Goal: Information Seeking & Learning: Learn about a topic

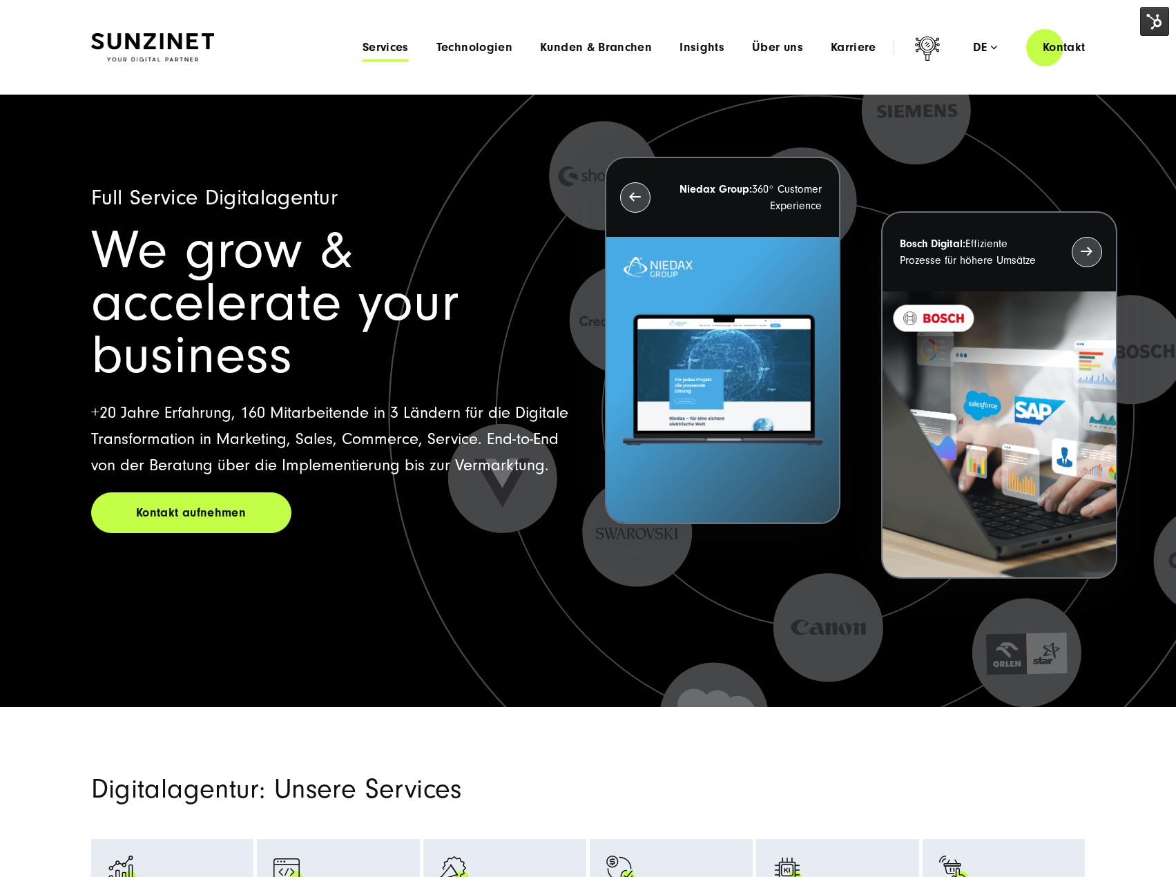
click at [400, 43] on span "Services" at bounding box center [385, 48] width 46 height 14
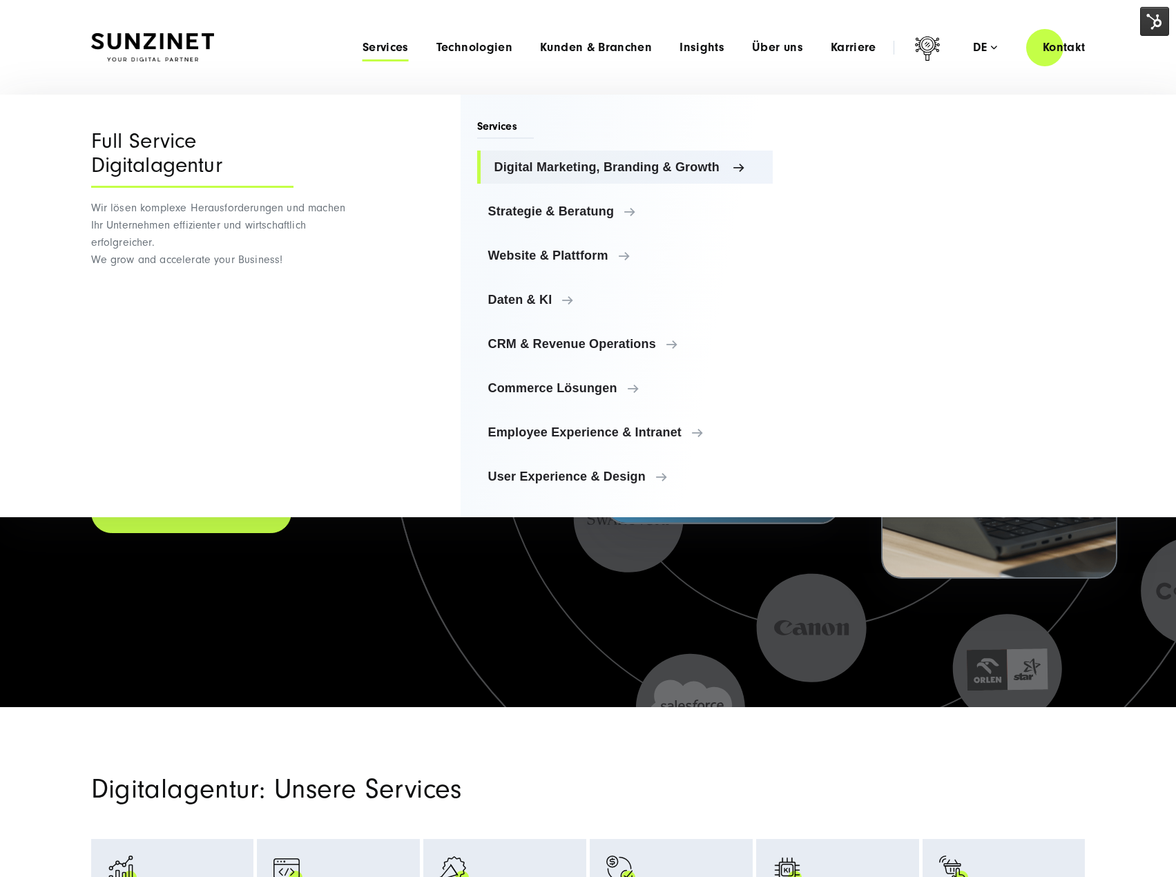
click at [555, 167] on span "Digital Marketing, Branding & Growth" at bounding box center [628, 167] width 268 height 14
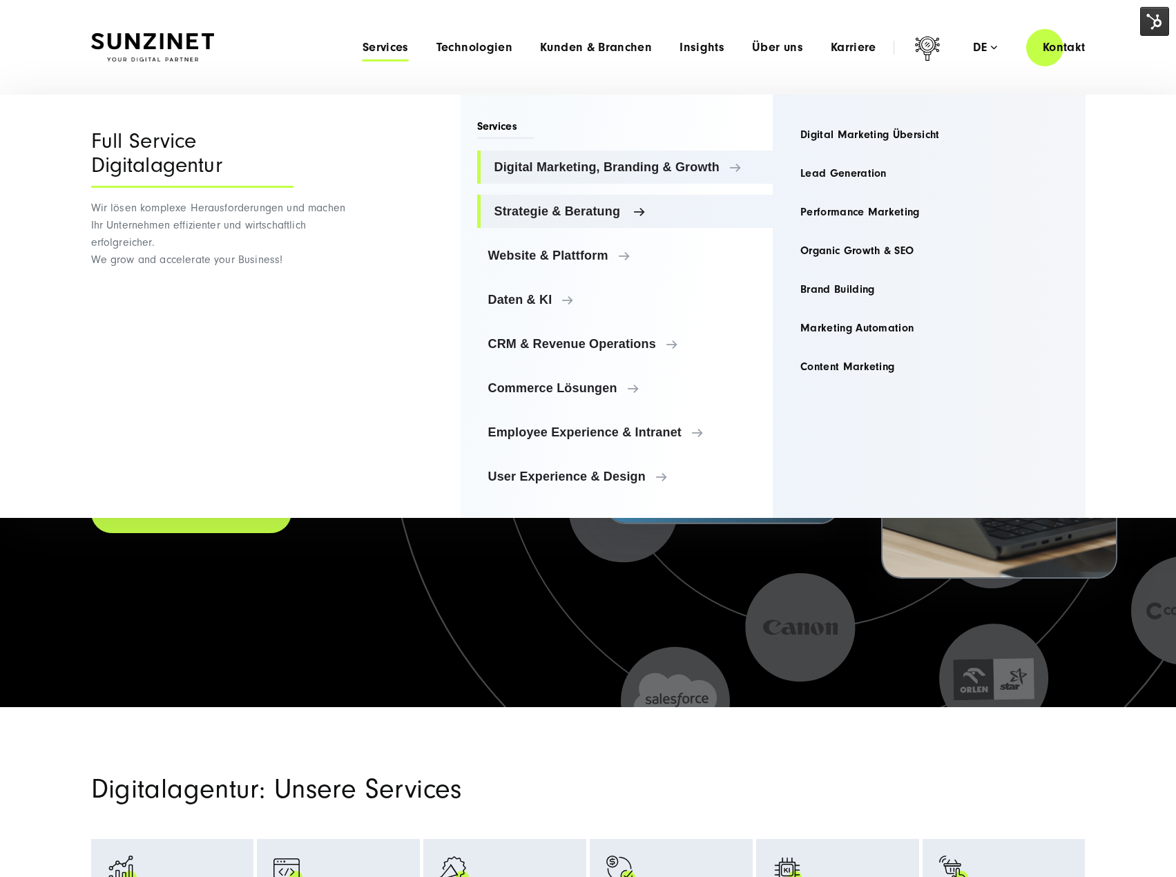
click at [546, 200] on link "Strategie & Beratung" at bounding box center [625, 211] width 296 height 33
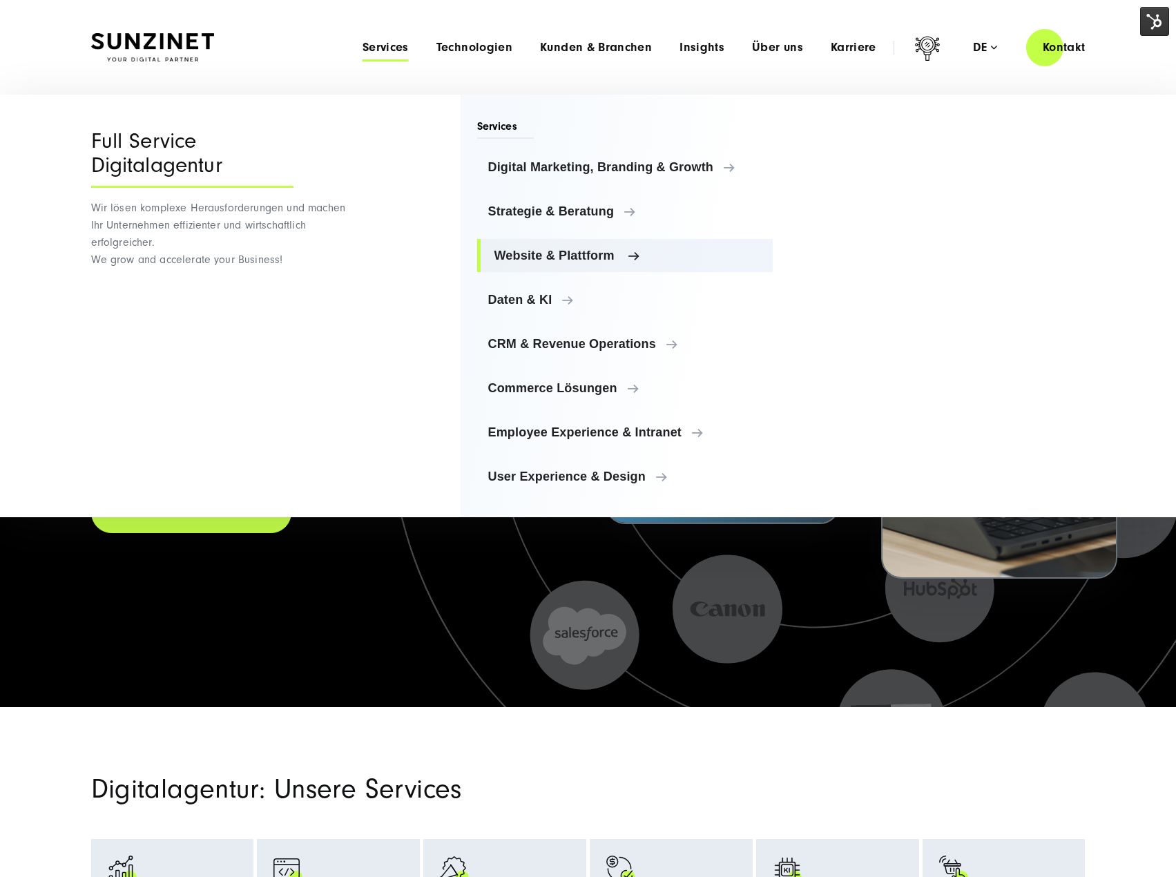
click at [556, 245] on link "Website & Plattform" at bounding box center [625, 255] width 296 height 33
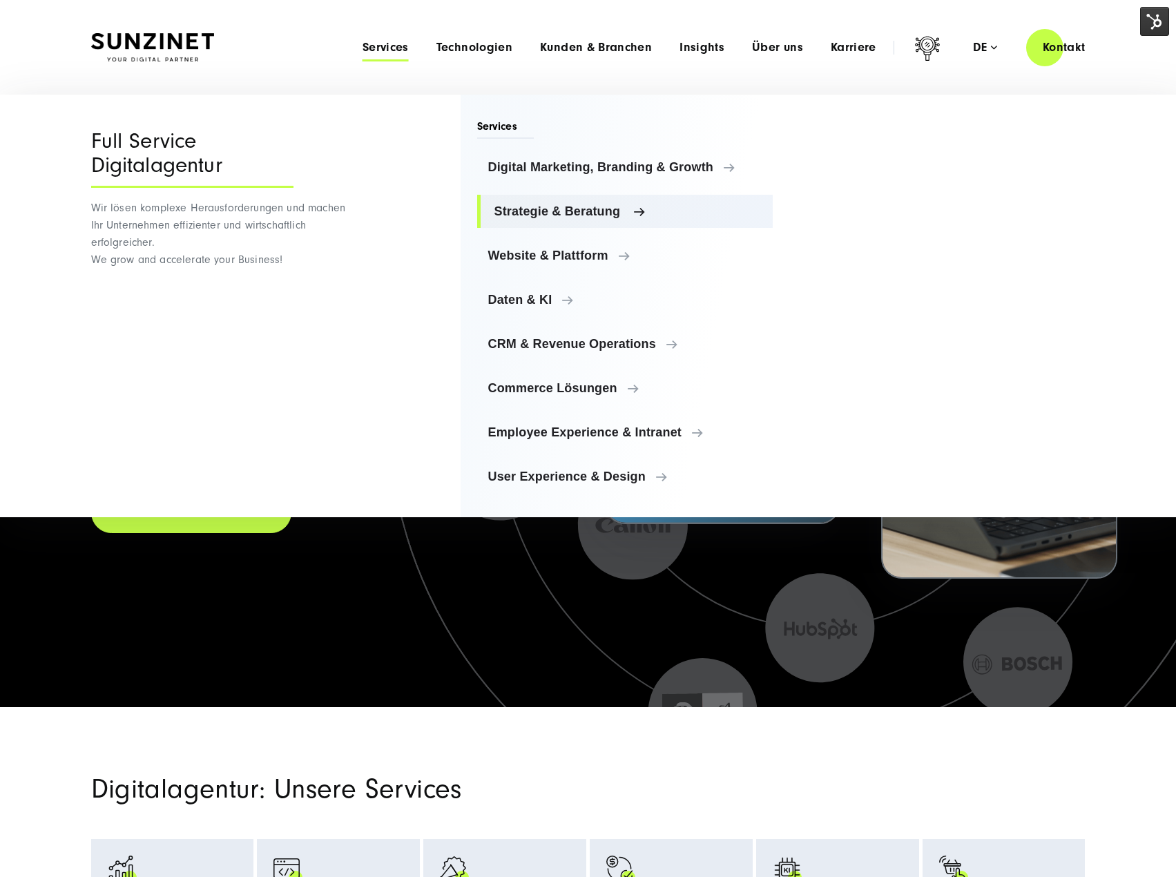
click at [674, 208] on span "Strategie & Beratung" at bounding box center [628, 211] width 268 height 14
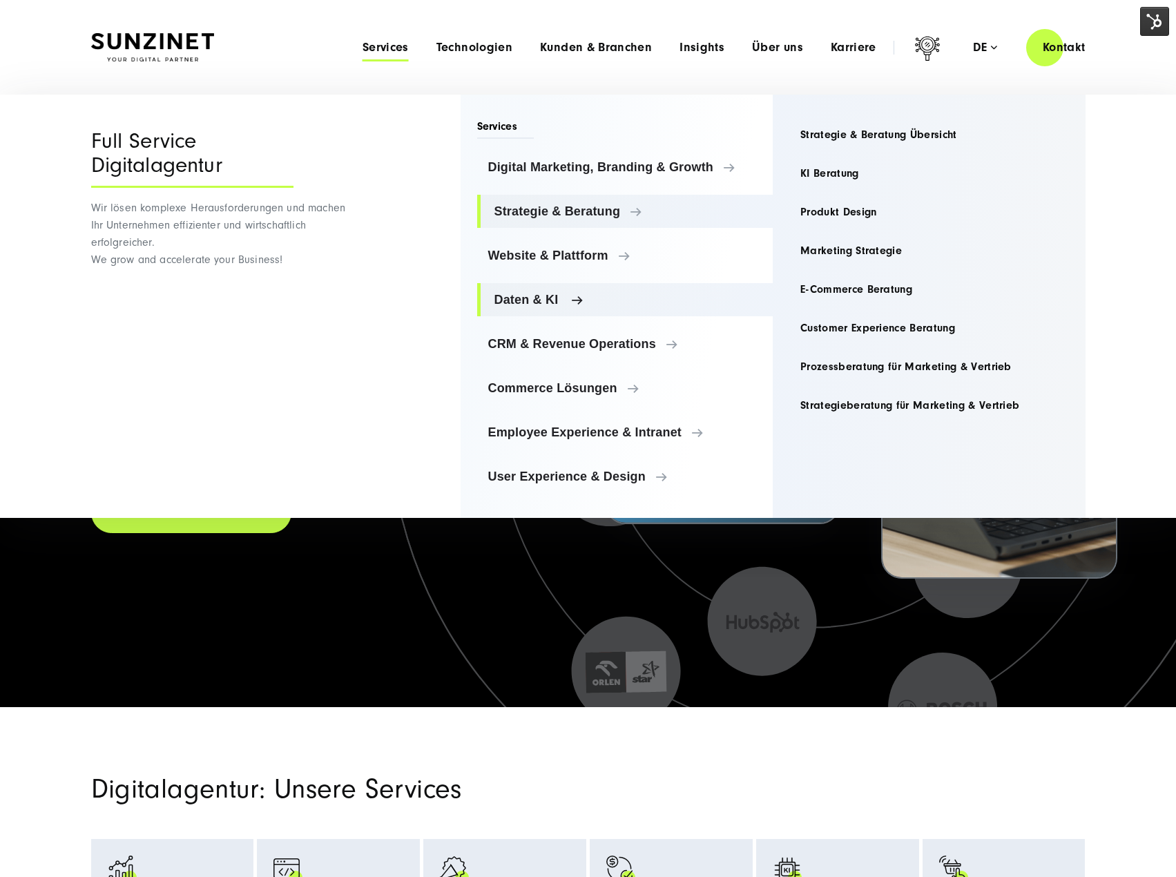
click at [552, 309] on link "Daten & KI" at bounding box center [625, 299] width 296 height 33
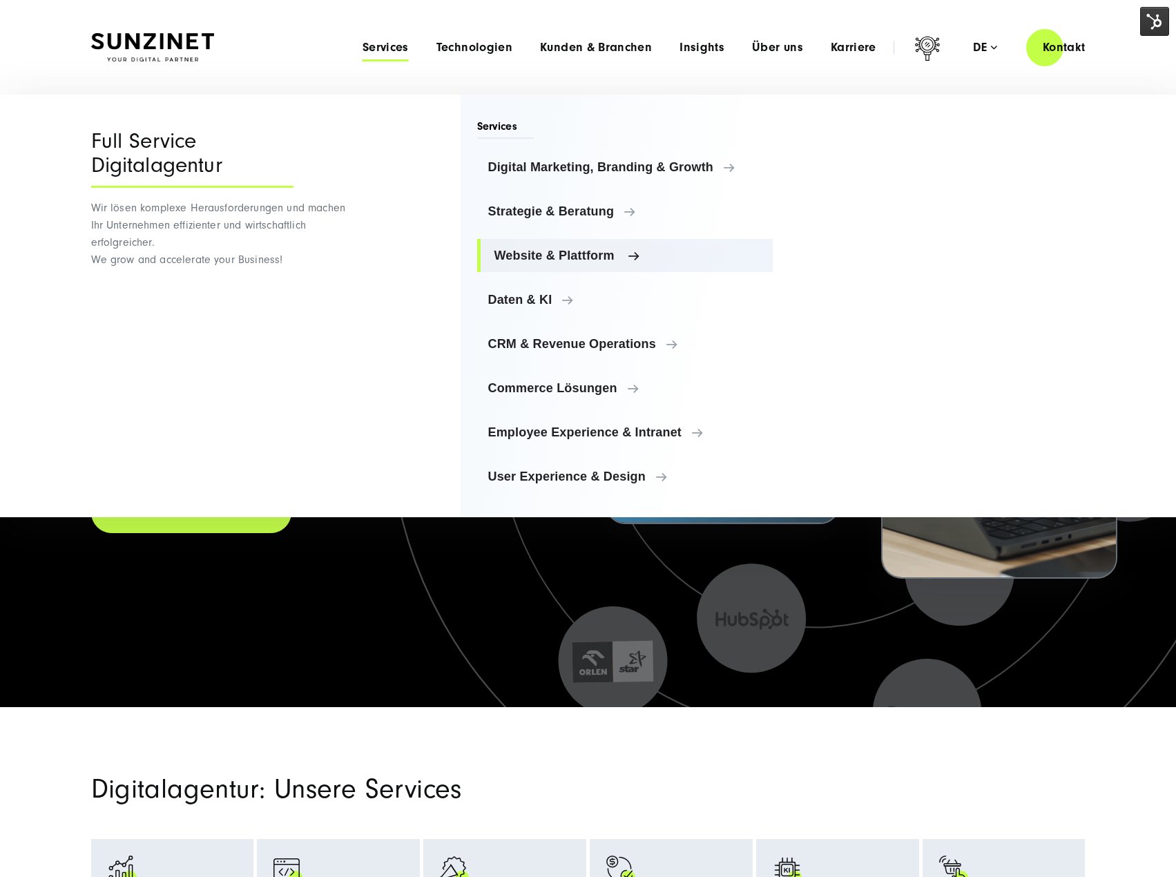
click at [558, 248] on link "Website & Plattform" at bounding box center [625, 255] width 296 height 33
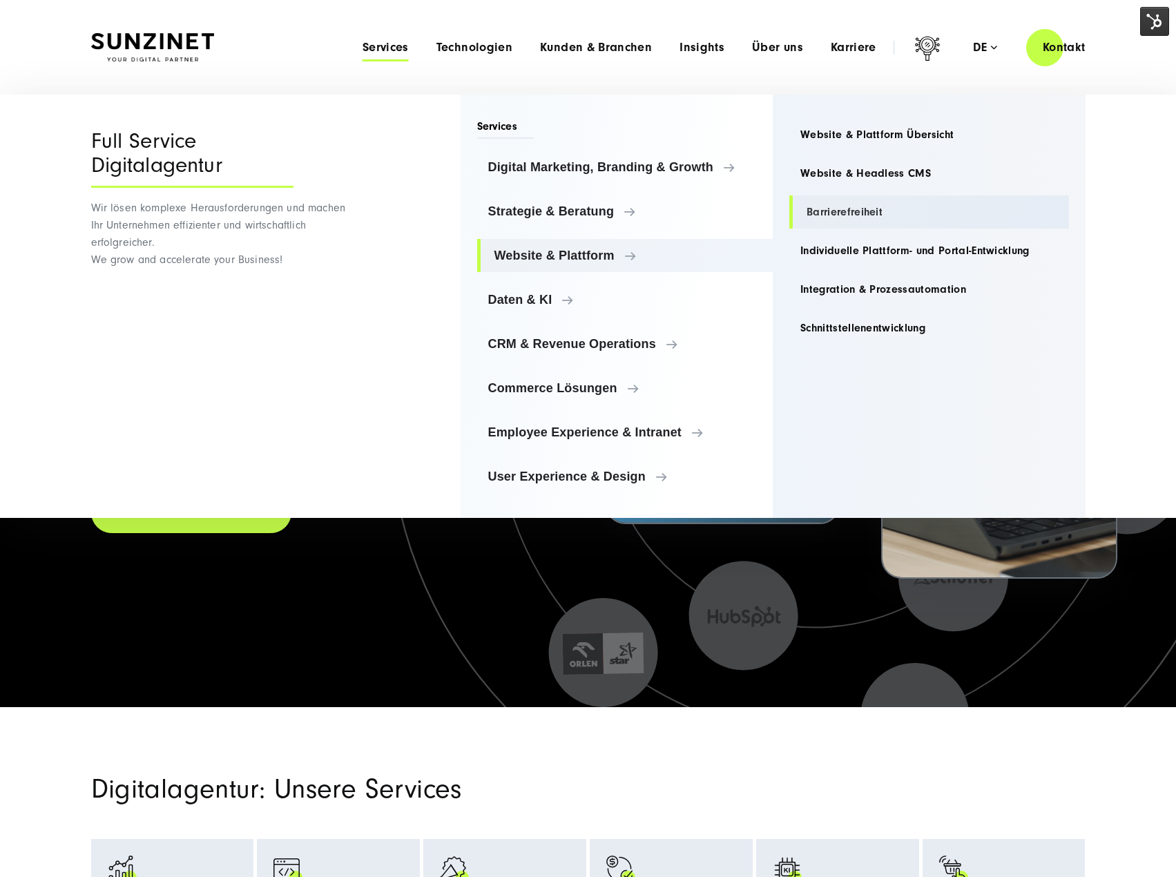
click at [847, 208] on link "Barrierefreiheit" at bounding box center [929, 211] width 280 height 33
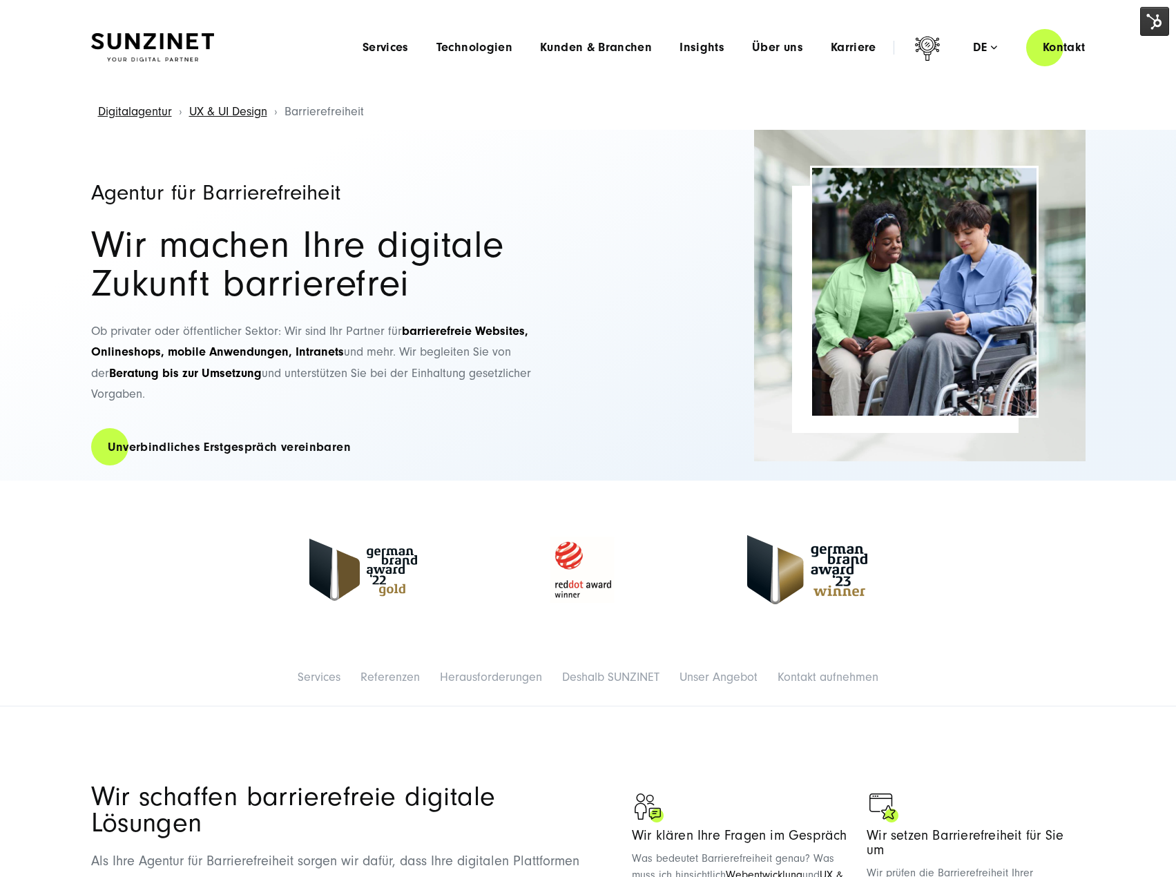
click at [410, 56] on div "Menu Services Menu Full Service Digitalagentur Wir lösen komplexe Herausforderu…" at bounding box center [725, 47] width 753 height 39
click at [384, 43] on span "Services" at bounding box center [385, 48] width 46 height 14
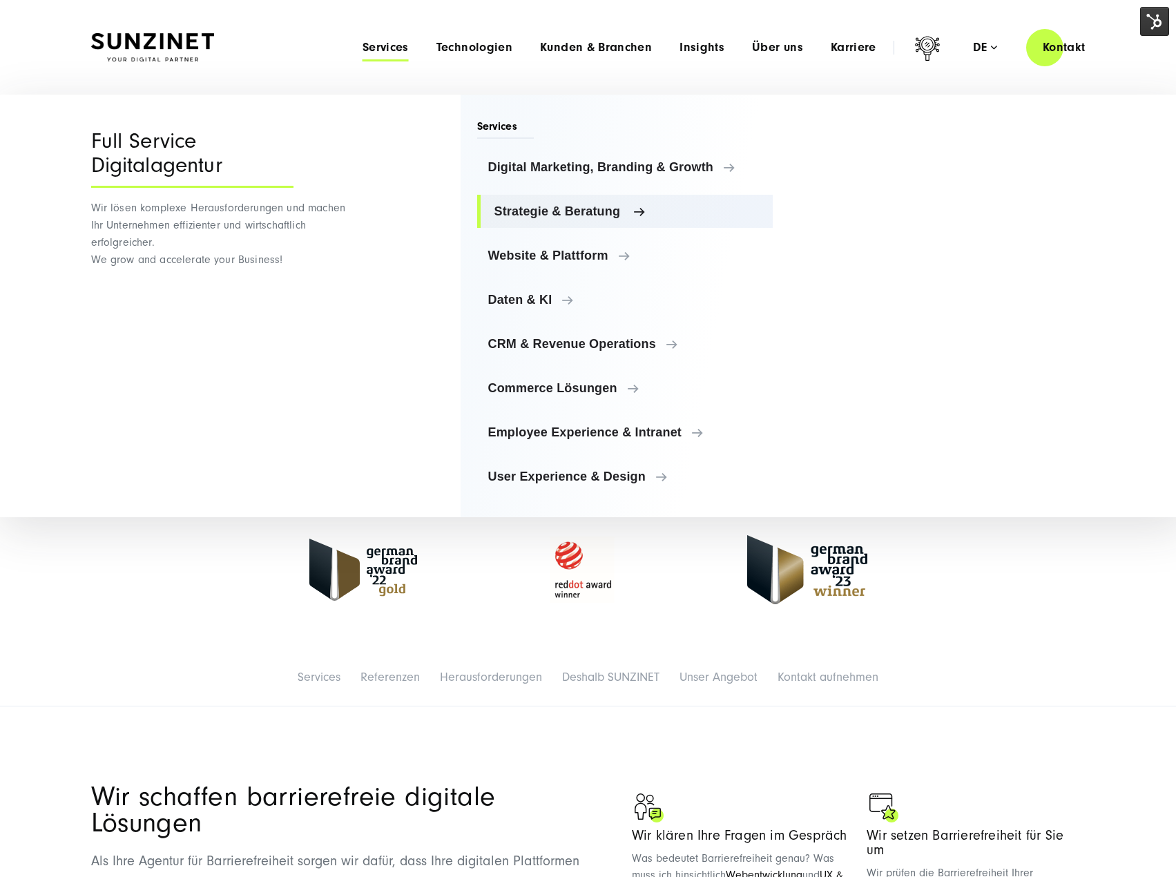
click at [543, 211] on span "Strategie & Beratung" at bounding box center [628, 211] width 268 height 14
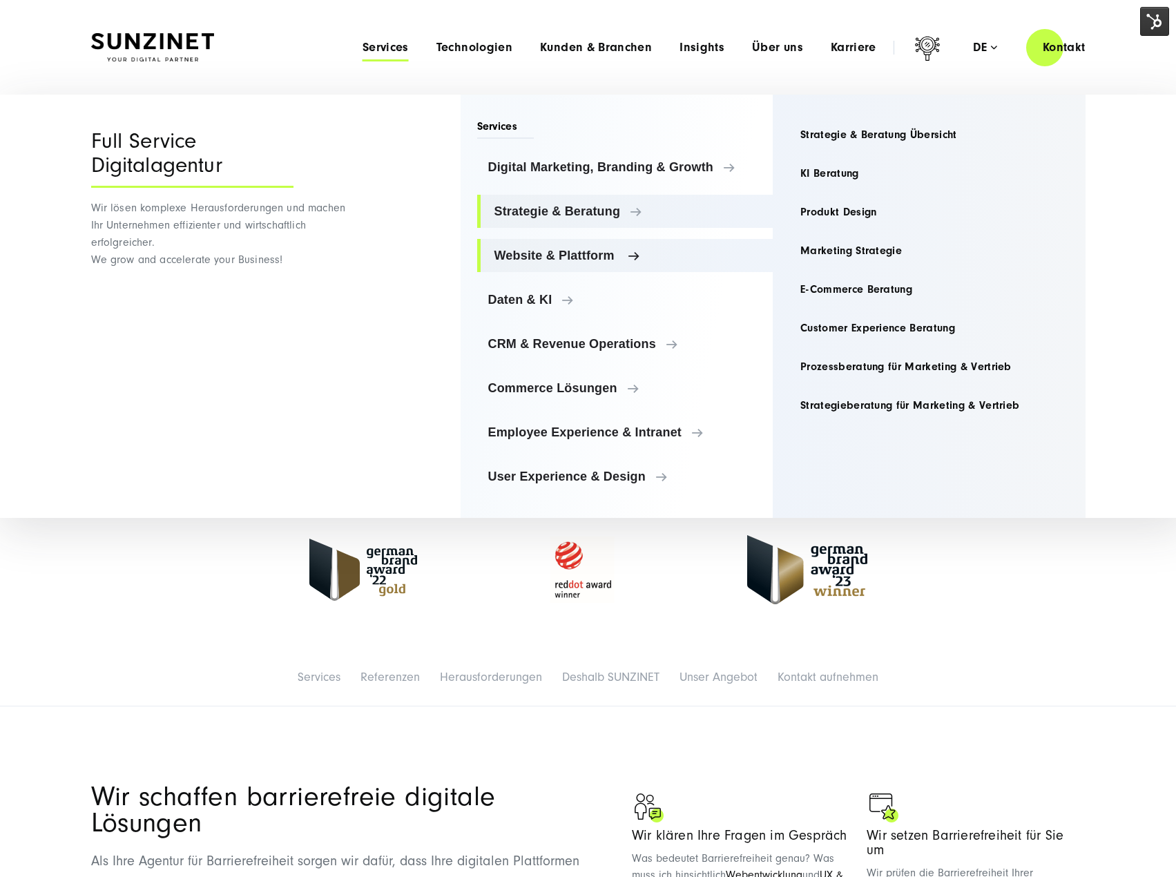
click at [540, 241] on link "Website & Plattform" at bounding box center [625, 255] width 296 height 33
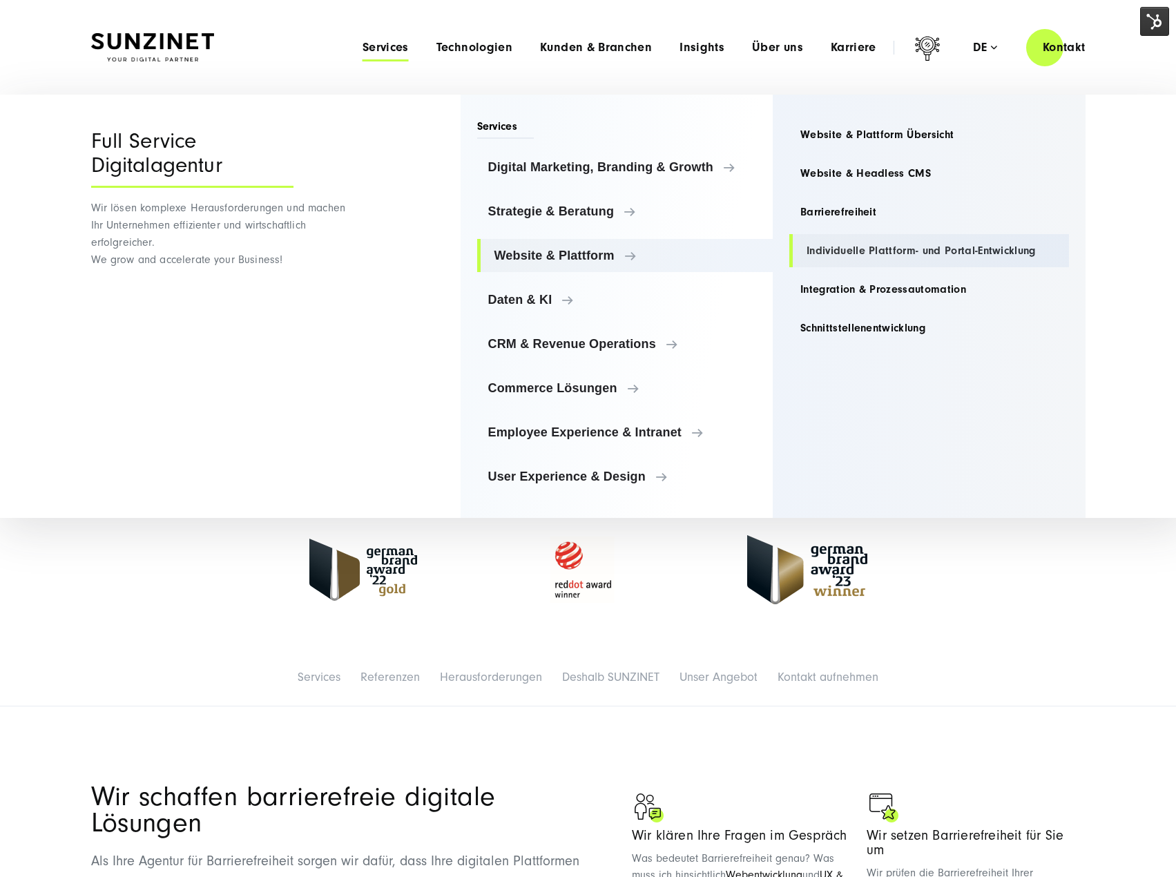
click at [839, 249] on link "Individuelle Plattform- und Portal-Entwicklung" at bounding box center [929, 250] width 280 height 33
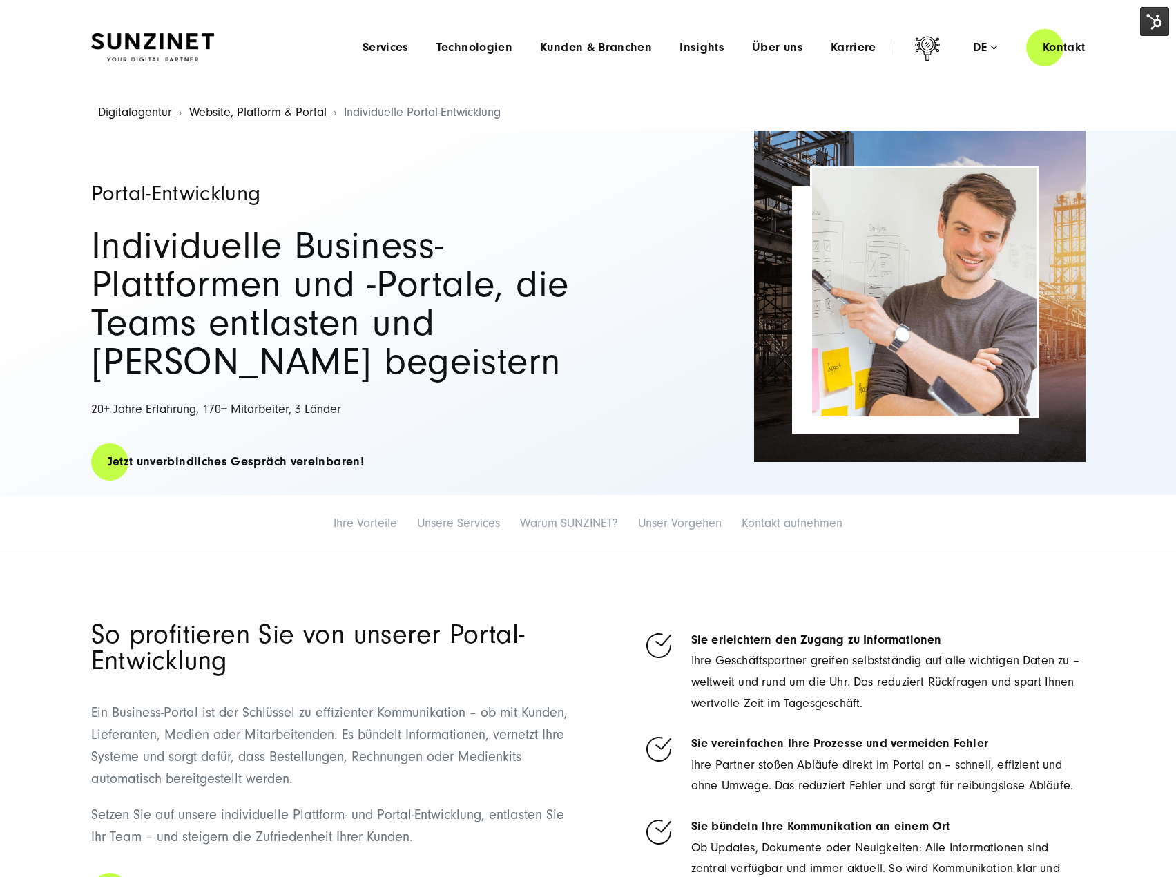
click at [1153, 21] on img at bounding box center [1154, 21] width 29 height 29
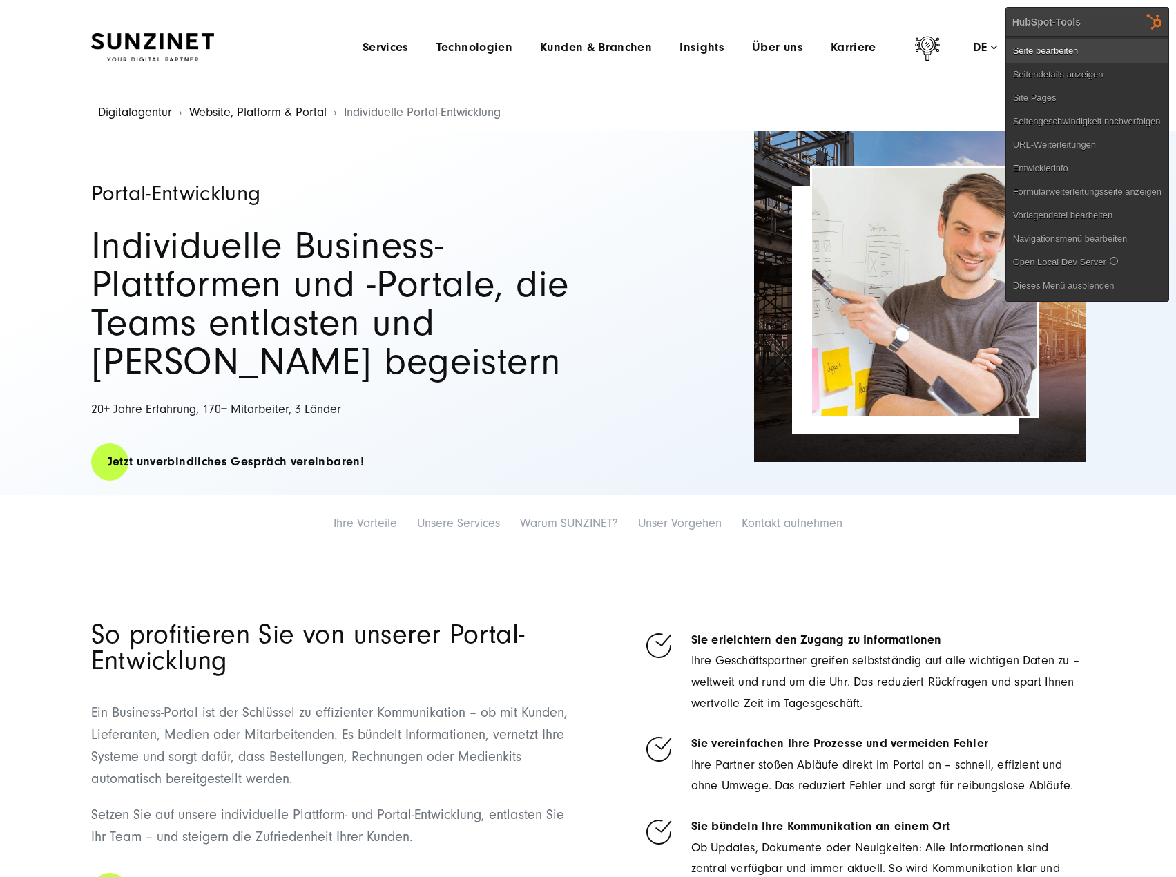
click at [1075, 51] on link "Seite bearbeiten" at bounding box center [1087, 50] width 162 height 23
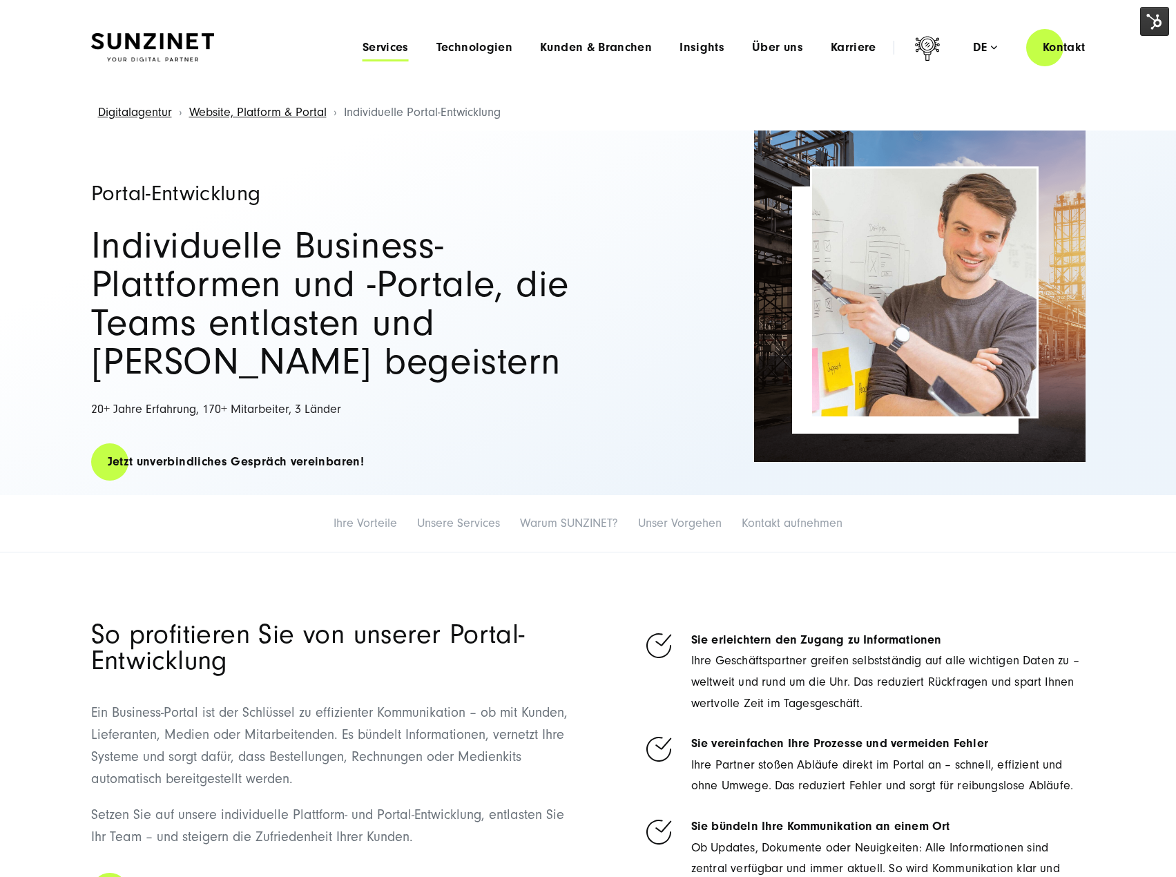
click at [397, 41] on span "Services" at bounding box center [385, 48] width 46 height 14
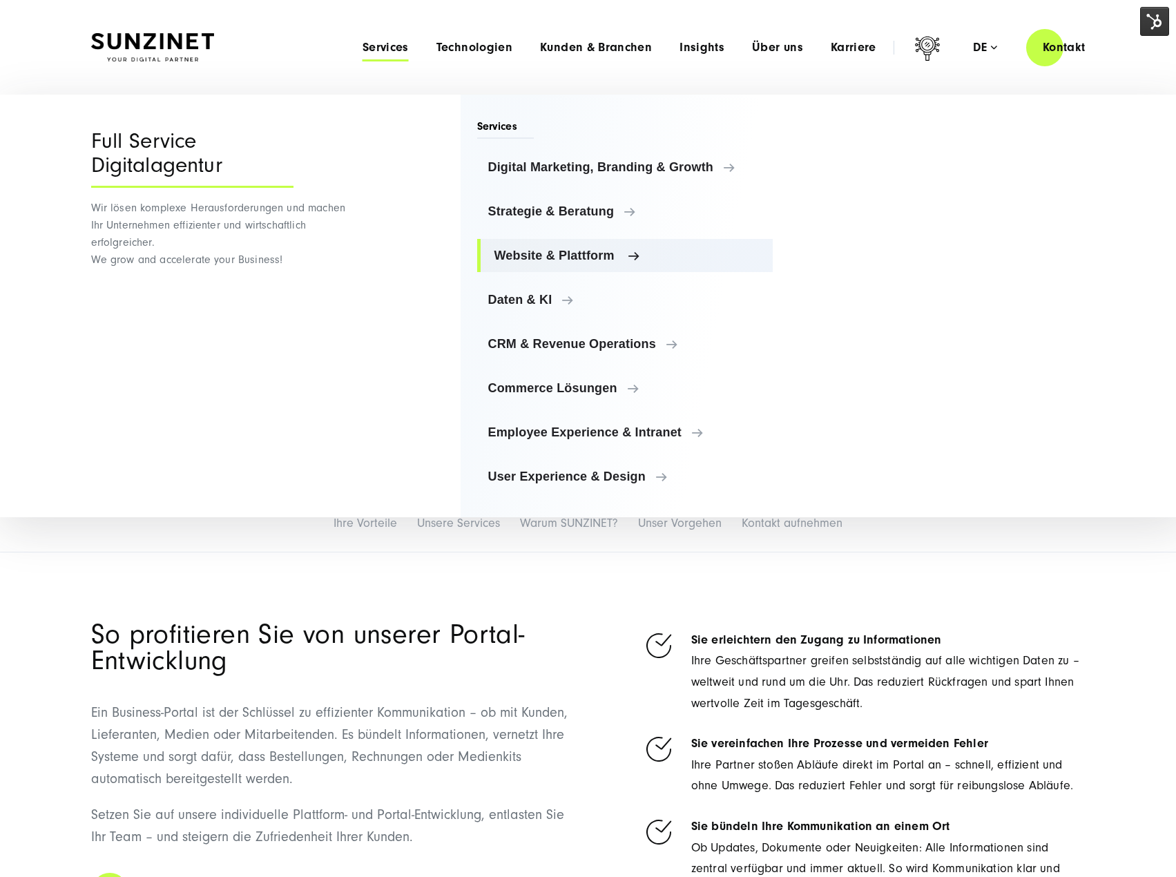
click at [593, 258] on span "Website & Plattform" at bounding box center [628, 256] width 268 height 14
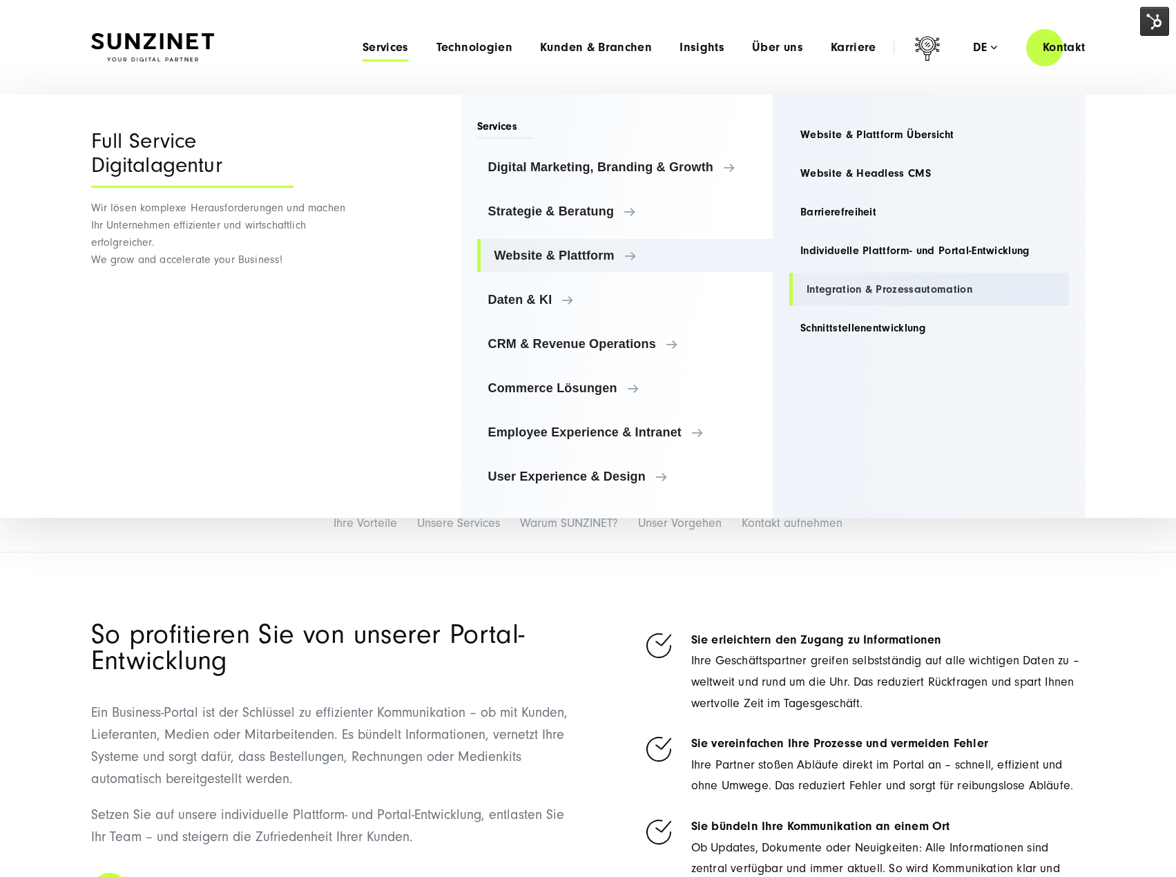
click at [870, 288] on link "Integration & Prozessautomation" at bounding box center [929, 289] width 280 height 33
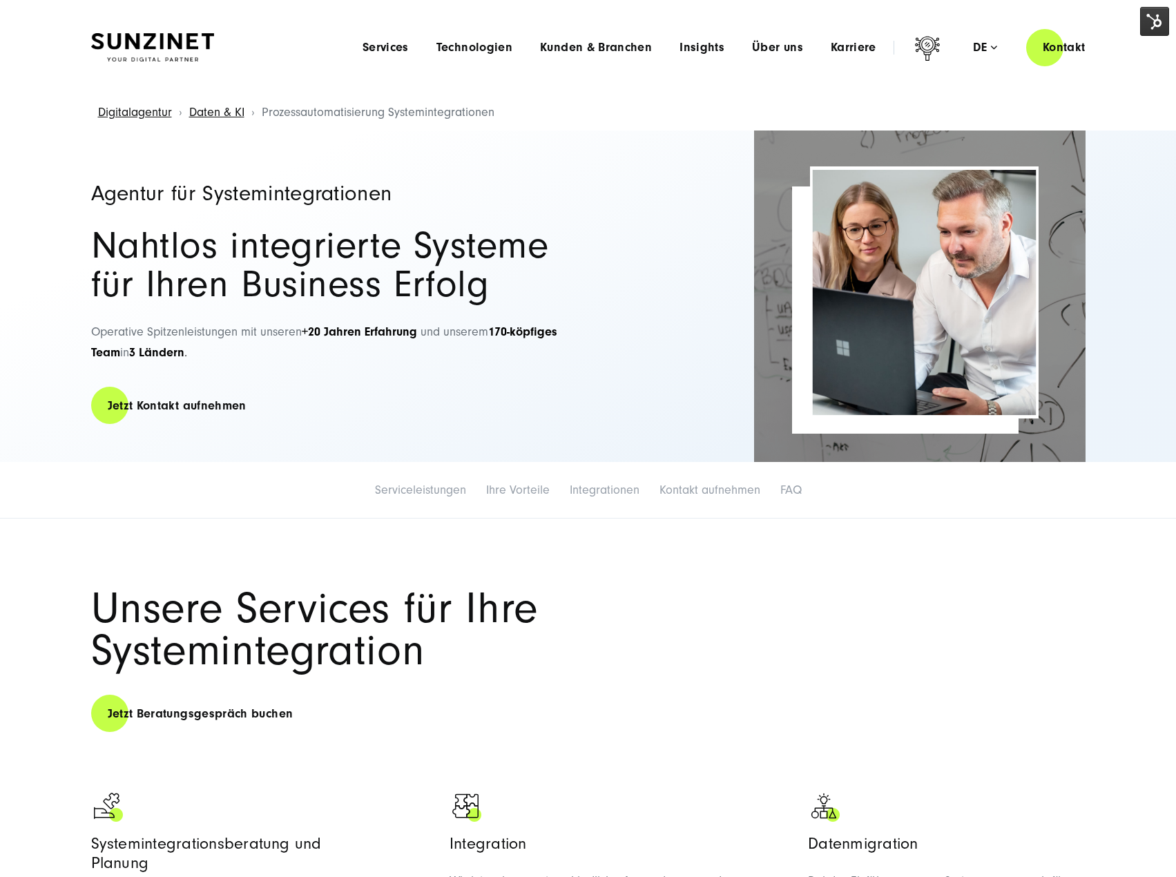
click at [1142, 30] on img at bounding box center [1154, 21] width 29 height 29
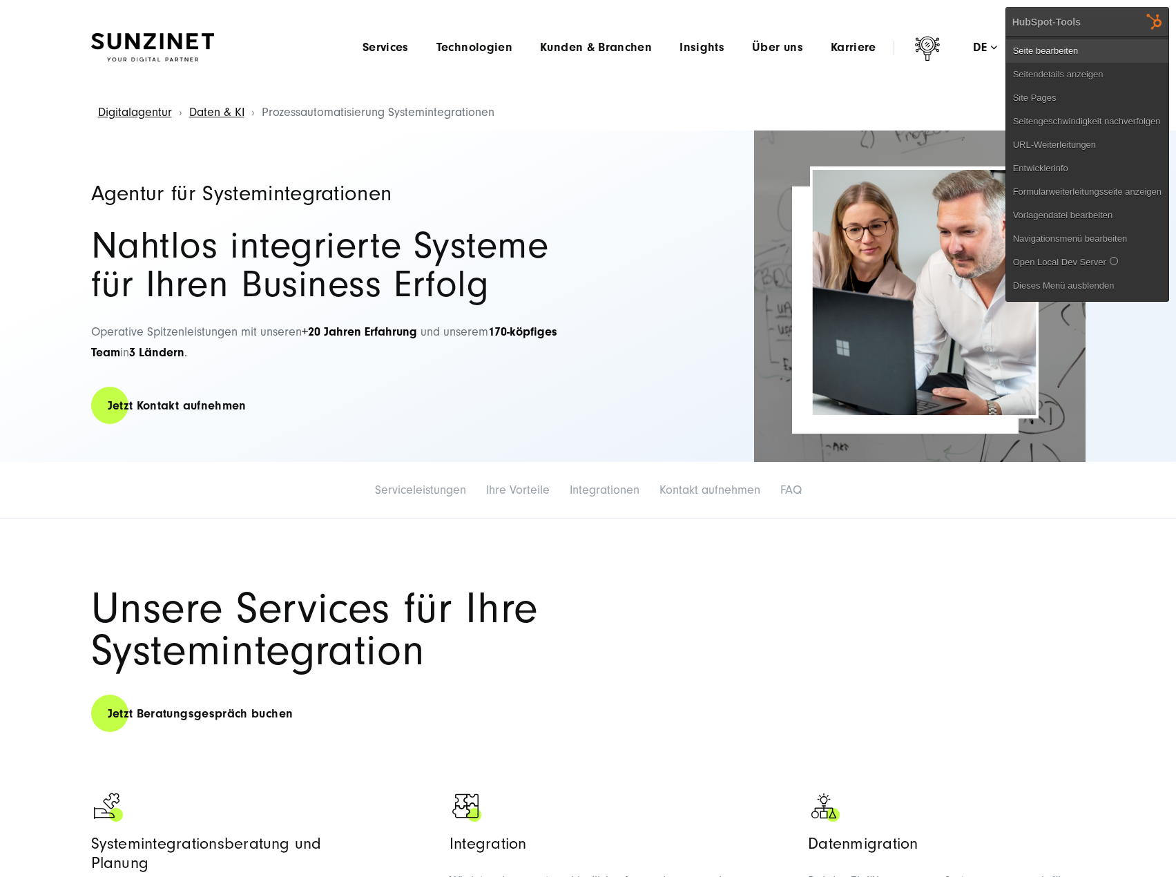
click at [1055, 49] on link "Seite bearbeiten" at bounding box center [1087, 50] width 162 height 23
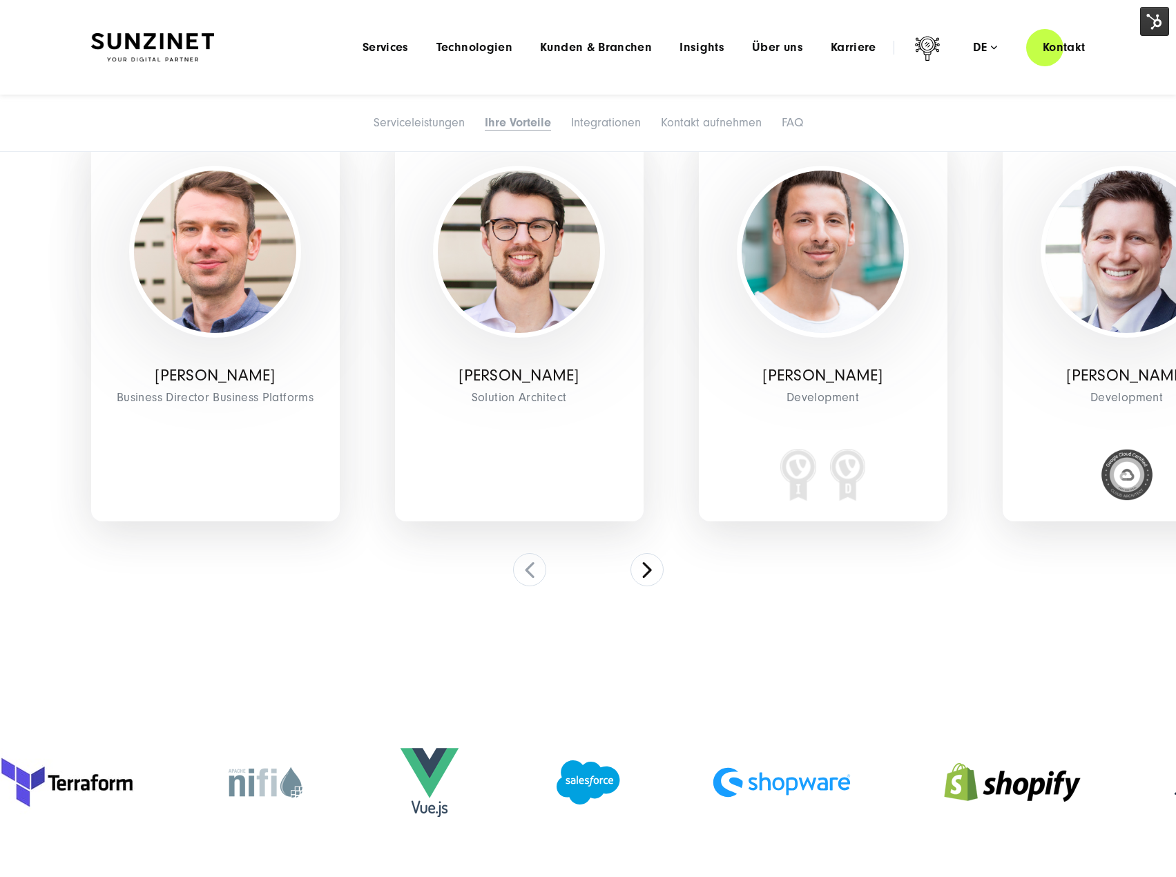
scroll to position [2968, 0]
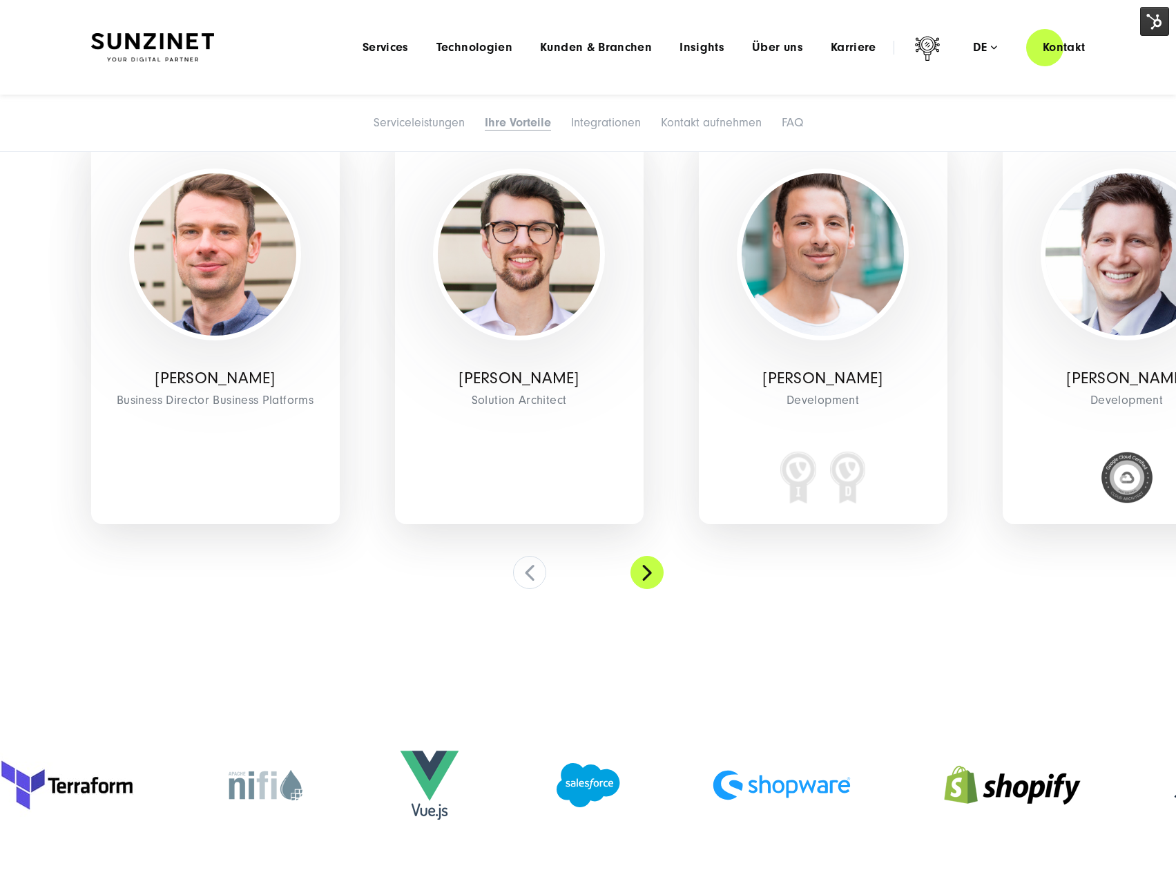
click at [648, 571] on button at bounding box center [646, 572] width 33 height 33
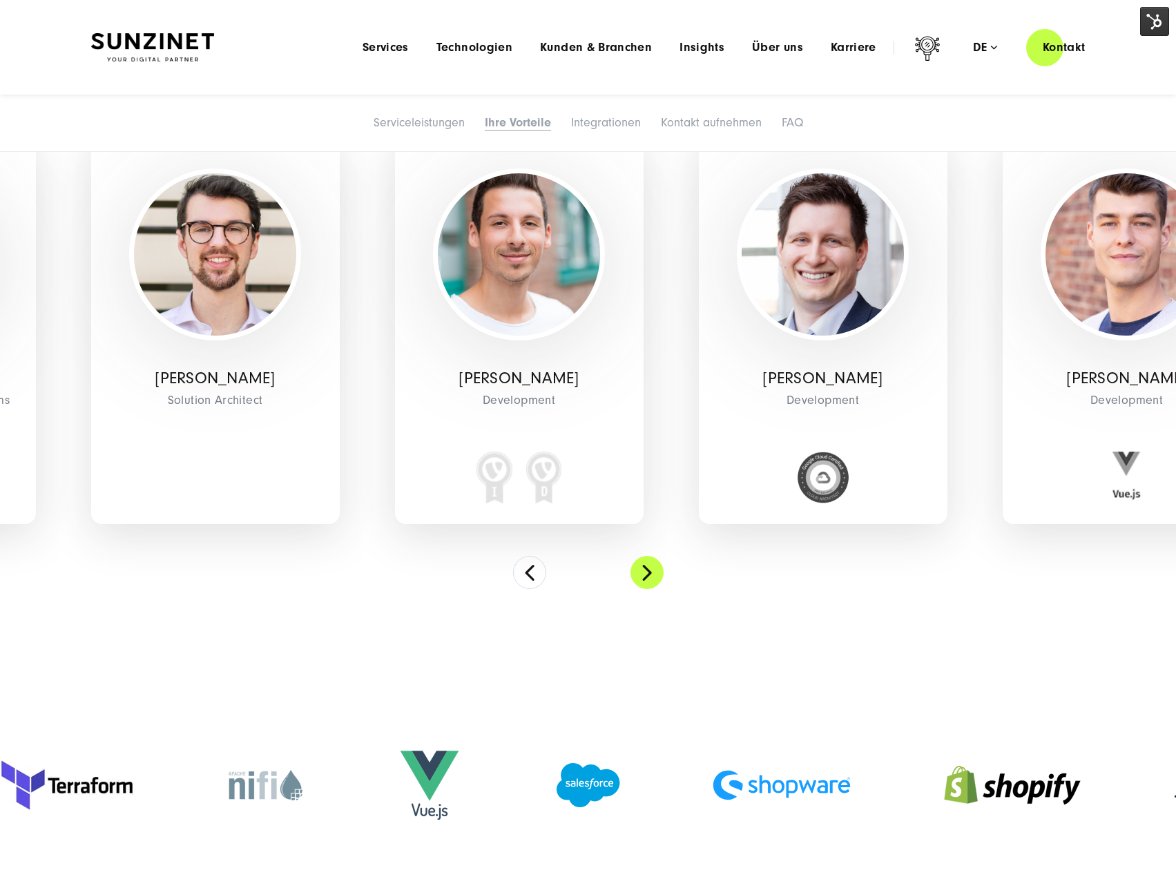
click at [643, 574] on button at bounding box center [646, 572] width 33 height 33
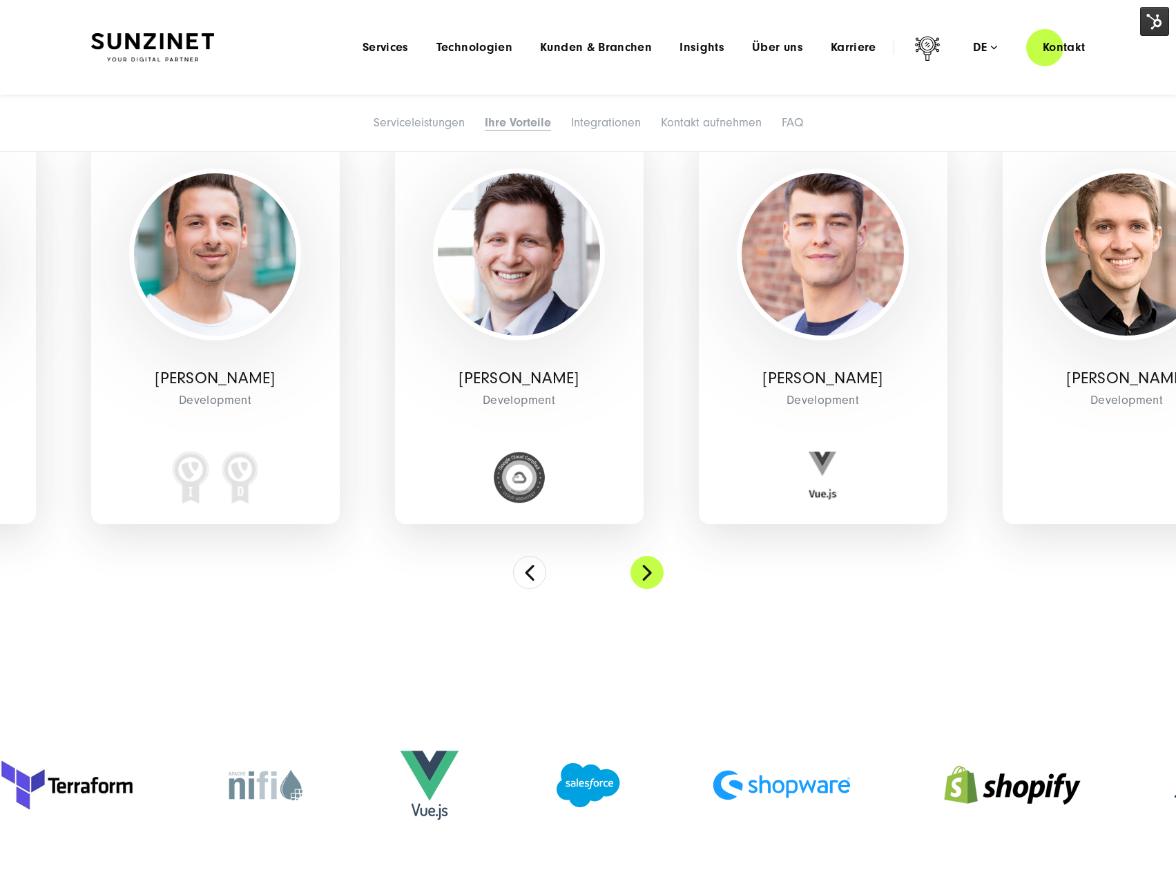
click at [643, 574] on button at bounding box center [646, 572] width 33 height 33
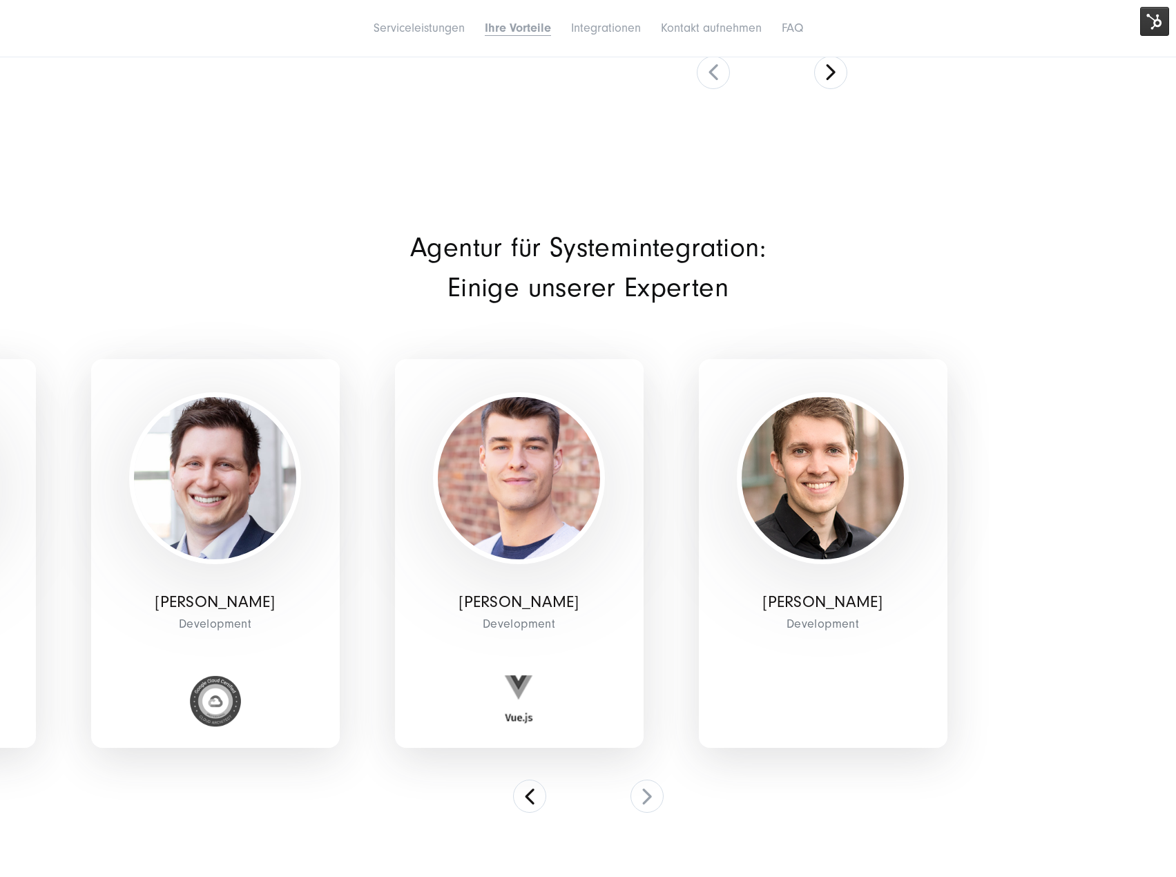
scroll to position [2761, 0]
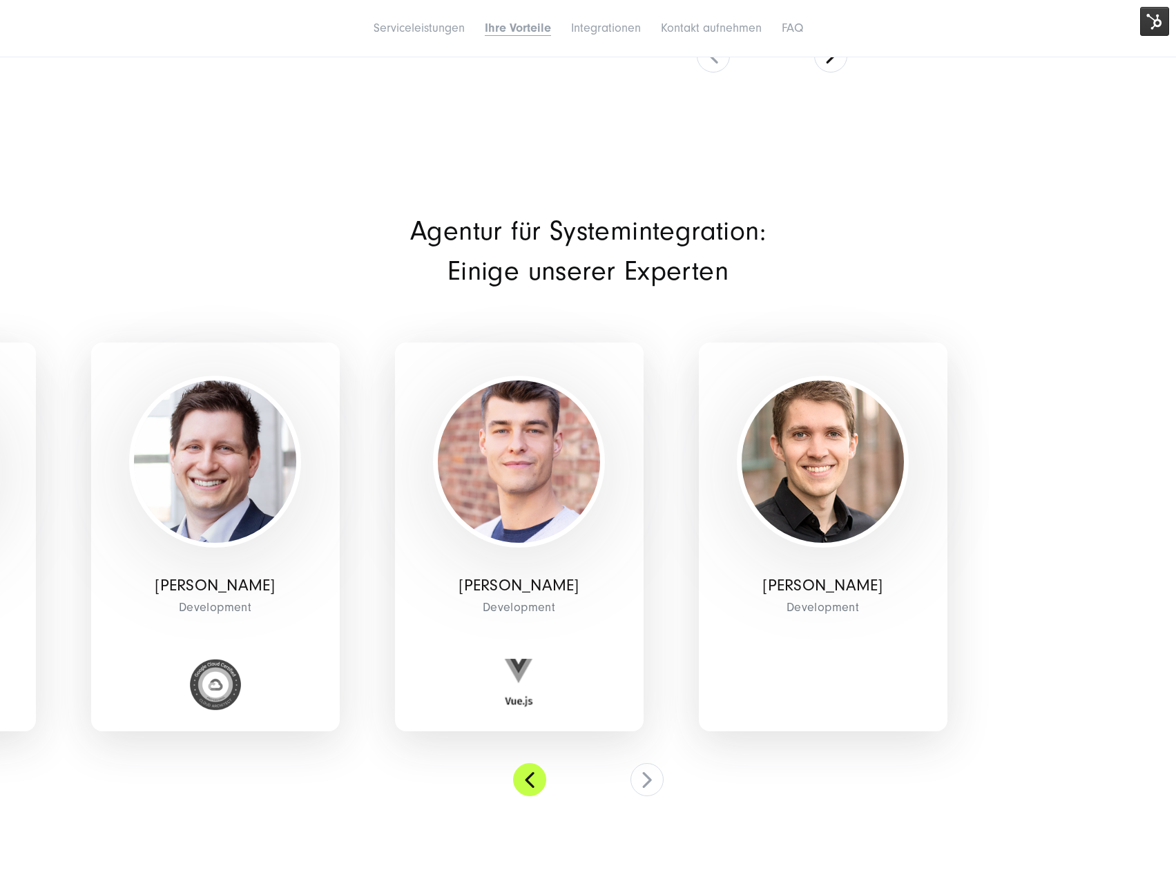
click at [540, 781] on button at bounding box center [529, 779] width 33 height 33
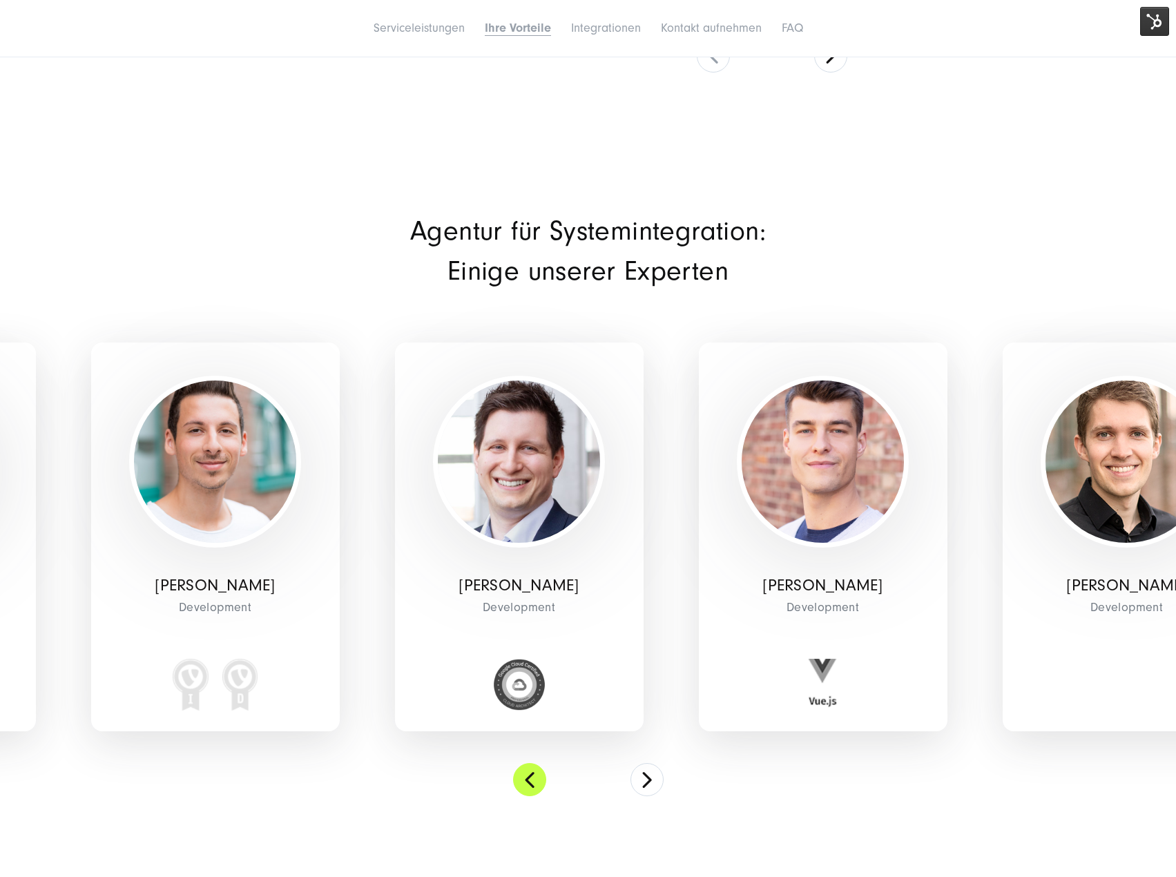
click at [523, 795] on section "Agentur für Systemintegration: Einige unserer Experten Marcel Epler Business Di…" at bounding box center [588, 507] width 1176 height 719
click at [533, 769] on button at bounding box center [529, 779] width 33 height 33
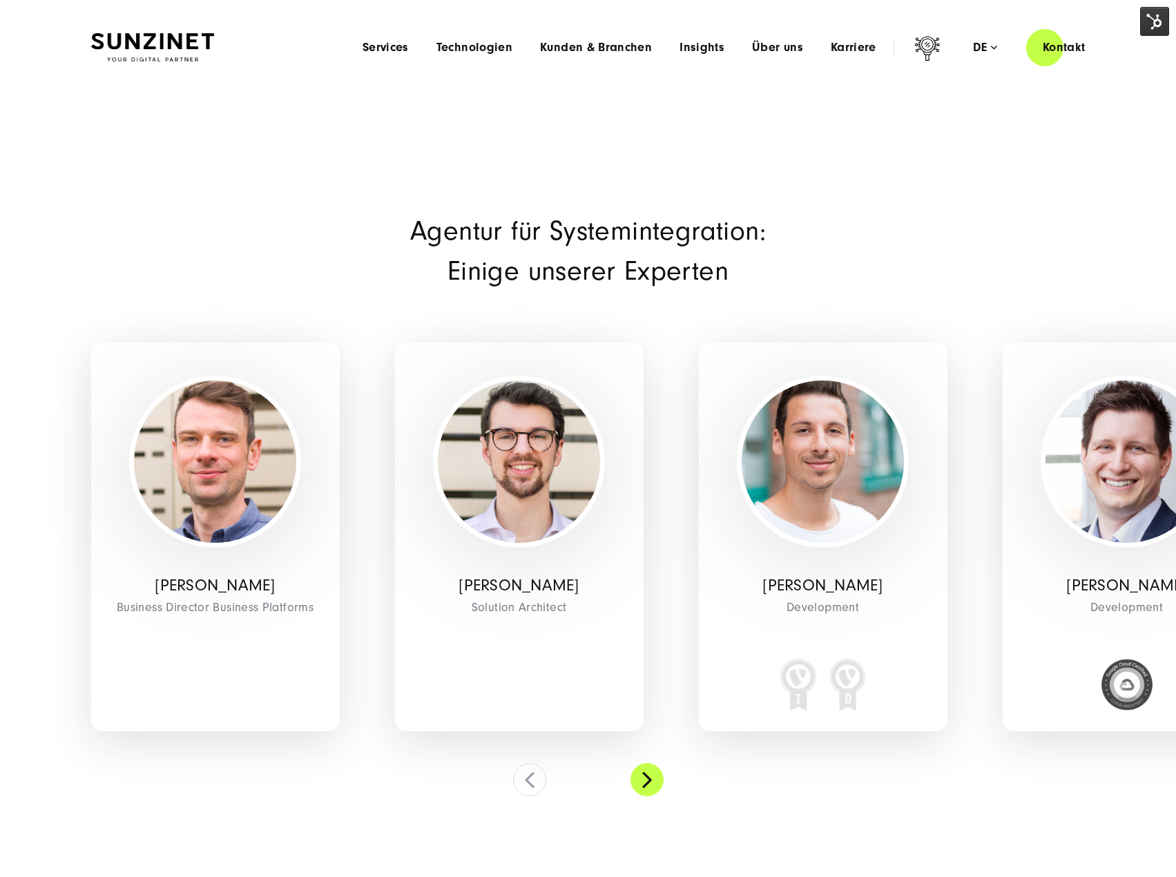
click at [653, 788] on button at bounding box center [646, 779] width 33 height 33
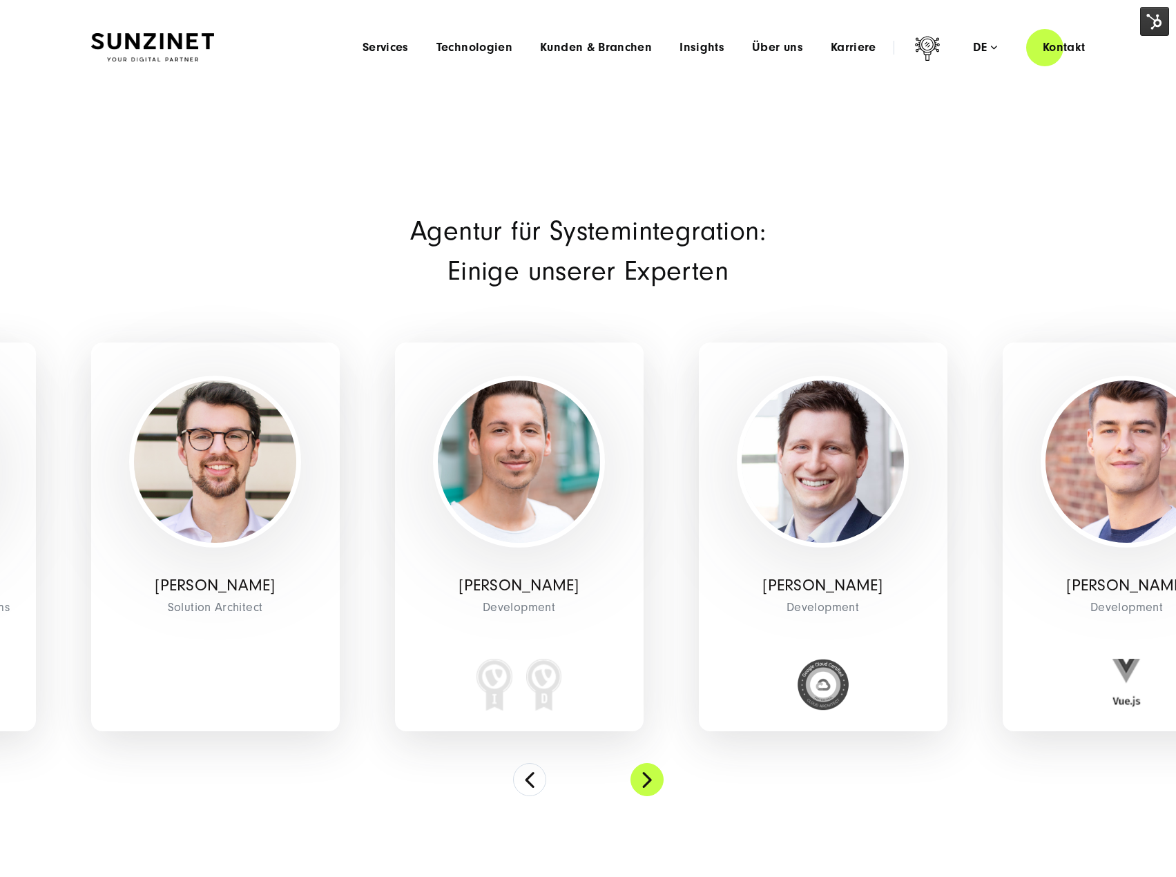
click at [653, 788] on button at bounding box center [646, 779] width 33 height 33
click at [652, 788] on button at bounding box center [646, 779] width 33 height 33
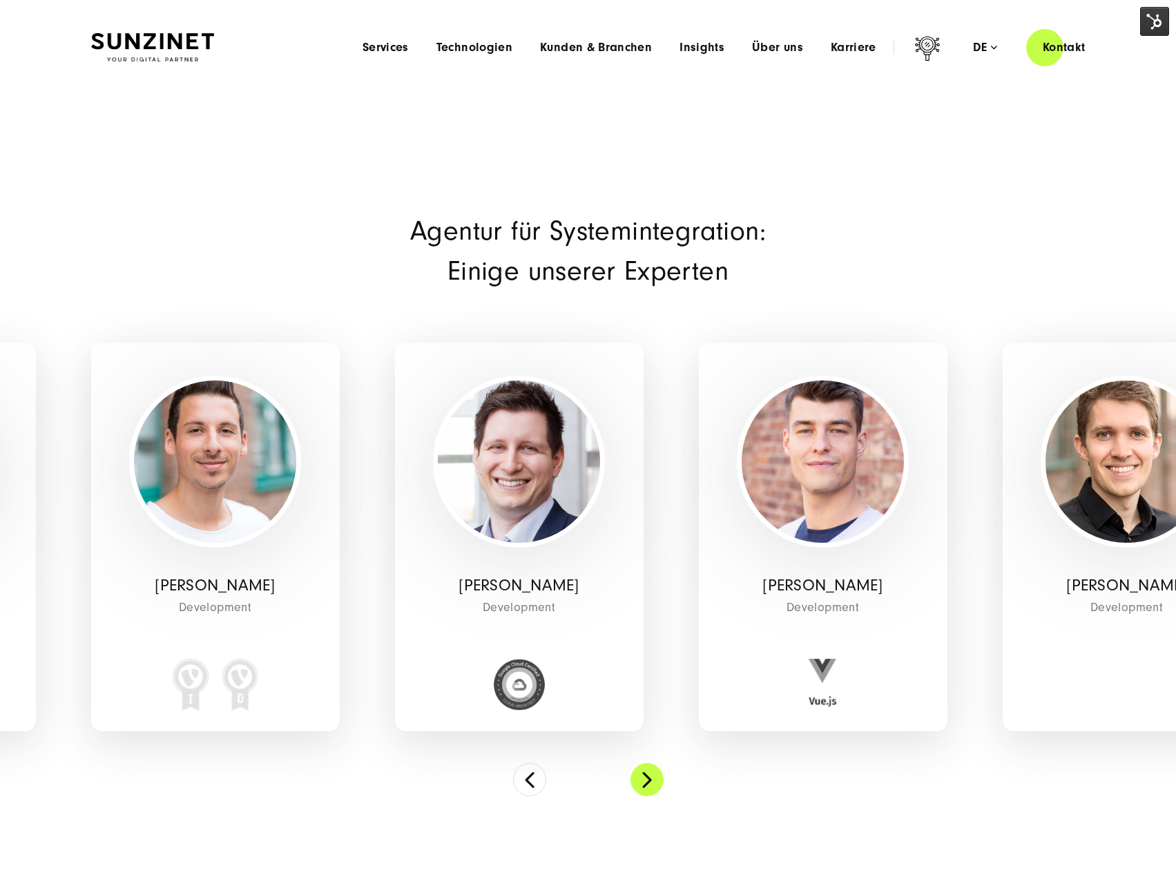
click at [652, 788] on button at bounding box center [646, 779] width 33 height 33
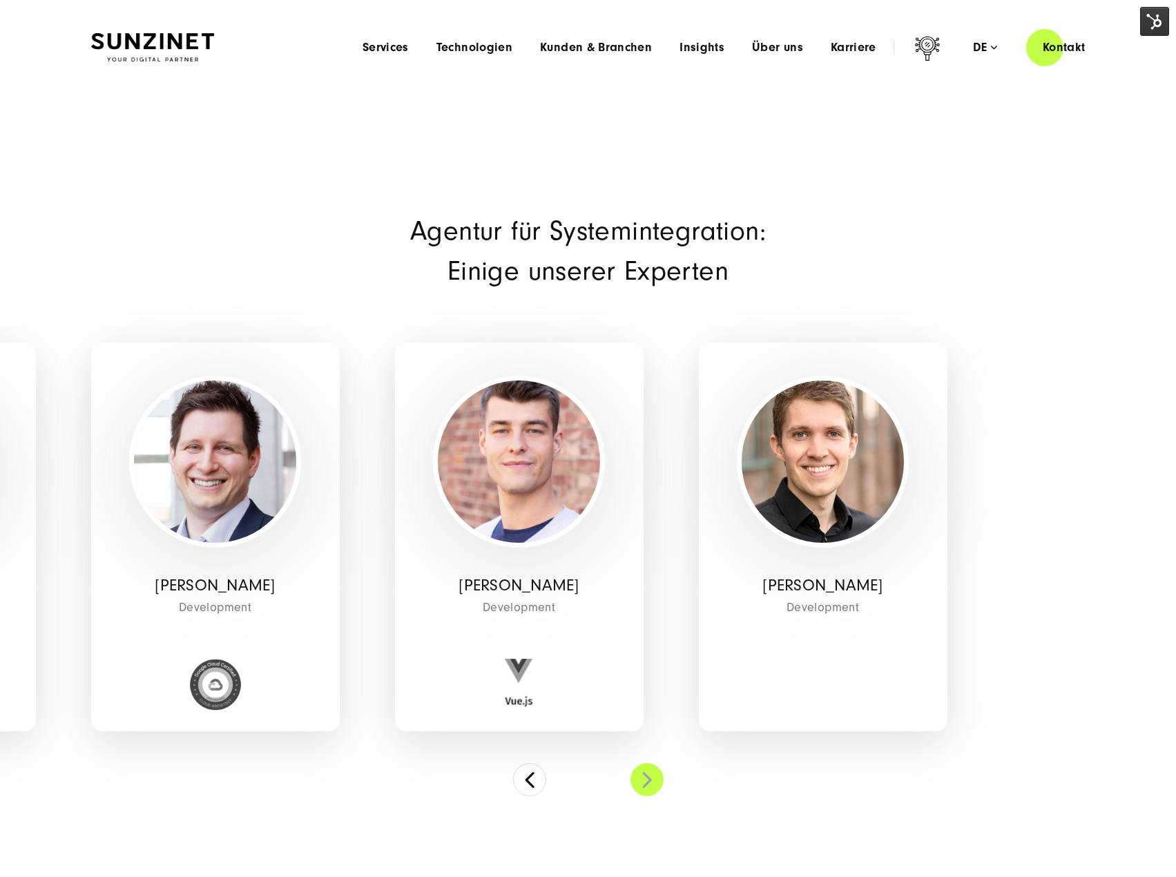
click at [642, 773] on button at bounding box center [646, 779] width 33 height 33
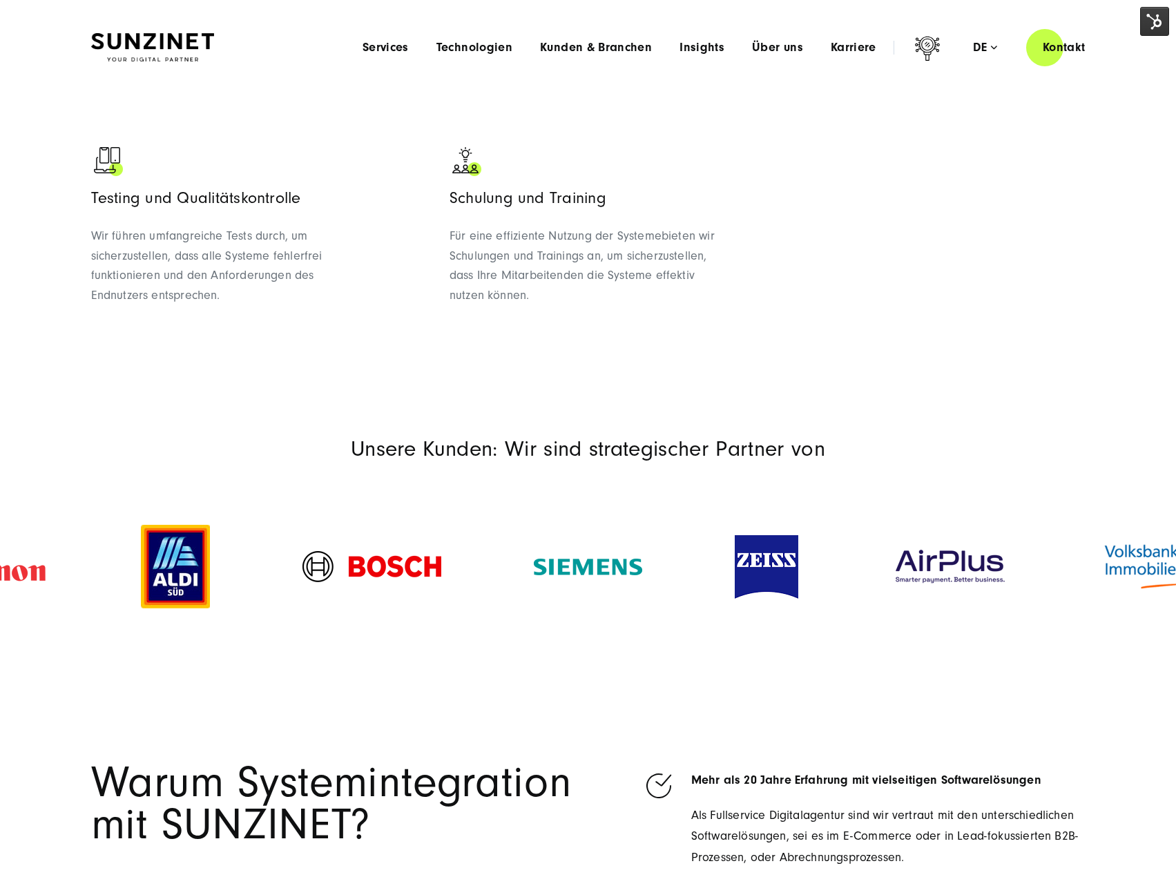
scroll to position [966, 0]
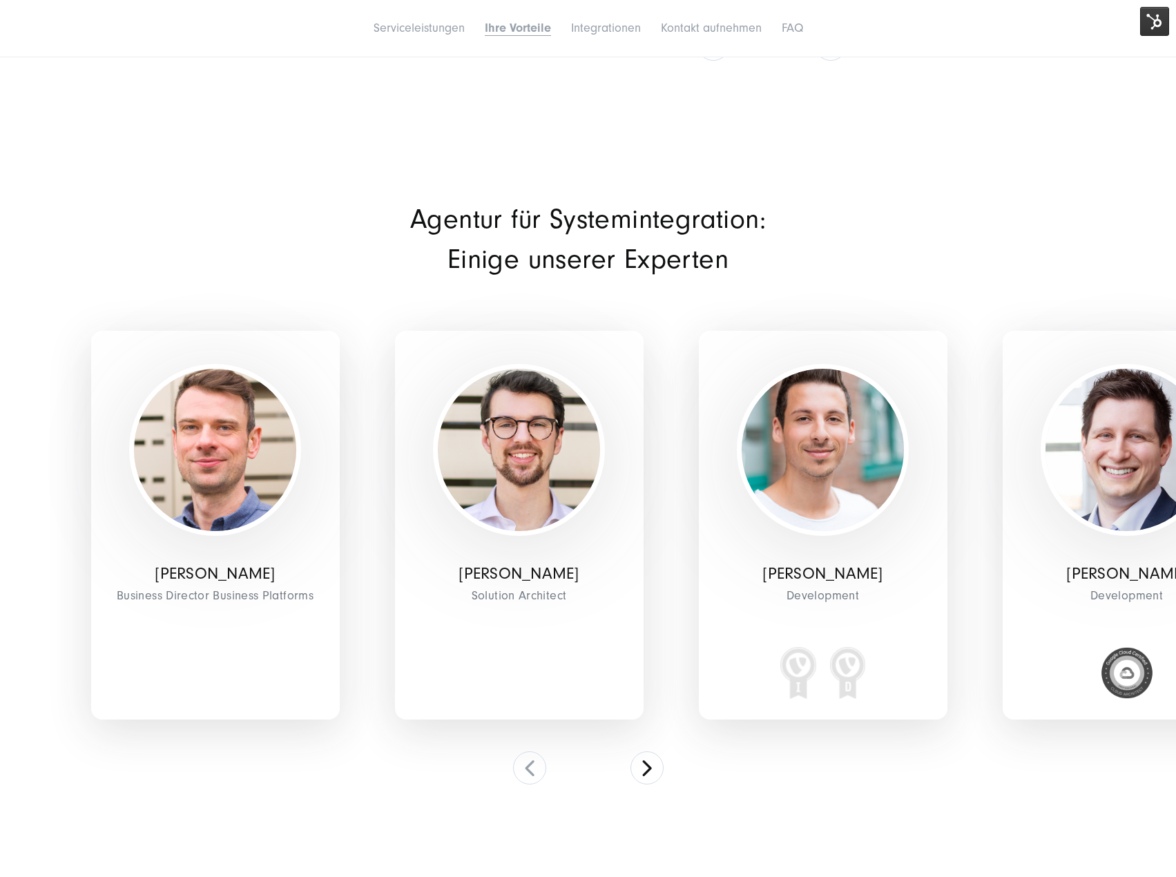
scroll to position [2899, 0]
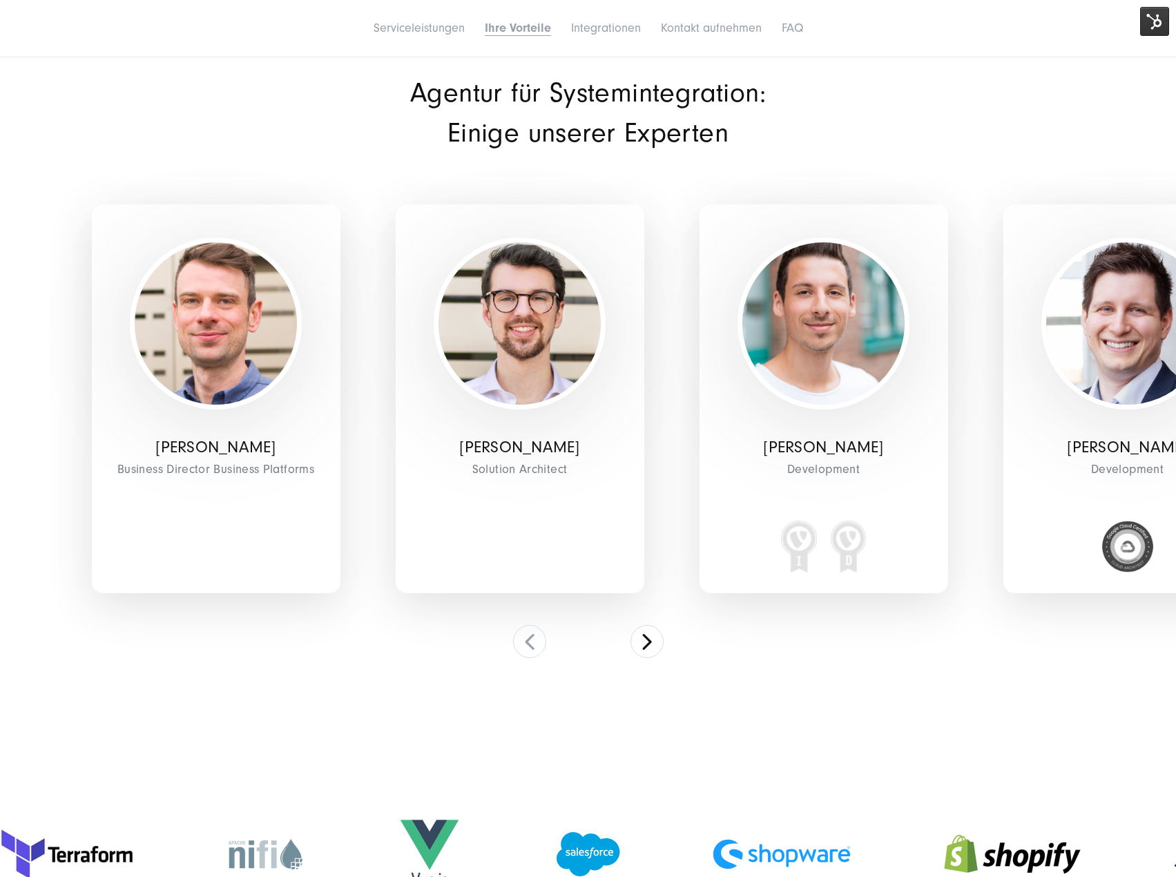
click at [630, 633] on div "[PERSON_NAME] Solution Architect" at bounding box center [520, 399] width 304 height 478
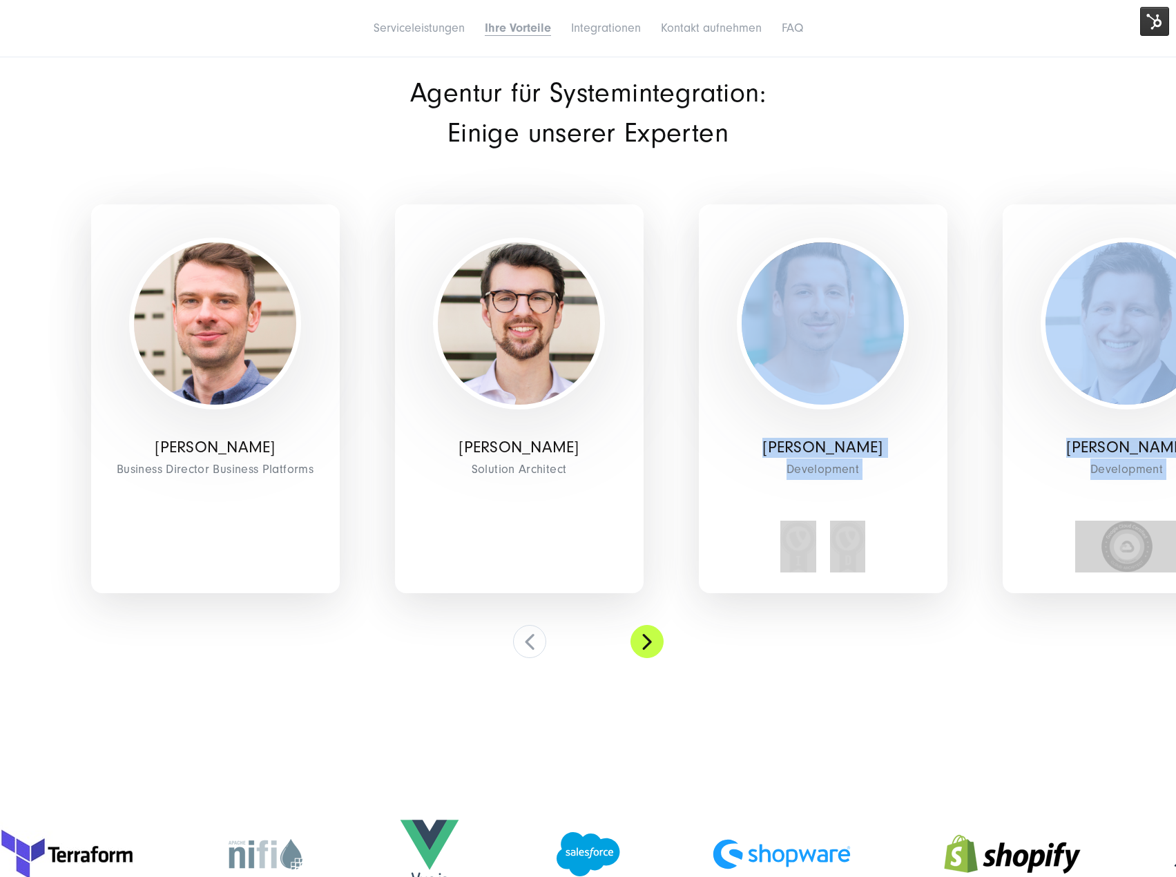
drag, startPoint x: 630, startPoint y: 633, endPoint x: 639, endPoint y: 641, distance: 11.2
click at [634, 633] on div "[PERSON_NAME] Business Director Business Platforms [PERSON_NAME] Solution Archi…" at bounding box center [588, 409] width 994 height 498
click at [641, 641] on button at bounding box center [646, 641] width 33 height 33
drag, startPoint x: 641, startPoint y: 641, endPoint x: 648, endPoint y: 649, distance: 11.2
click at [641, 641] on button at bounding box center [646, 641] width 33 height 33
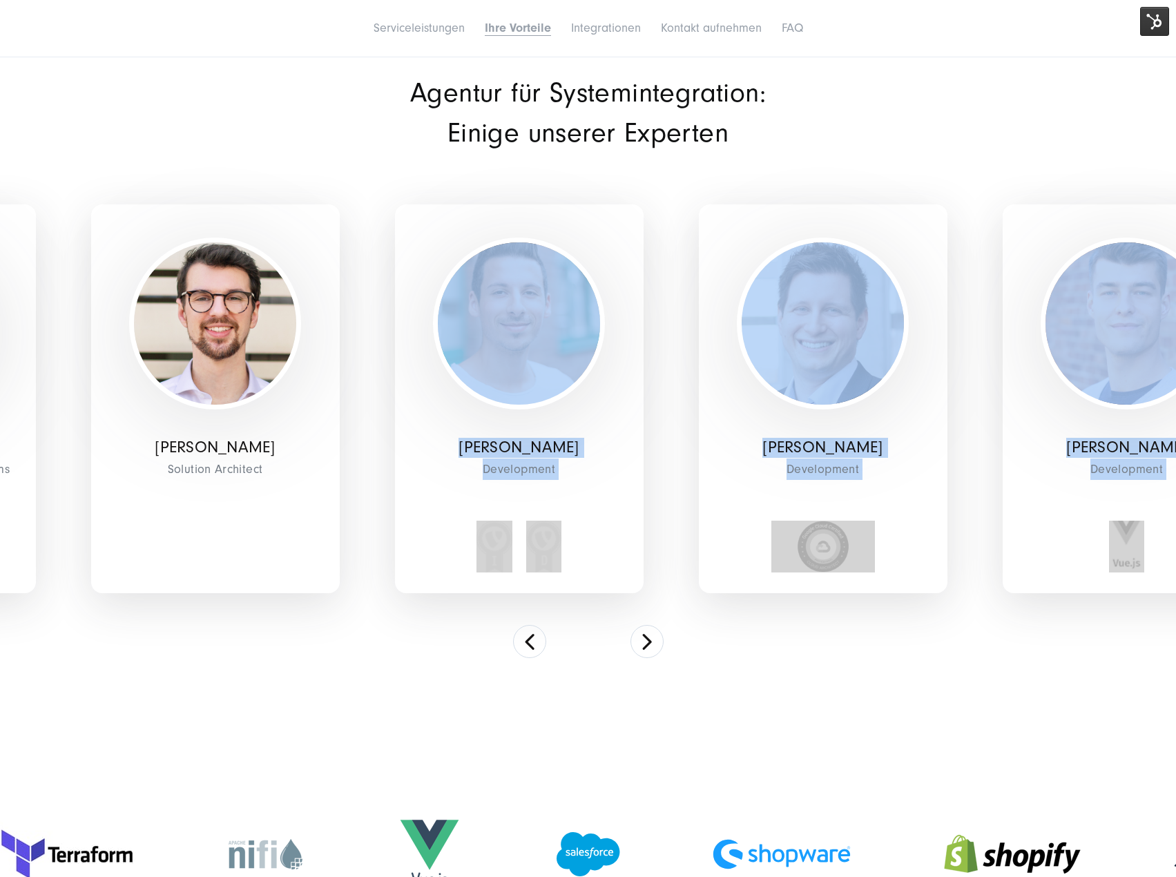
click at [760, 663] on section "Agentur für Systemintegration: Einige unserer Experten Marcel Epler Business Di…" at bounding box center [588, 369] width 1176 height 719
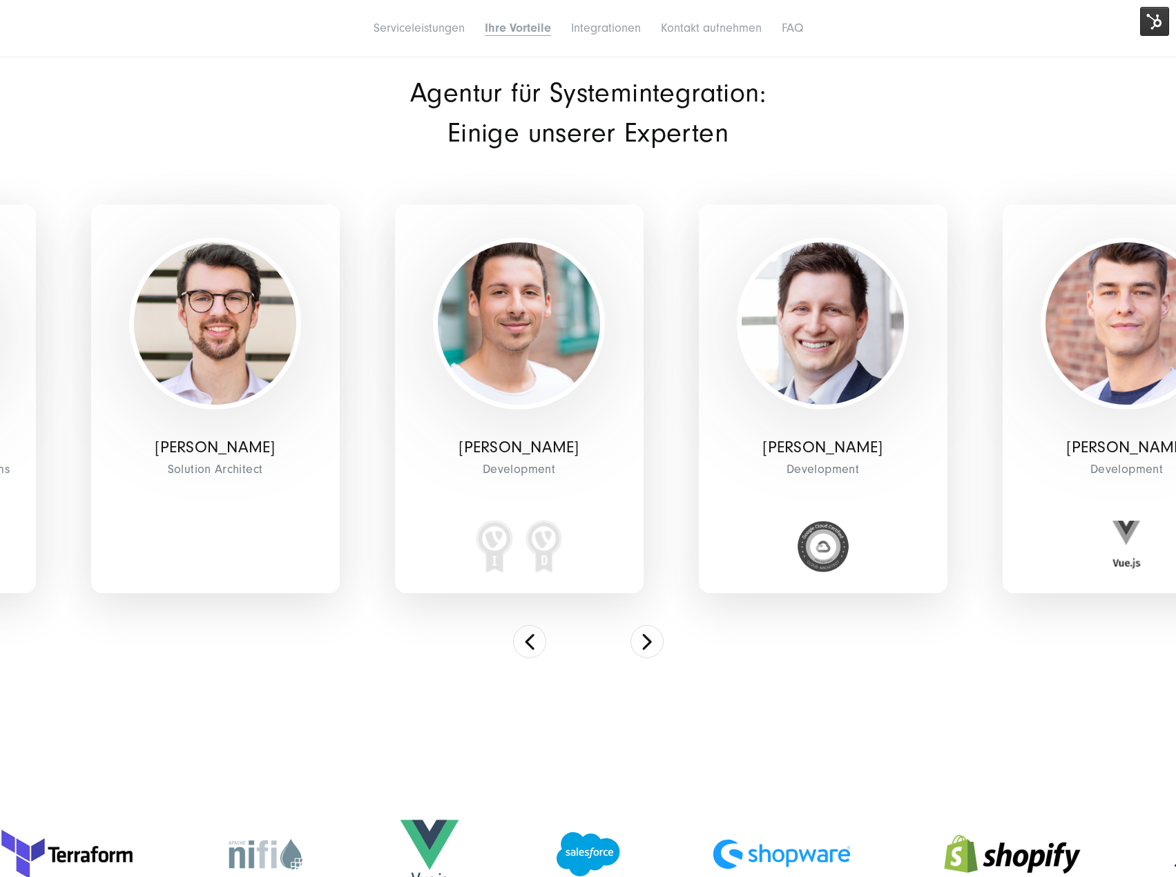
click at [663, 659] on section "Agentur für Systemintegration: Einige unserer Experten Marcel Epler Business Di…" at bounding box center [588, 369] width 1176 height 719
click at [636, 632] on button at bounding box center [646, 641] width 33 height 33
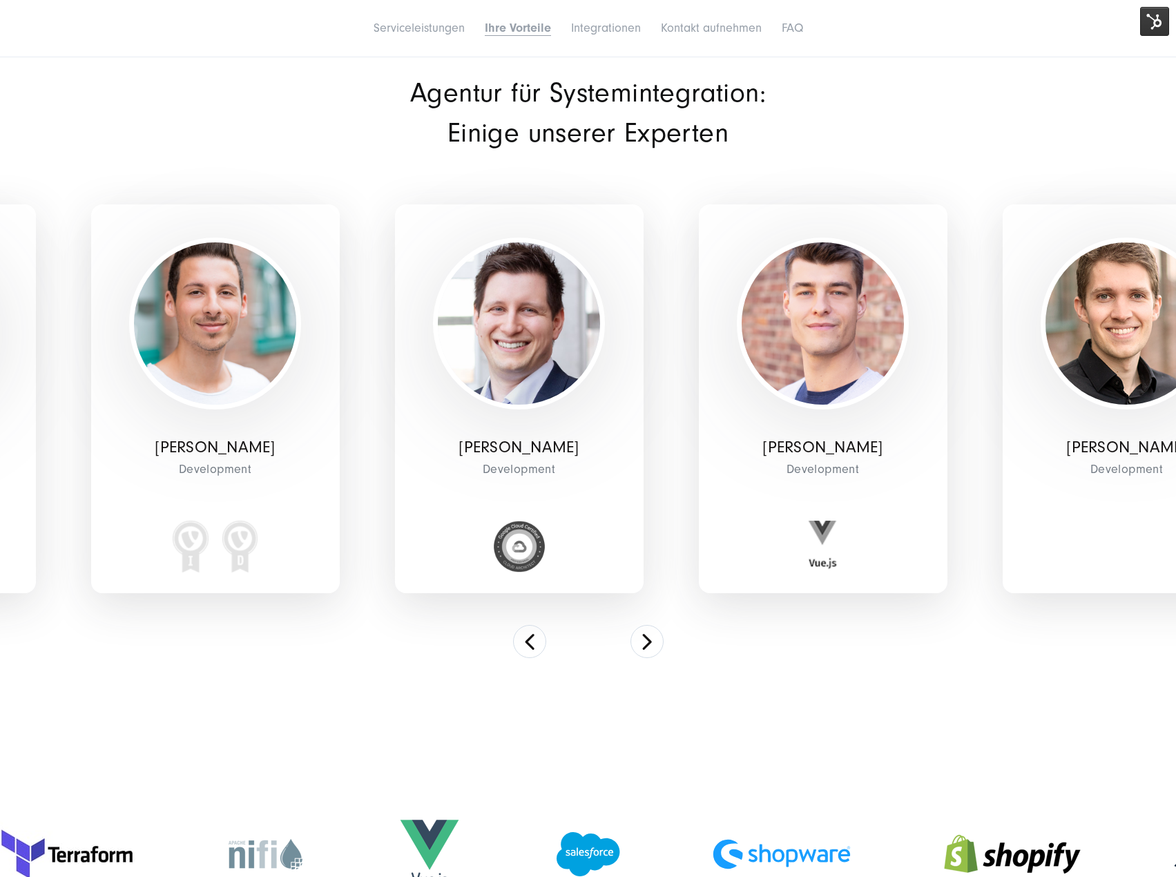
click at [1150, 14] on img at bounding box center [1154, 21] width 29 height 29
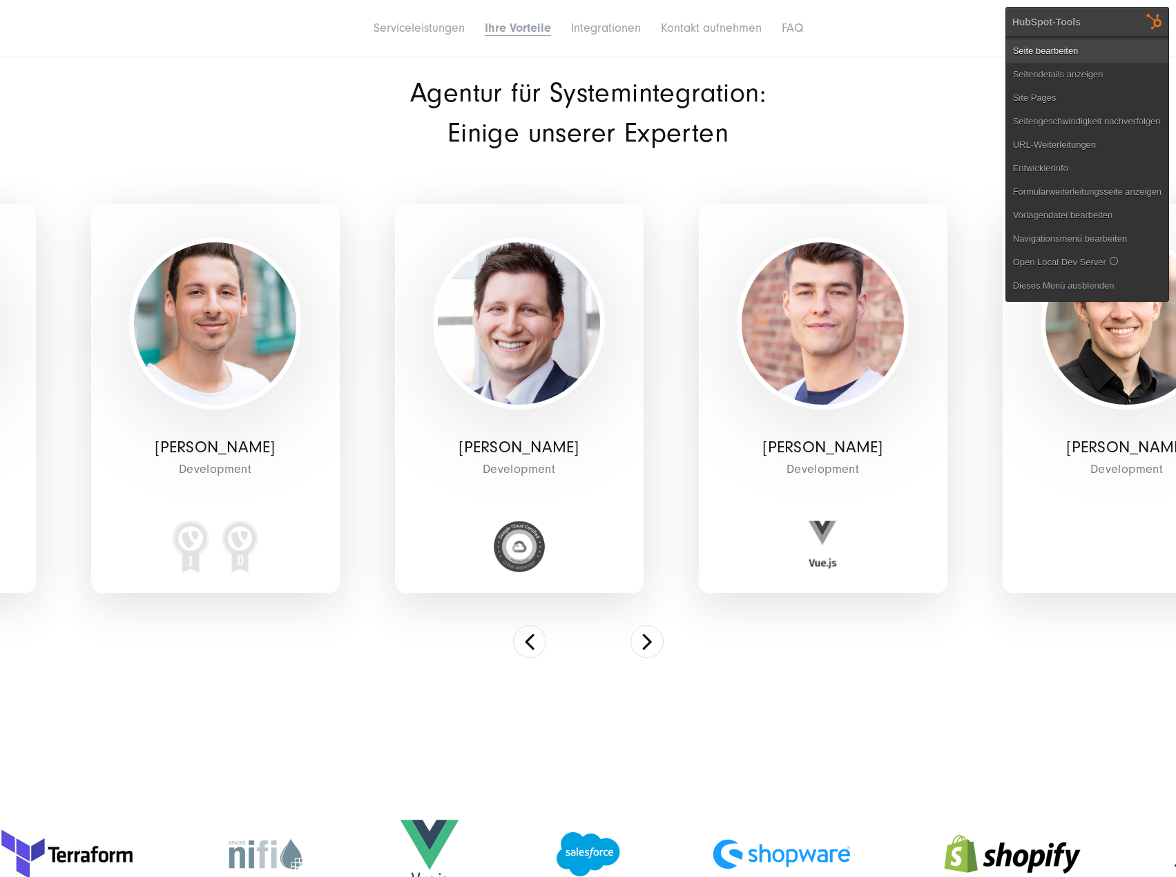
click at [1055, 54] on link "Seite bearbeiten" at bounding box center [1087, 50] width 162 height 23
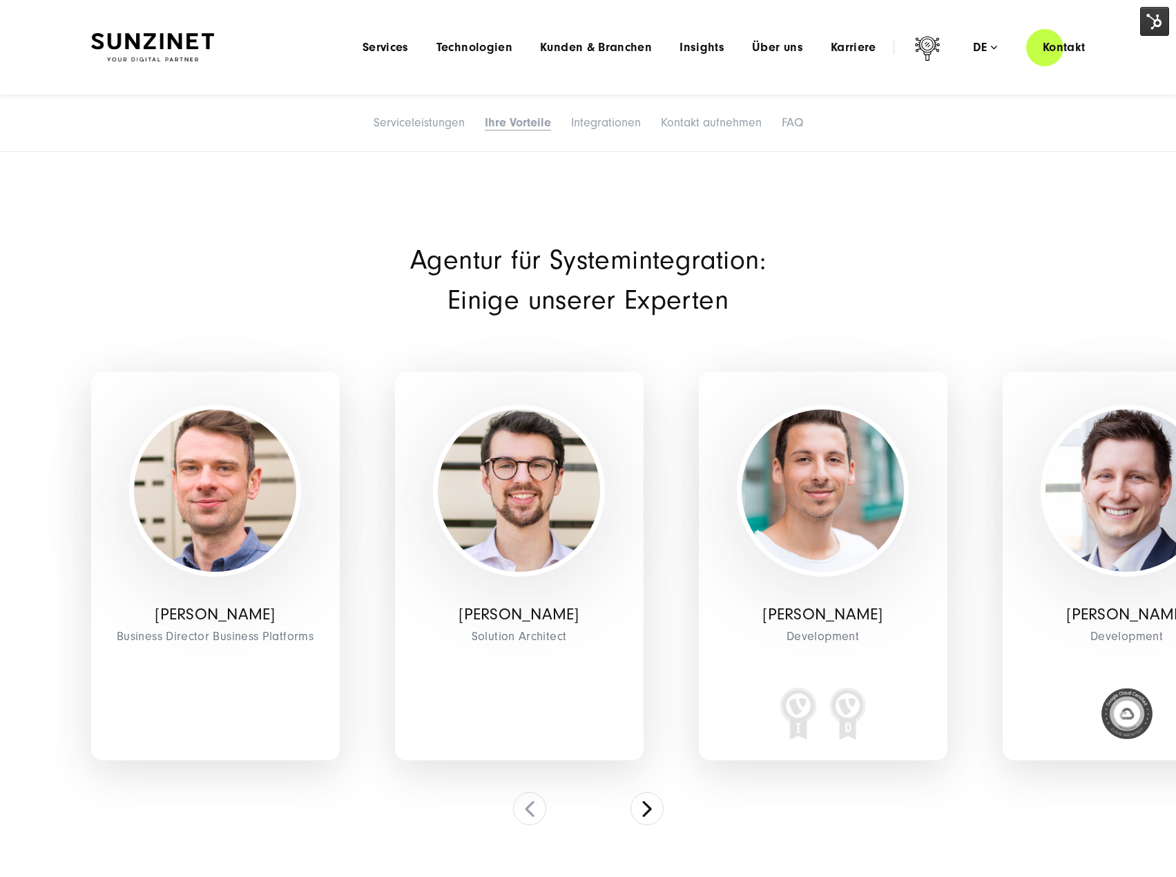
scroll to position [2731, 0]
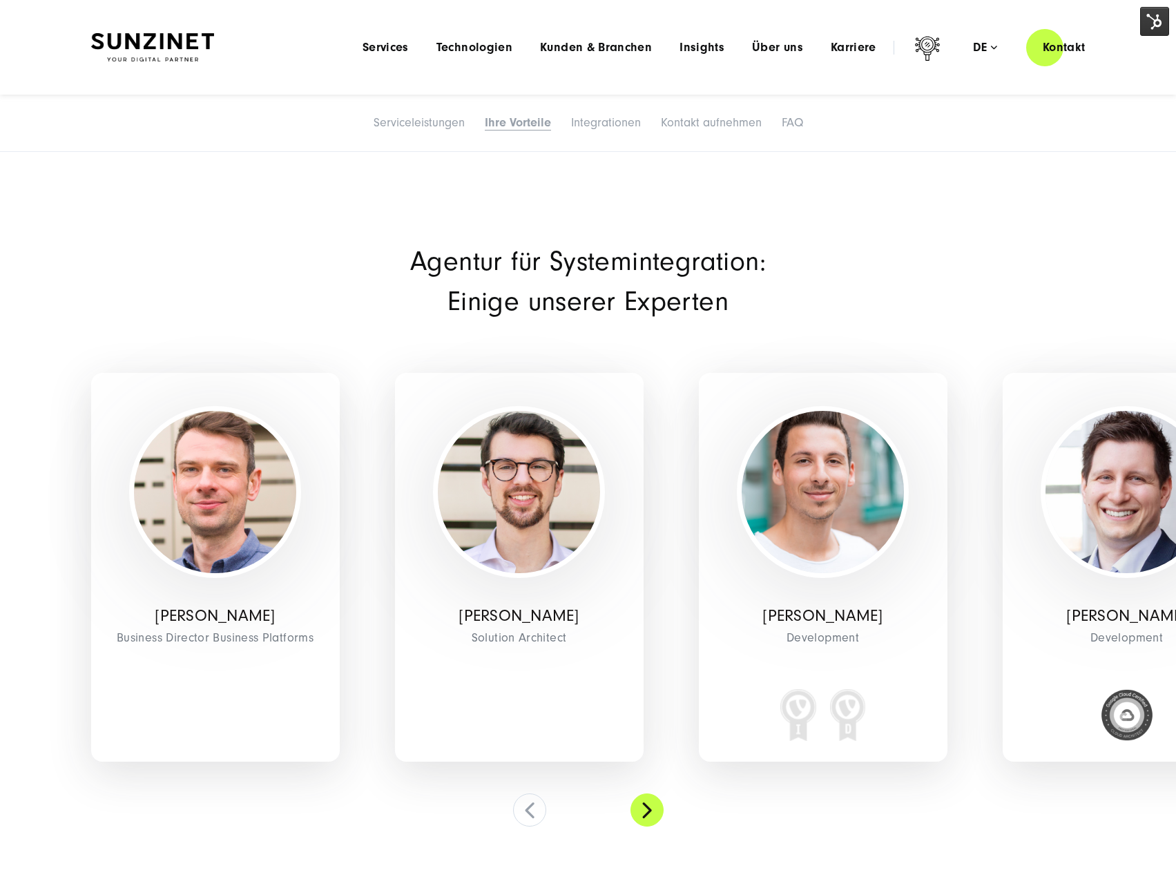
click at [647, 817] on button at bounding box center [646, 809] width 33 height 33
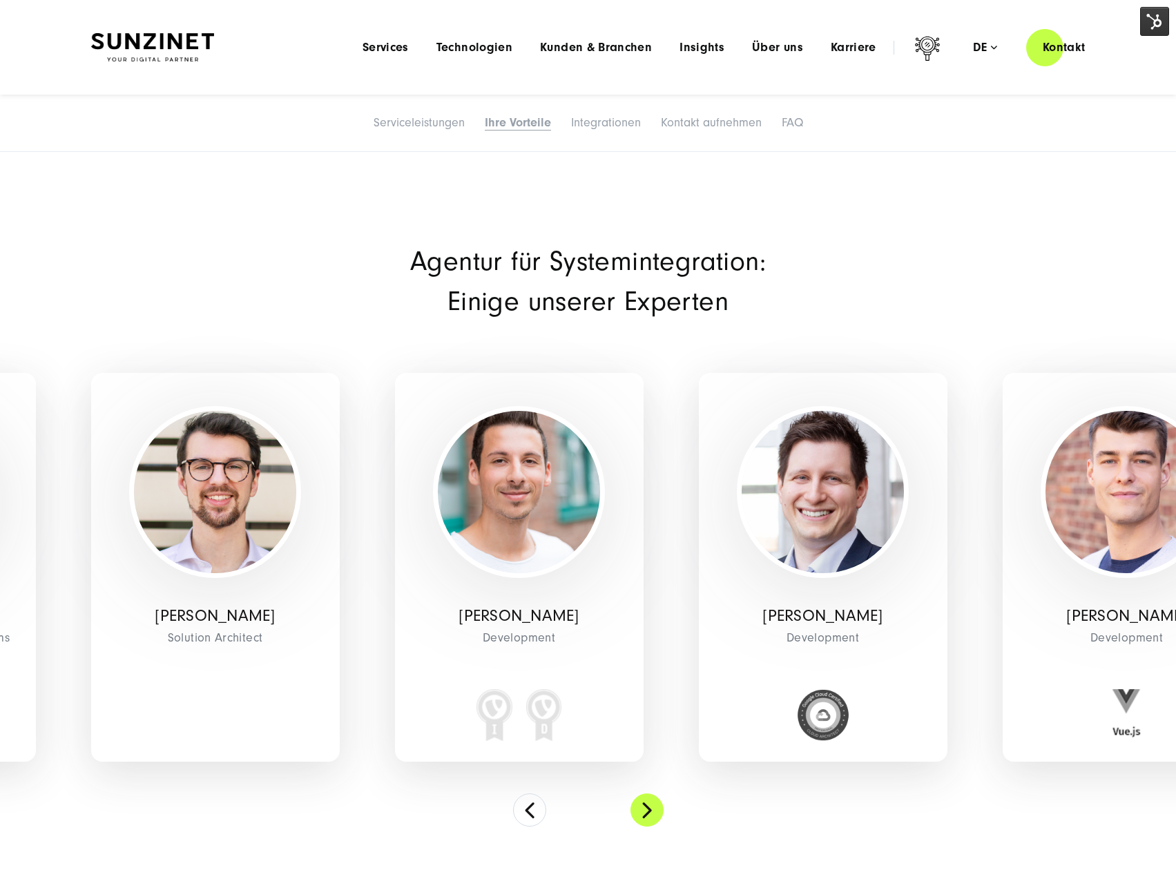
click at [647, 817] on button at bounding box center [646, 809] width 33 height 33
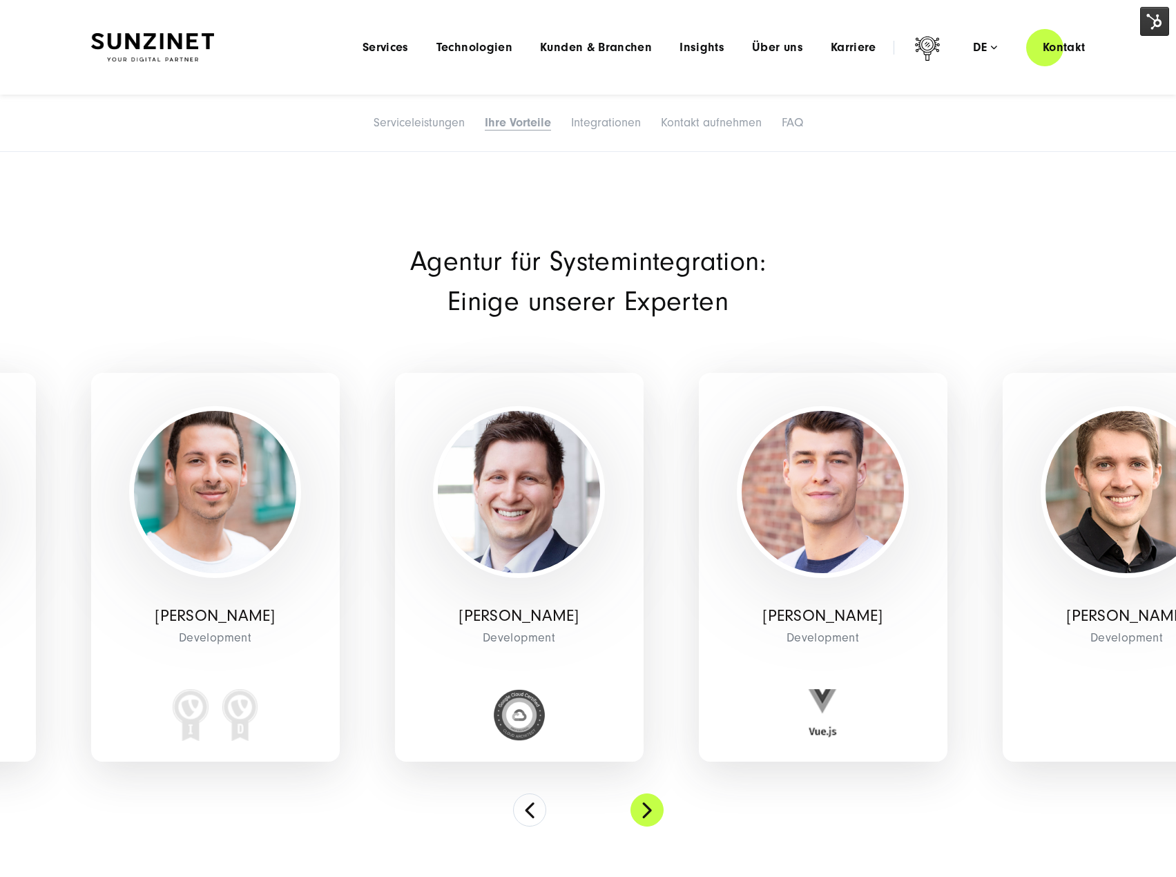
click at [647, 817] on button at bounding box center [646, 809] width 33 height 33
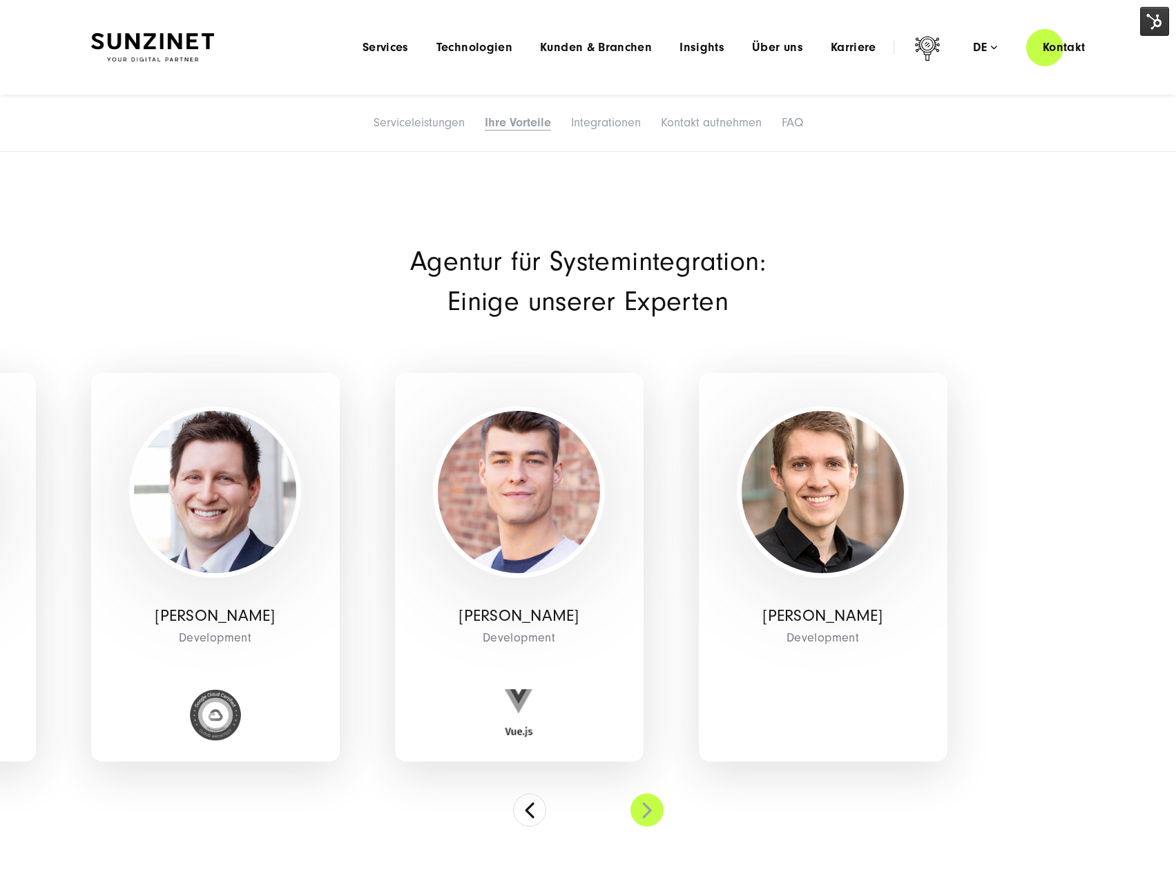
click at [646, 816] on button at bounding box center [646, 809] width 33 height 33
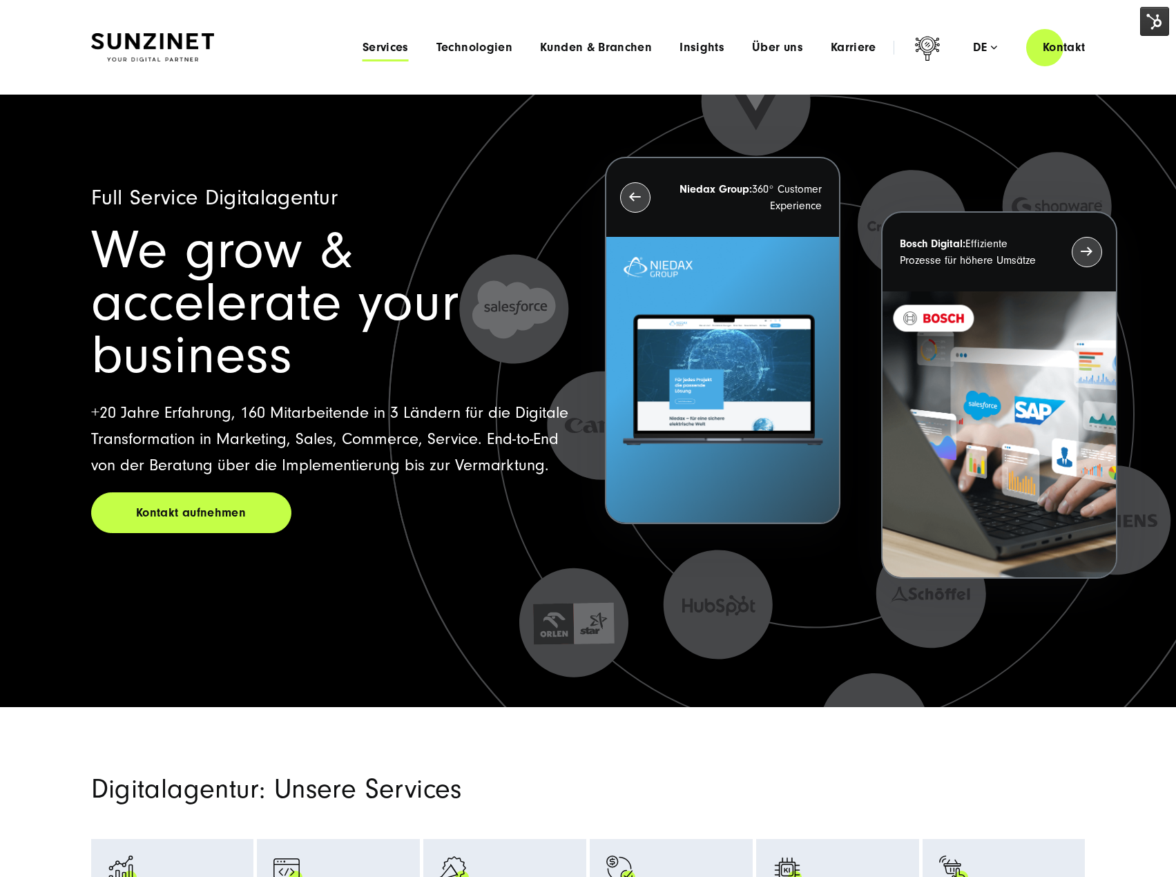
click at [401, 48] on span "Services" at bounding box center [385, 48] width 46 height 14
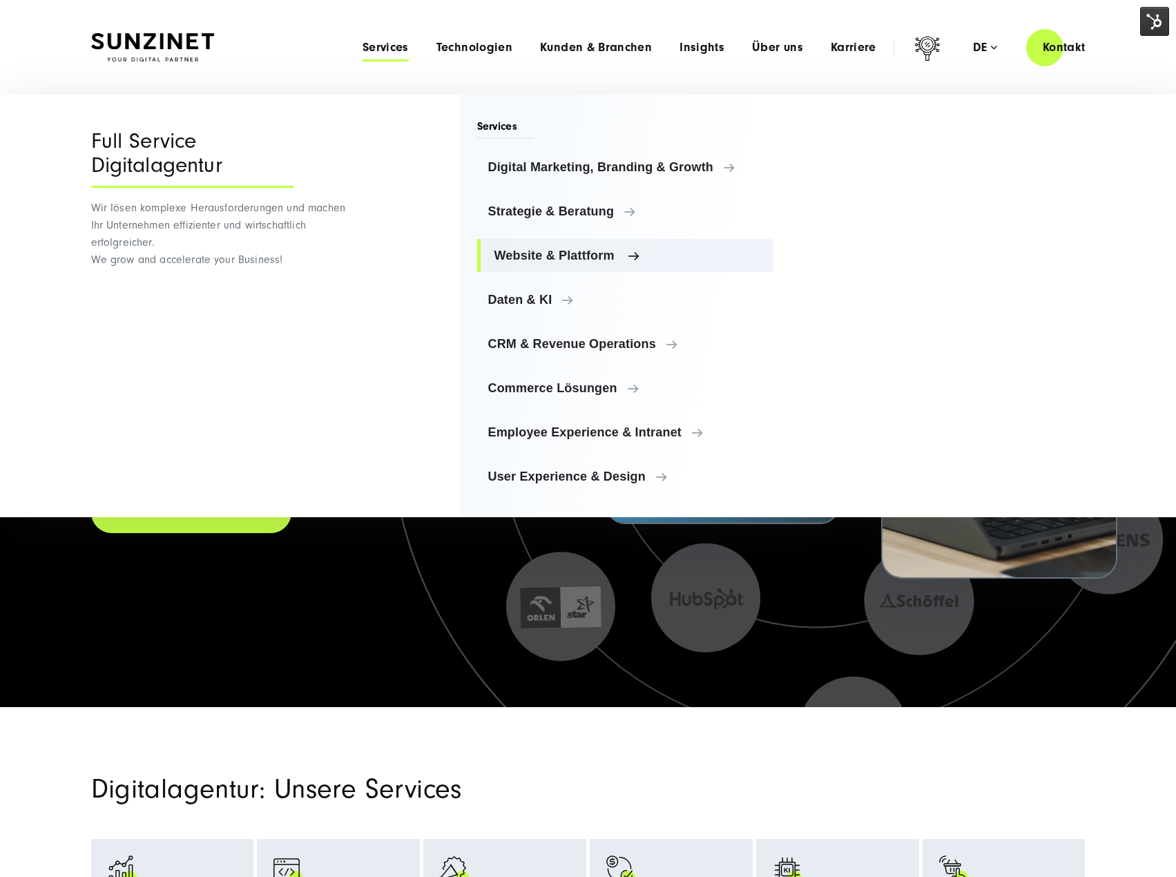
click at [598, 259] on span "Website & Plattform" at bounding box center [628, 256] width 268 height 14
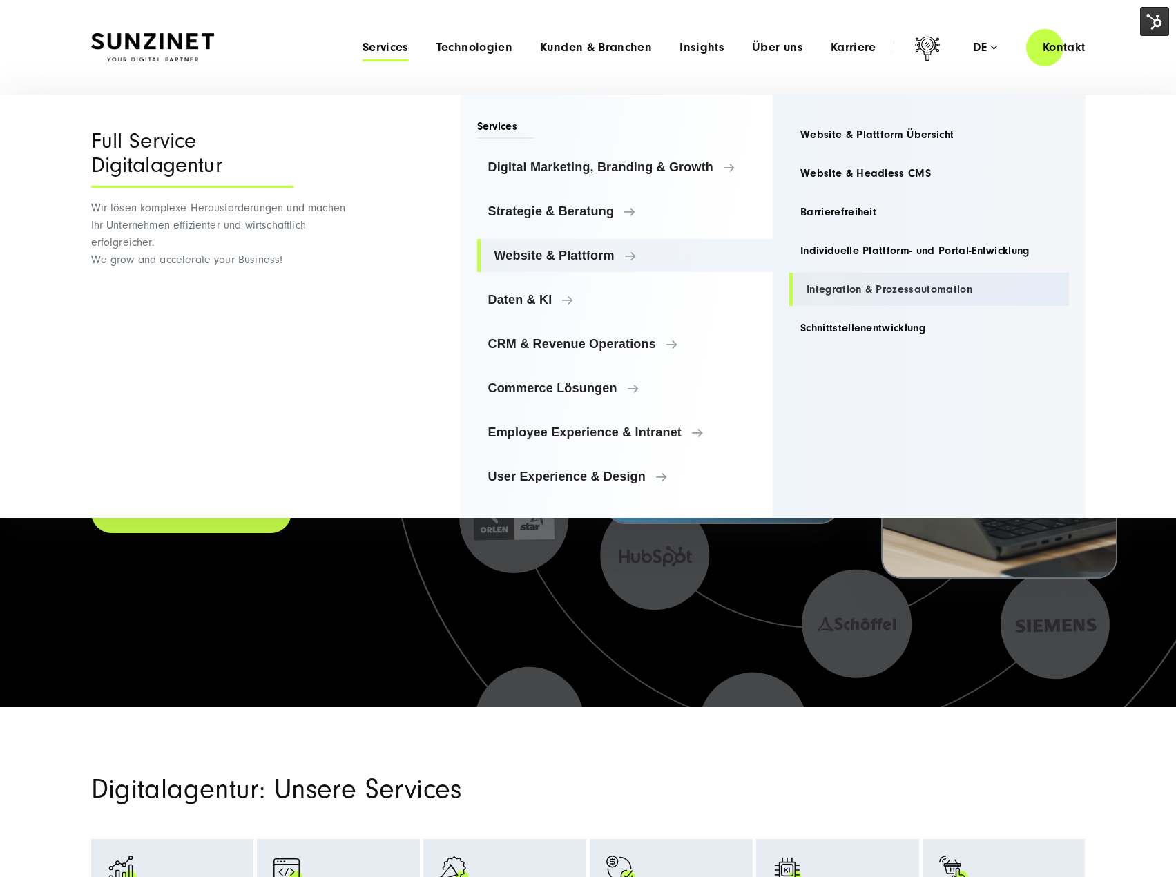
click at [841, 283] on link "Integration & Prozessautomation" at bounding box center [929, 289] width 280 height 33
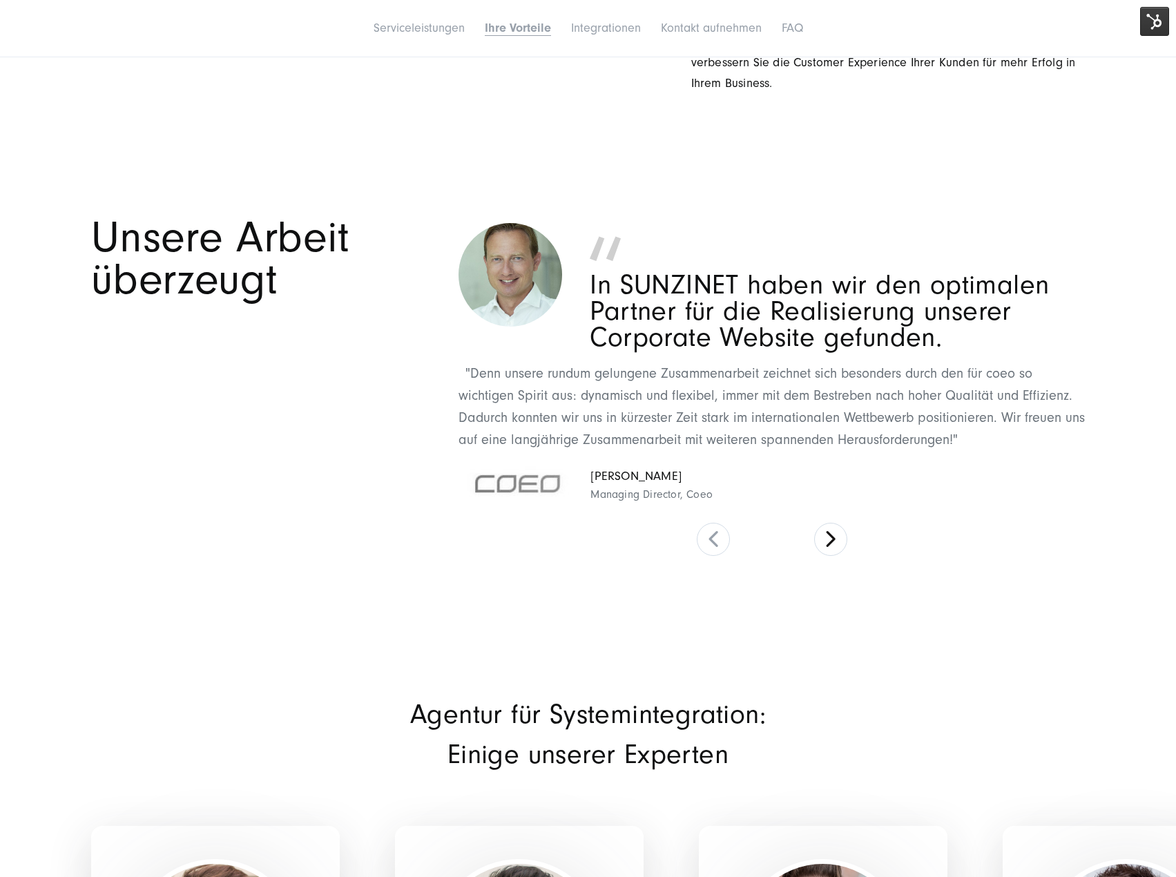
scroll to position [3037, 0]
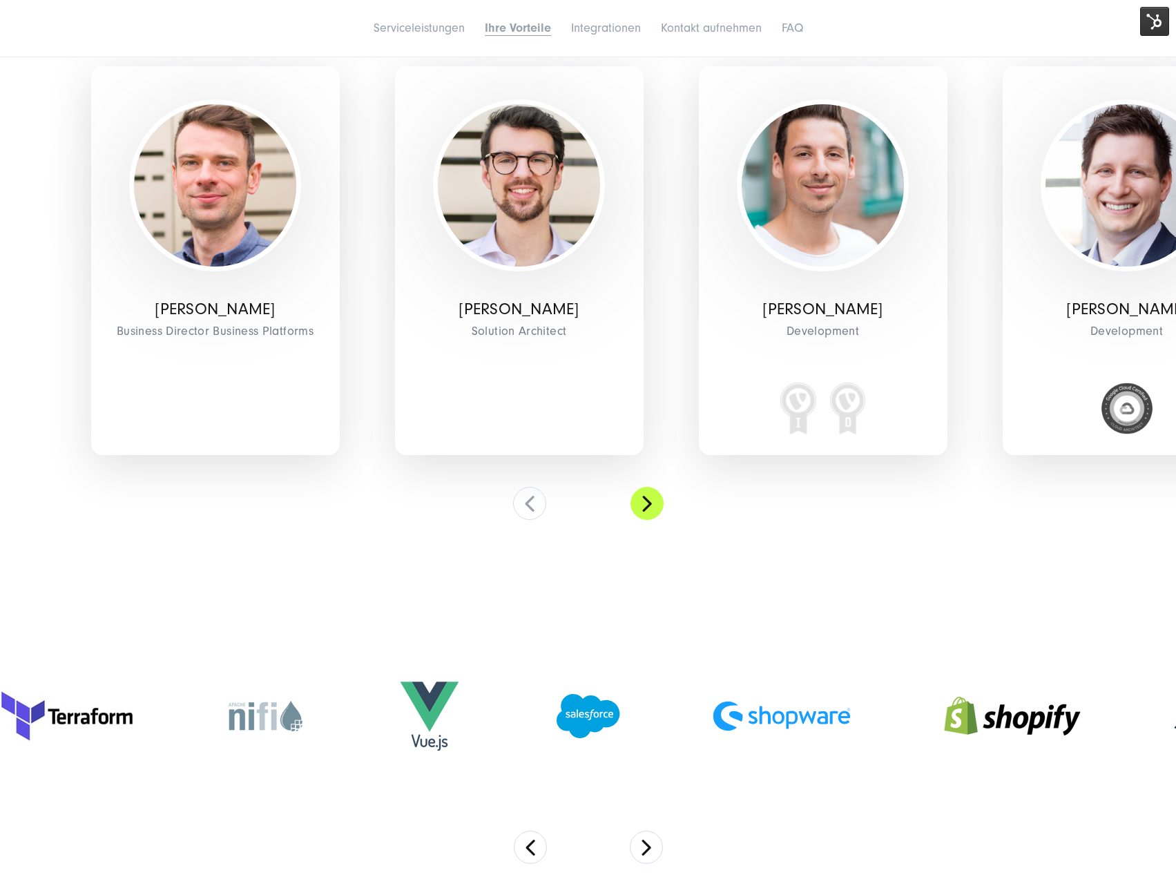
click at [657, 498] on button at bounding box center [646, 503] width 33 height 33
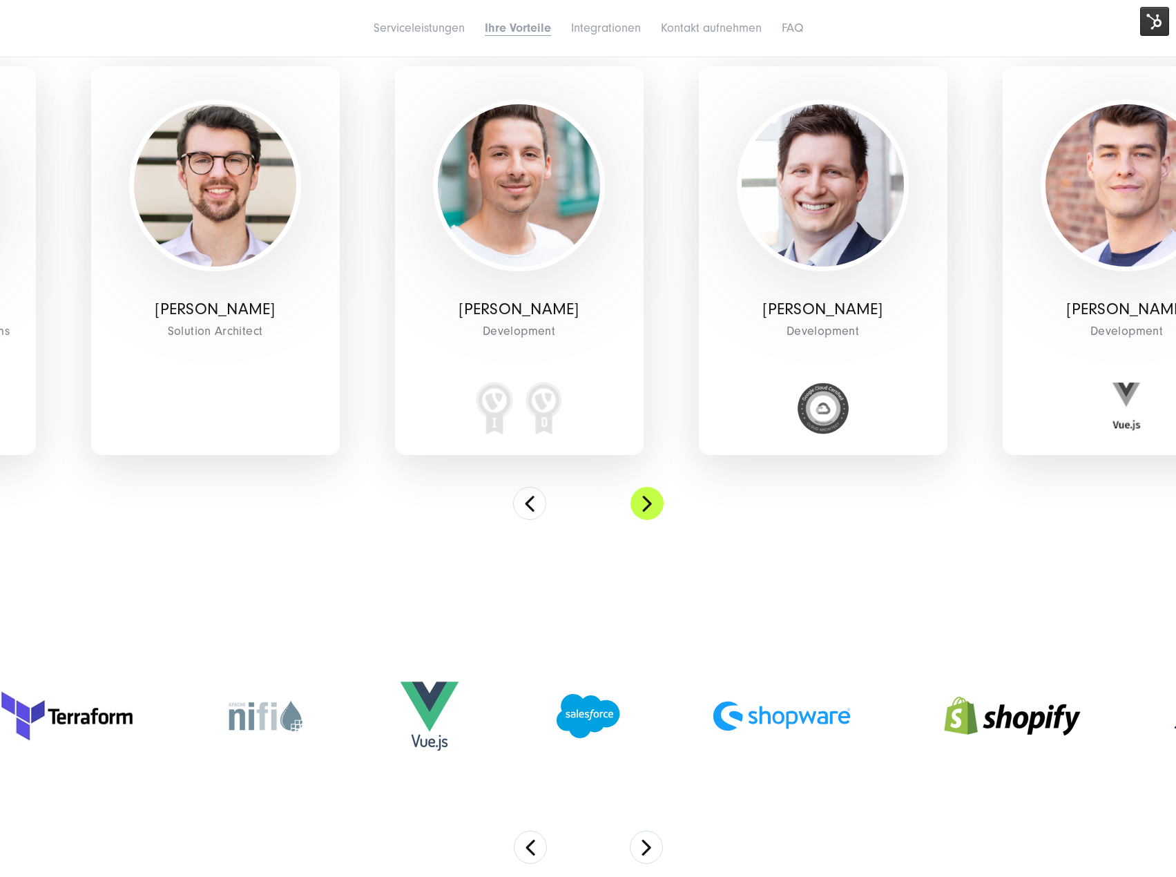
click at [634, 499] on button at bounding box center [646, 503] width 33 height 33
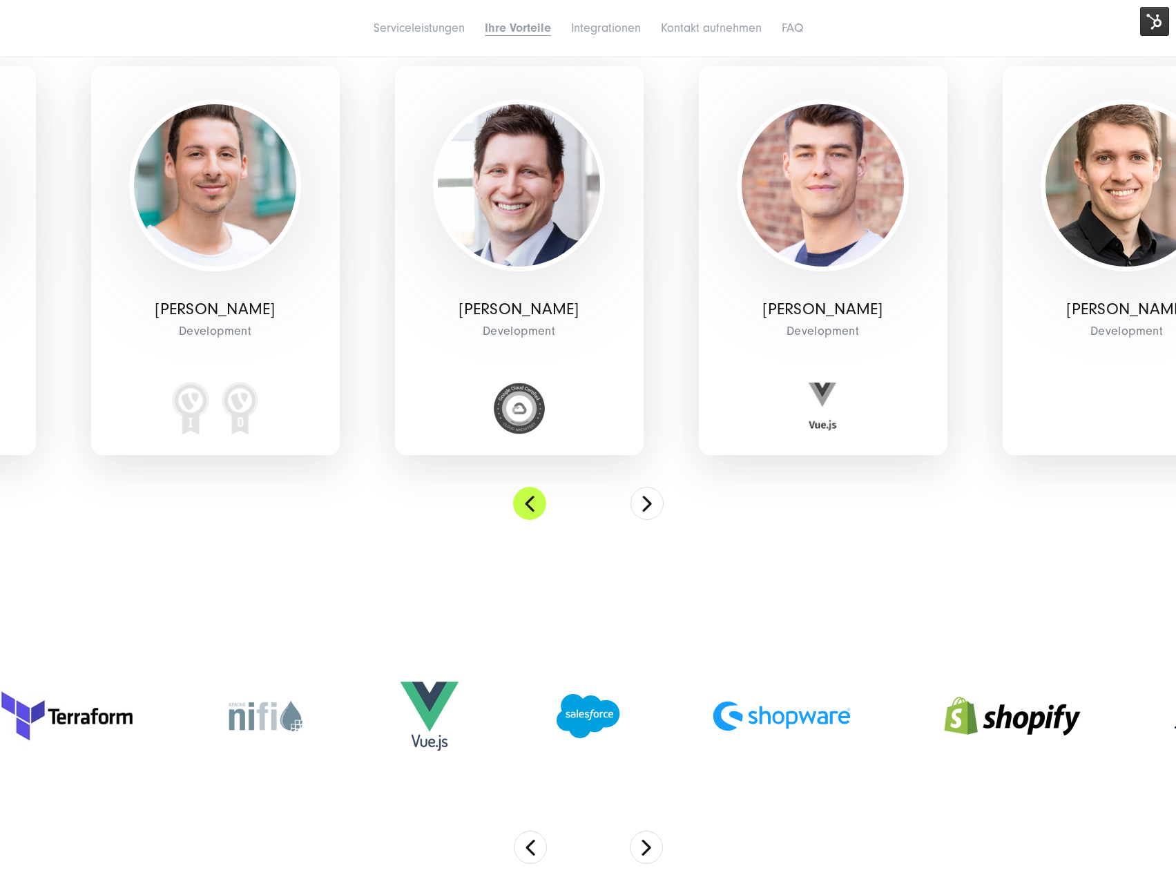
click at [527, 512] on button at bounding box center [529, 503] width 33 height 33
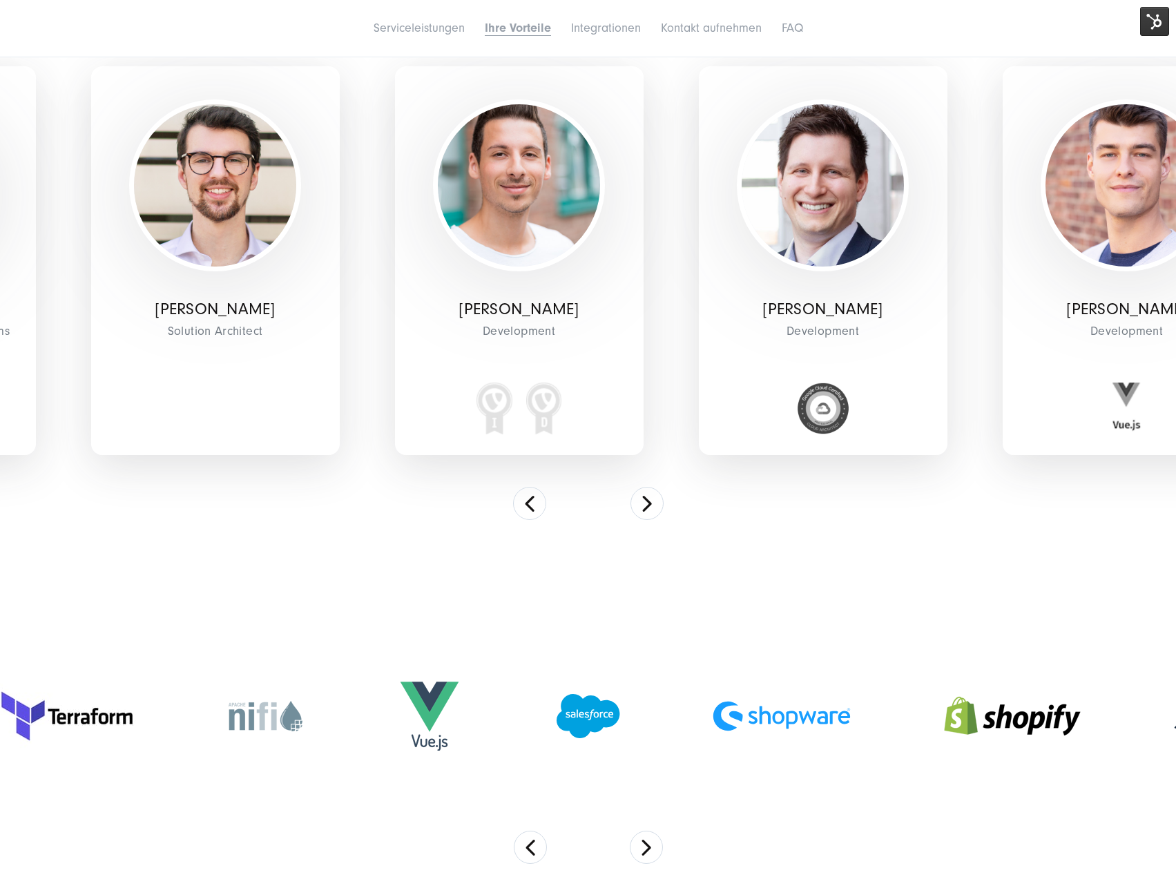
click at [661, 520] on div "Marcel Epler Business Director Business Platforms Stephan Ritter Solution Archi…" at bounding box center [588, 271] width 994 height 498
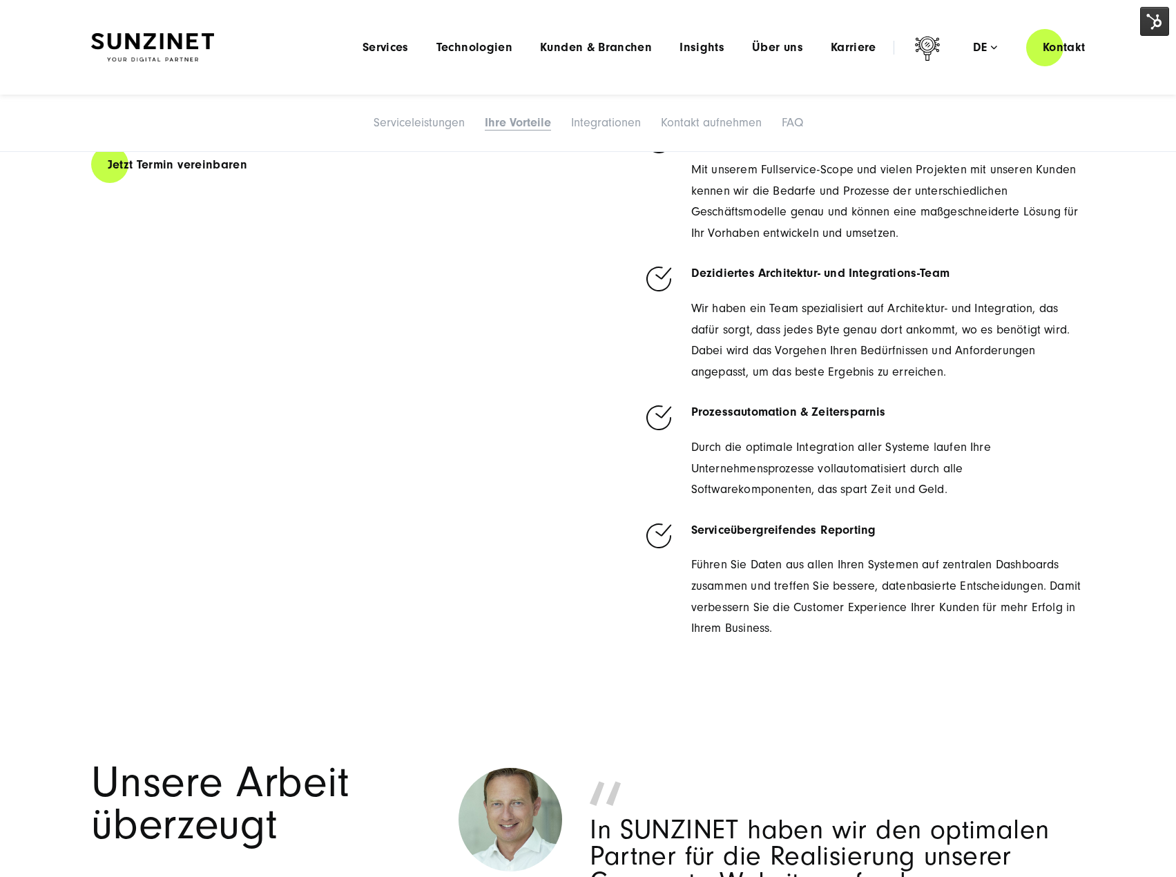
scroll to position [1726, 0]
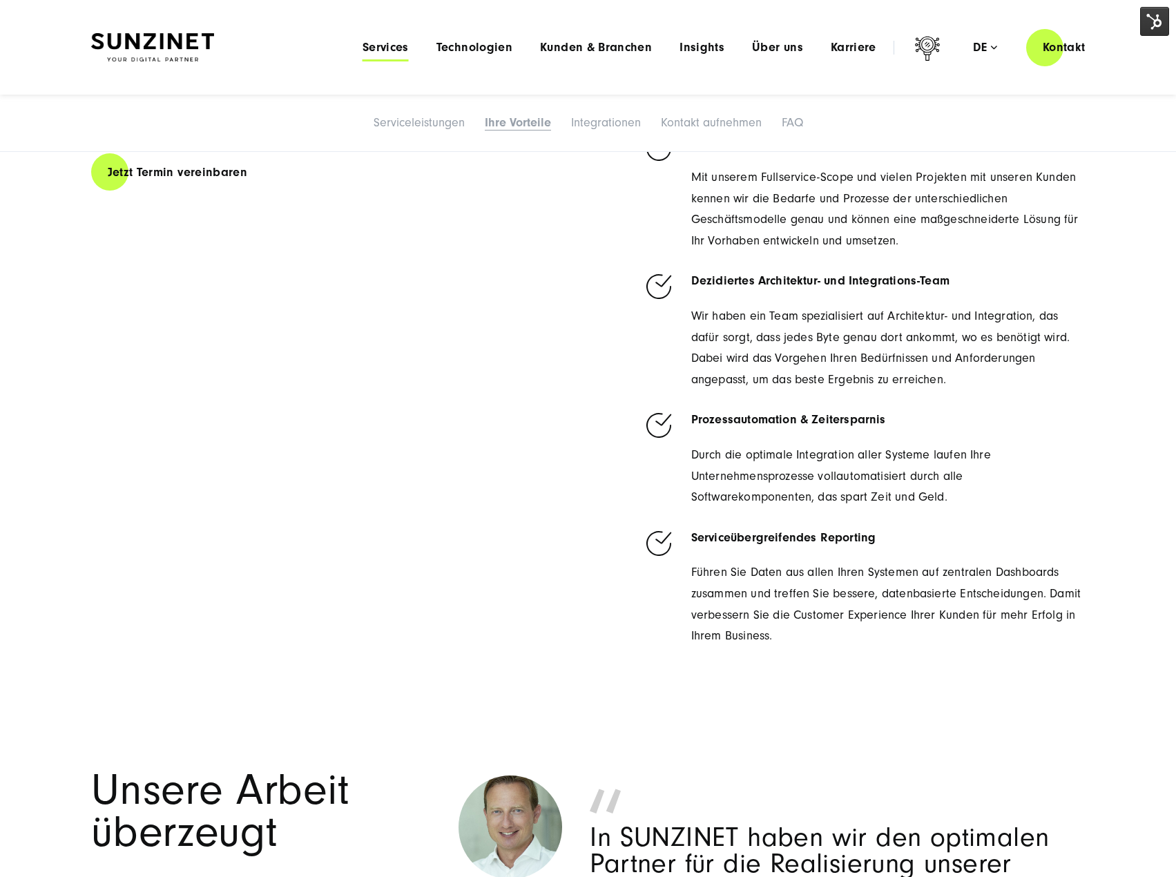
click at [391, 51] on span "Services" at bounding box center [385, 48] width 46 height 14
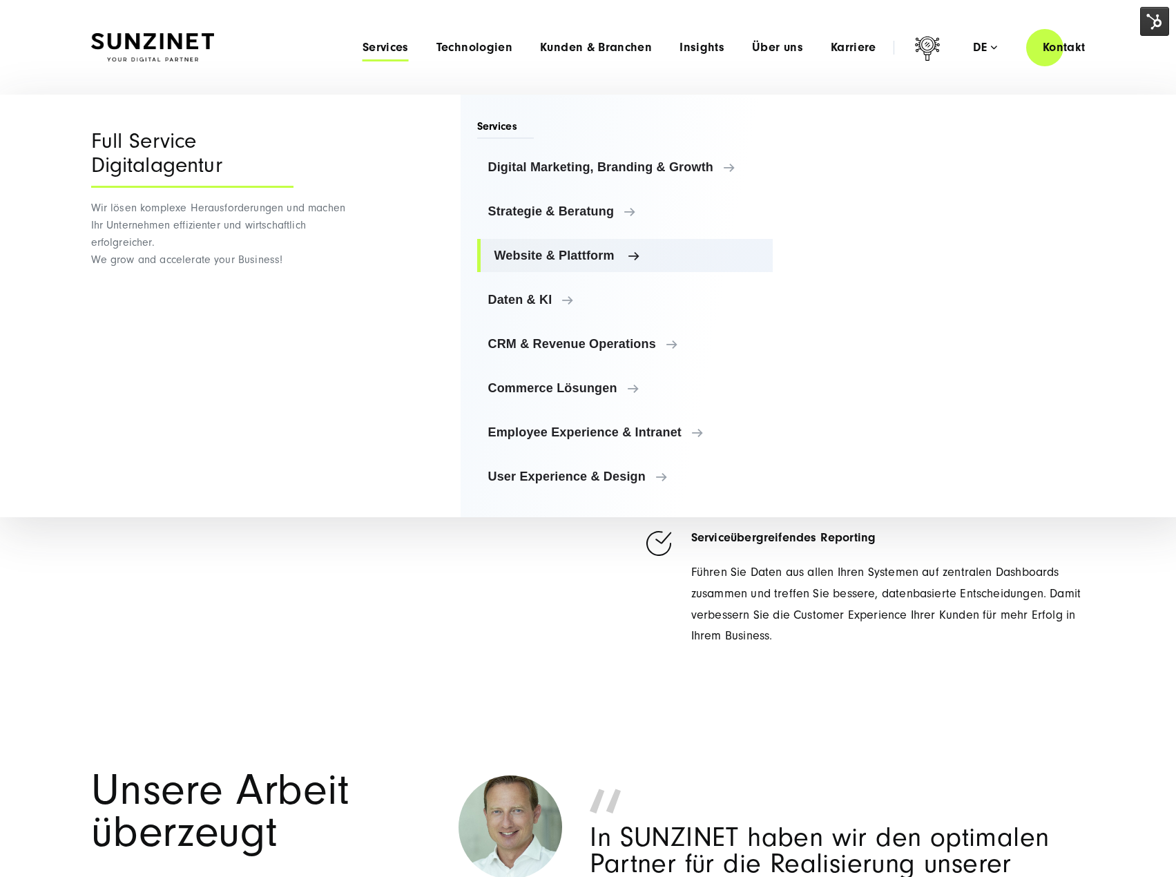
click at [573, 260] on span "Website & Plattform" at bounding box center [628, 256] width 268 height 14
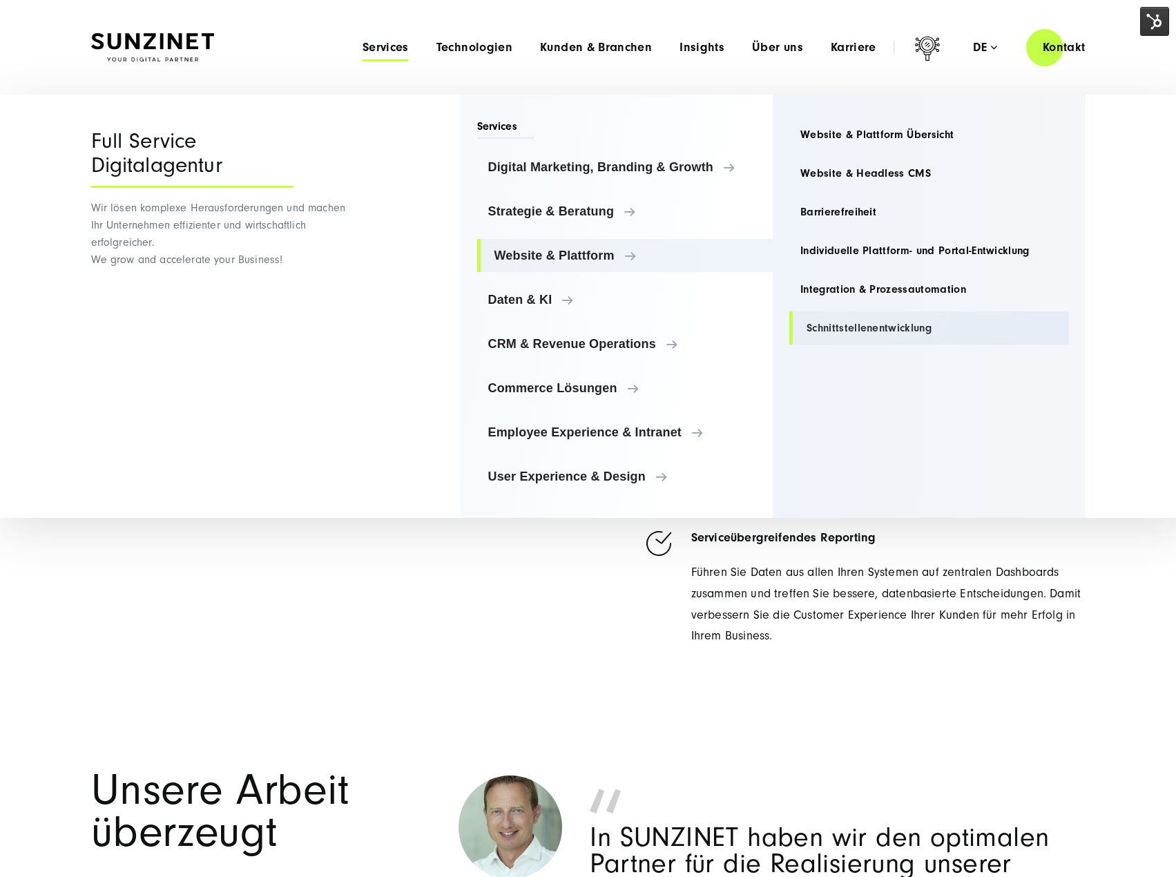
click at [827, 327] on link "Schnittstellenentwicklung" at bounding box center [929, 327] width 280 height 33
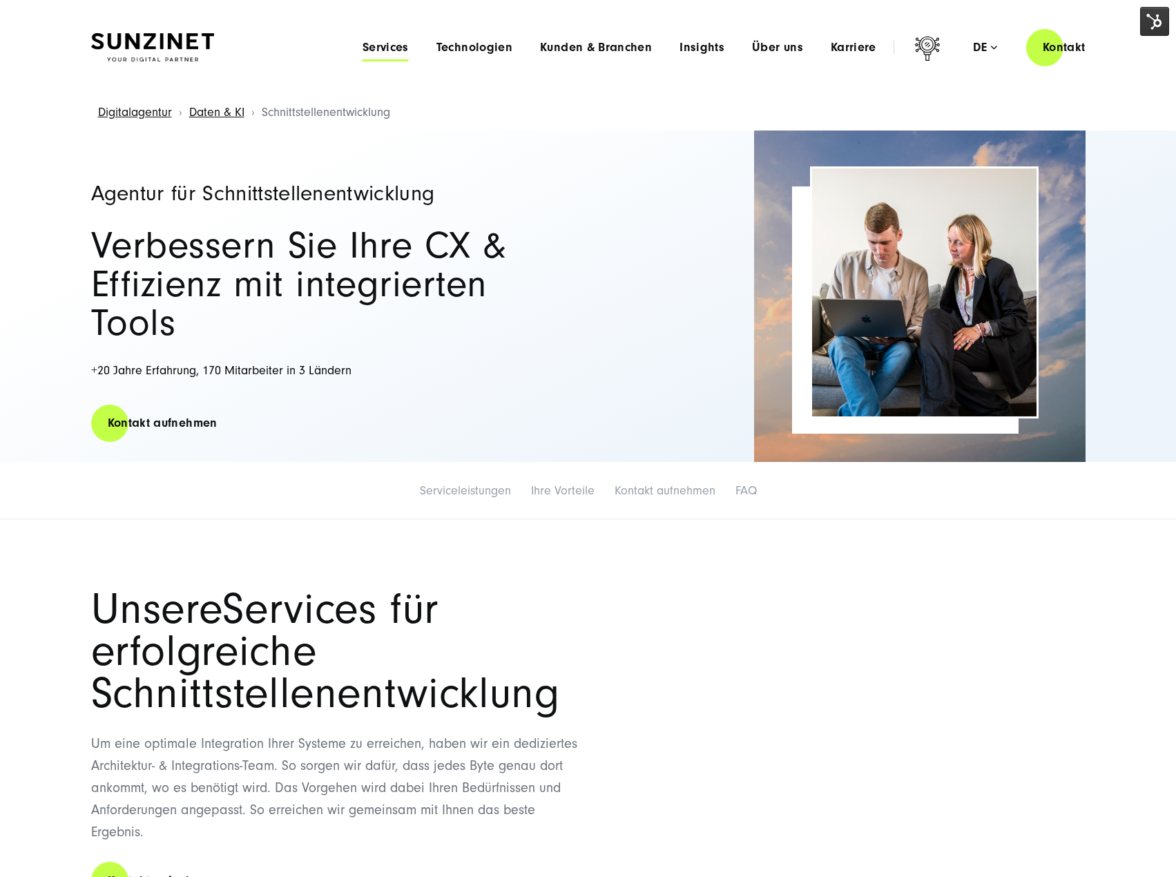
drag, startPoint x: 361, startPoint y: 41, endPoint x: 370, endPoint y: 43, distance: 9.2
click at [362, 41] on li "Services Menu Full Service Digitalagentur Wir lösen komplexe Herausforderungen …" at bounding box center [386, 47] width 74 height 14
click at [380, 47] on span "Services" at bounding box center [385, 48] width 46 height 14
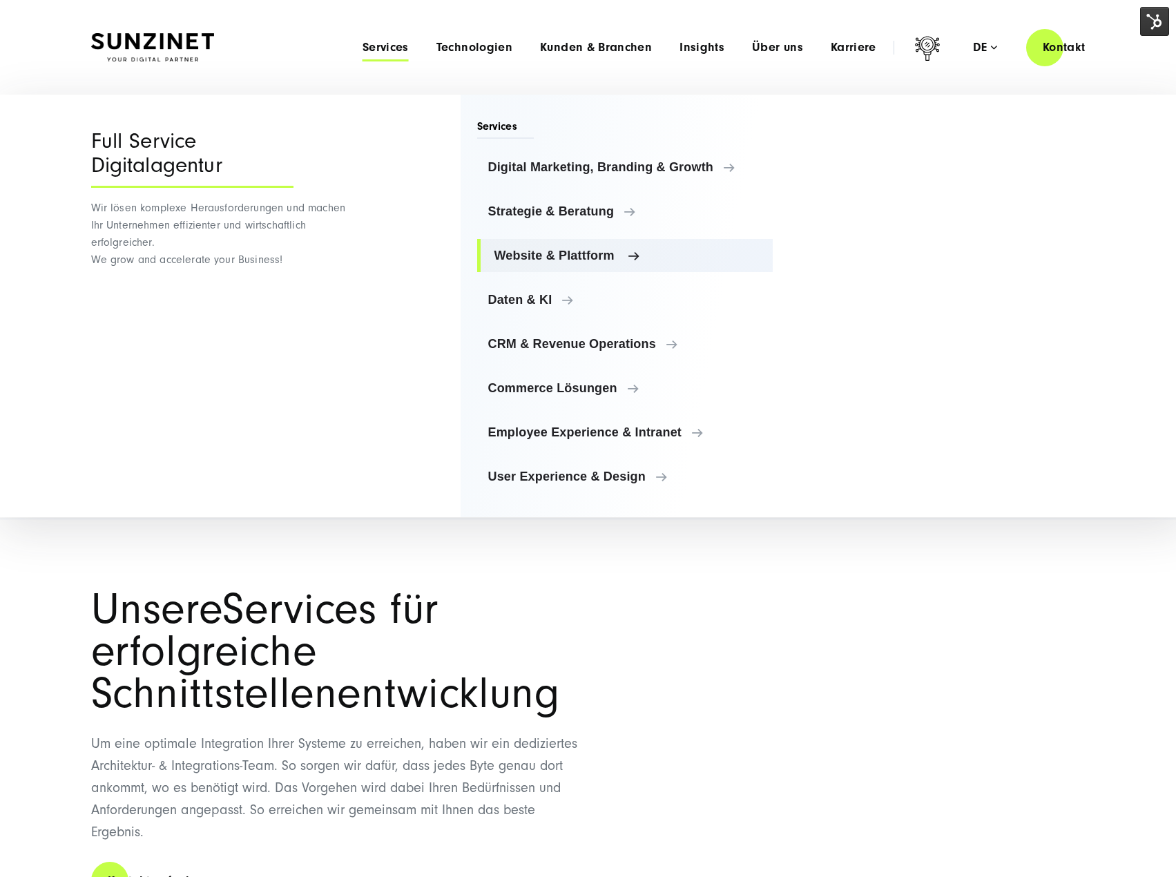
click at [541, 250] on span "Website & Plattform" at bounding box center [628, 256] width 268 height 14
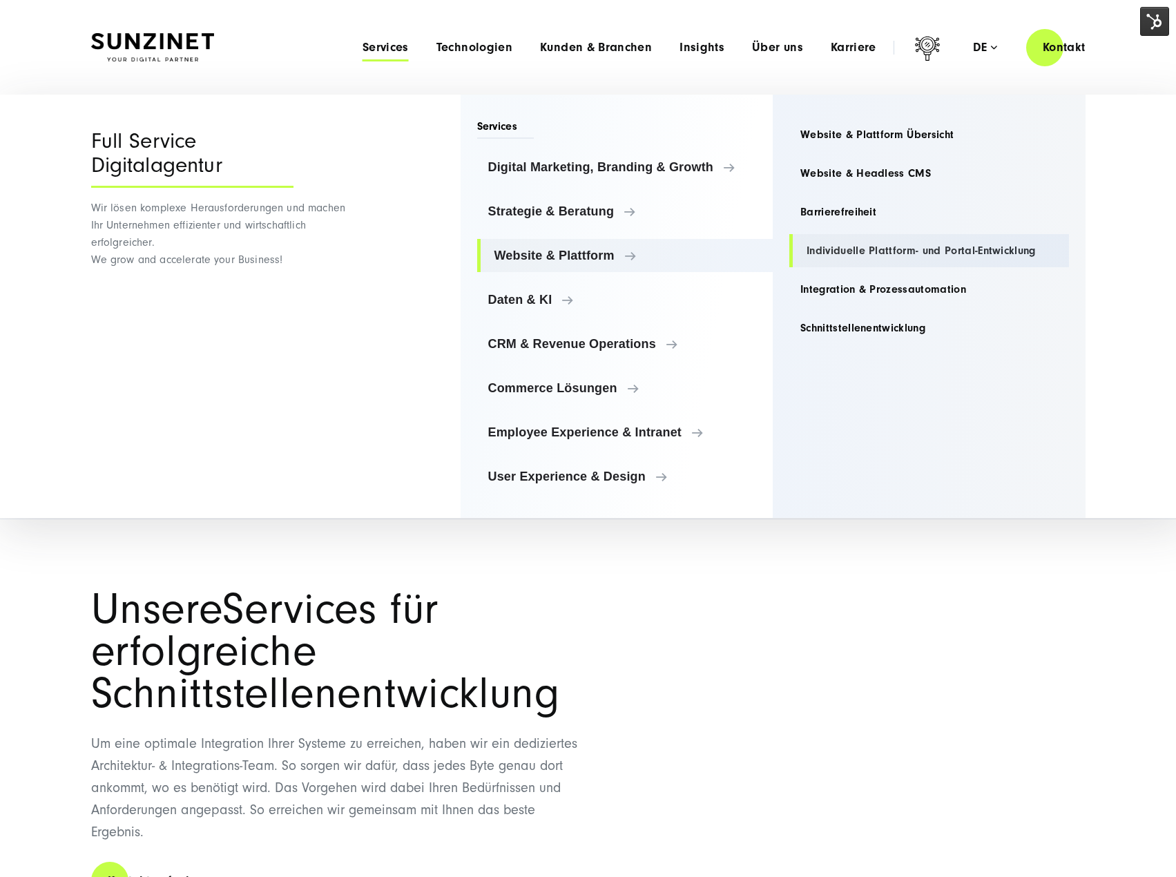
click at [841, 253] on link "Individuelle Plattform- und Portal-Entwicklung" at bounding box center [929, 250] width 280 height 33
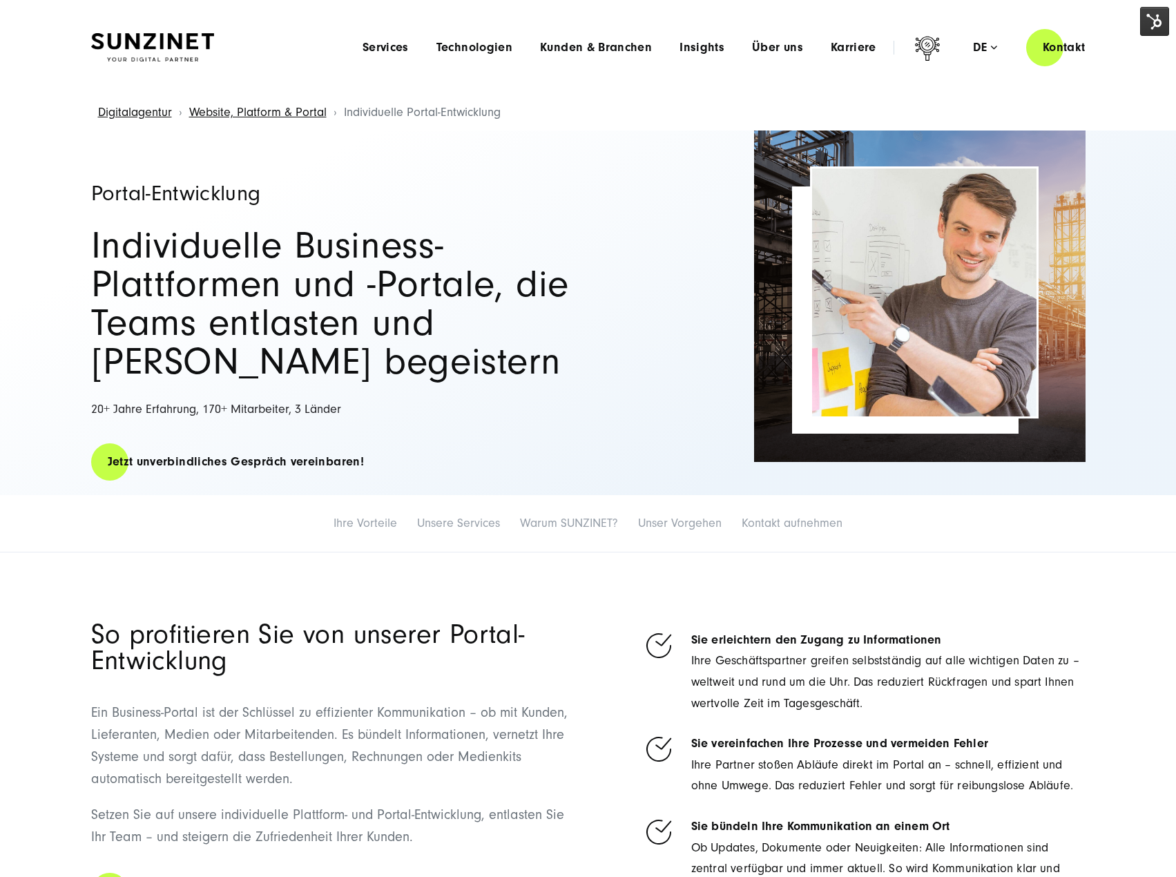
click at [1151, 23] on img at bounding box center [1154, 21] width 29 height 29
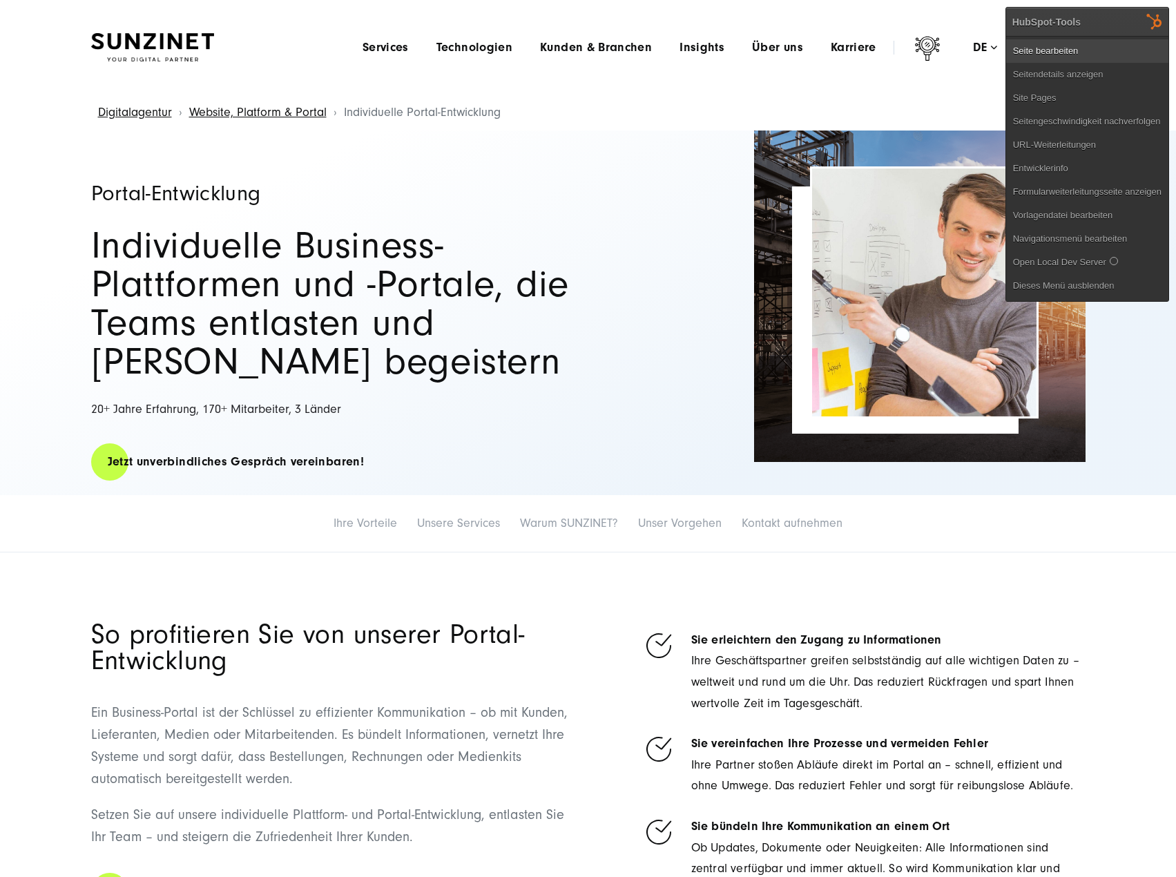
click at [1049, 50] on link "Seite bearbeiten" at bounding box center [1087, 50] width 162 height 23
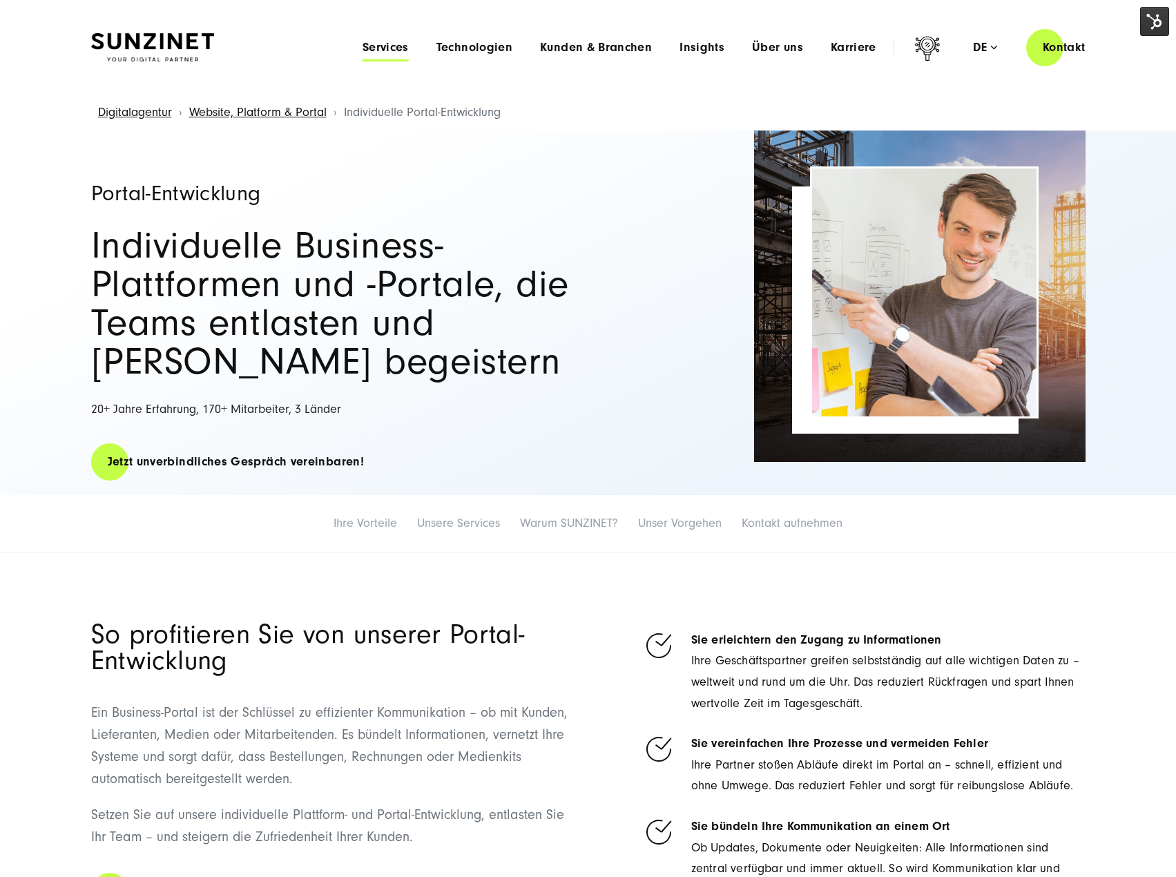
click at [400, 48] on span "Services" at bounding box center [385, 48] width 46 height 14
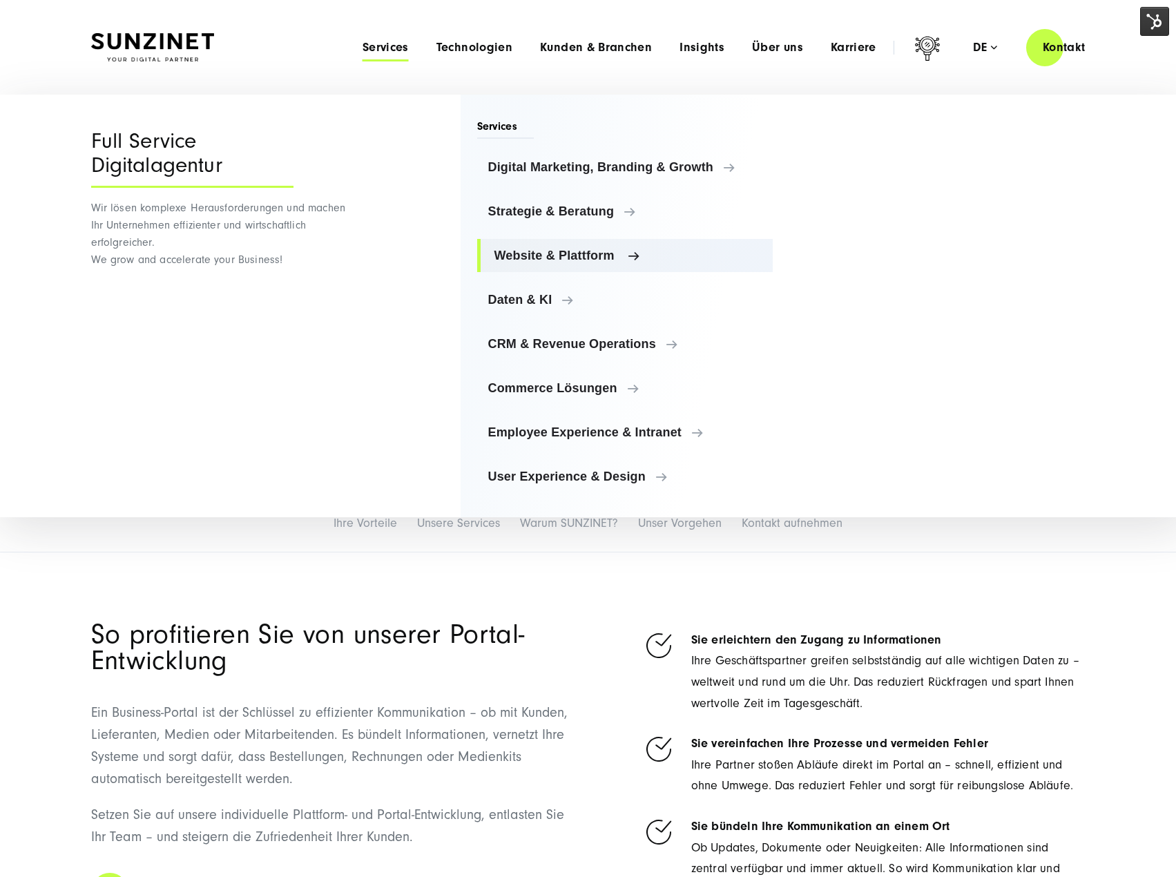
click at [573, 254] on span "Website & Plattform" at bounding box center [628, 256] width 268 height 14
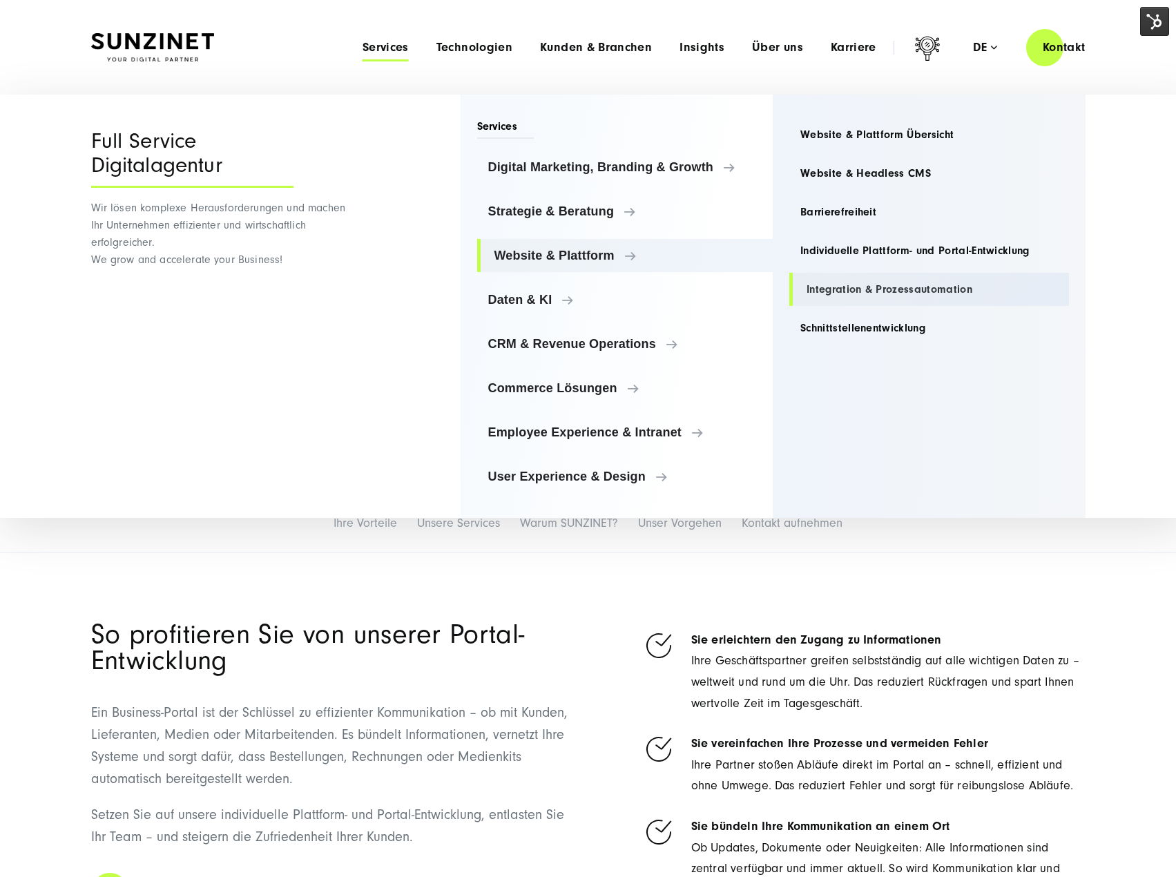
click at [907, 287] on link "Integration & Prozessautomation" at bounding box center [929, 289] width 280 height 33
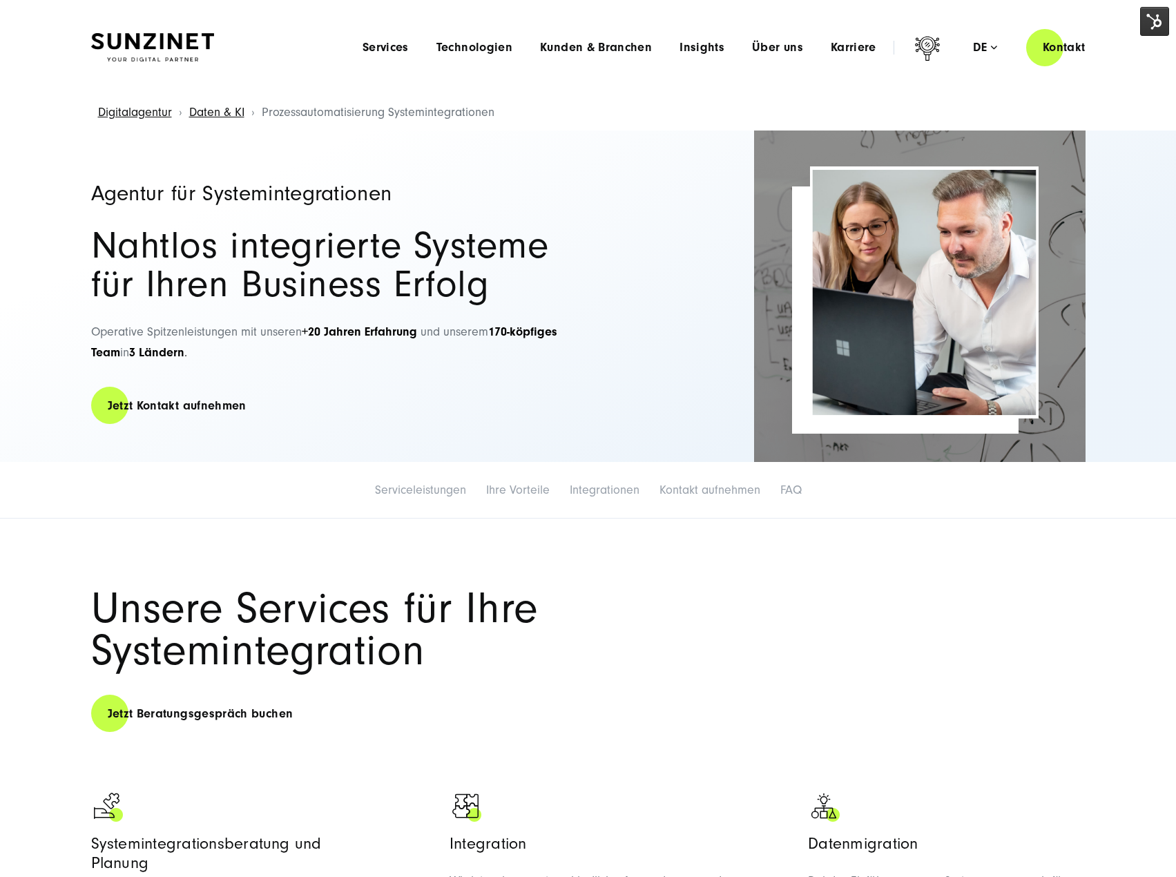
click at [1155, 19] on img at bounding box center [1154, 21] width 29 height 29
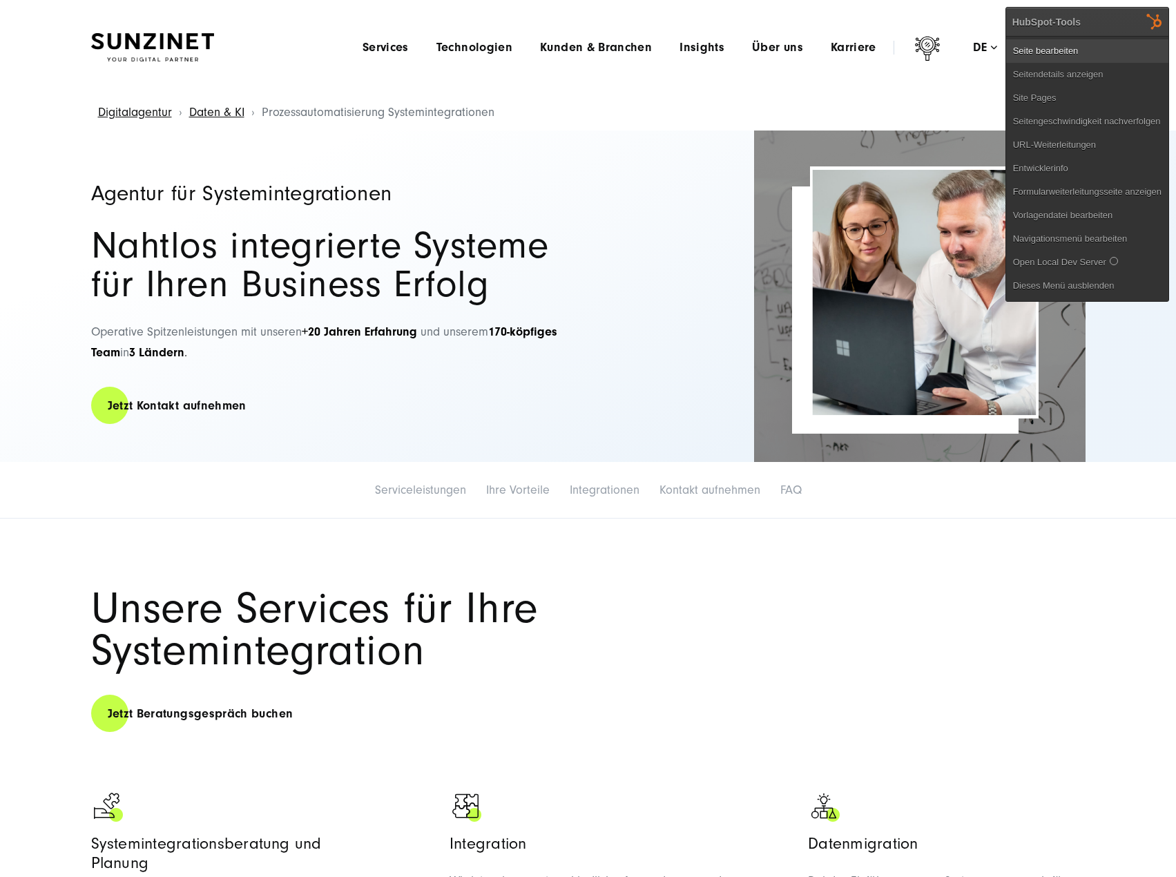
click at [1098, 44] on link "Seite bearbeiten" at bounding box center [1087, 50] width 162 height 23
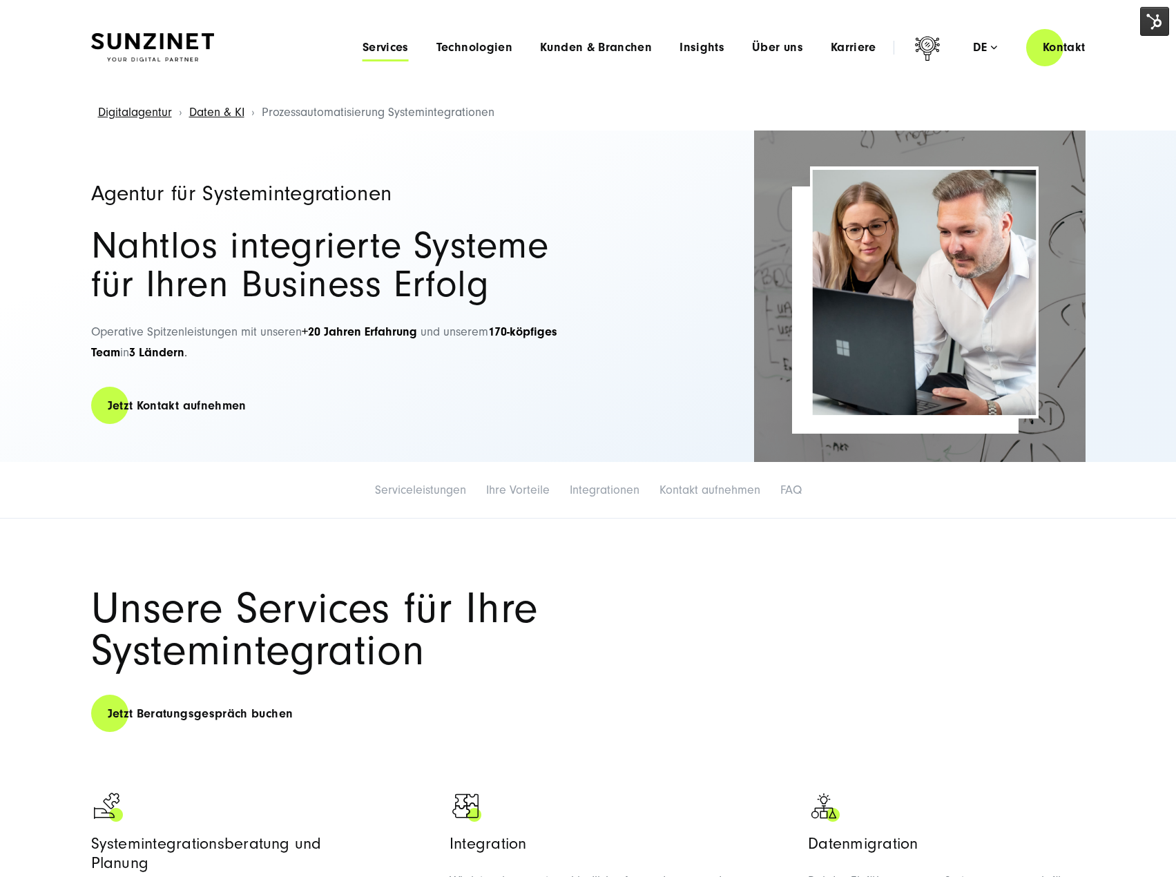
click at [380, 43] on span "Services" at bounding box center [385, 48] width 46 height 14
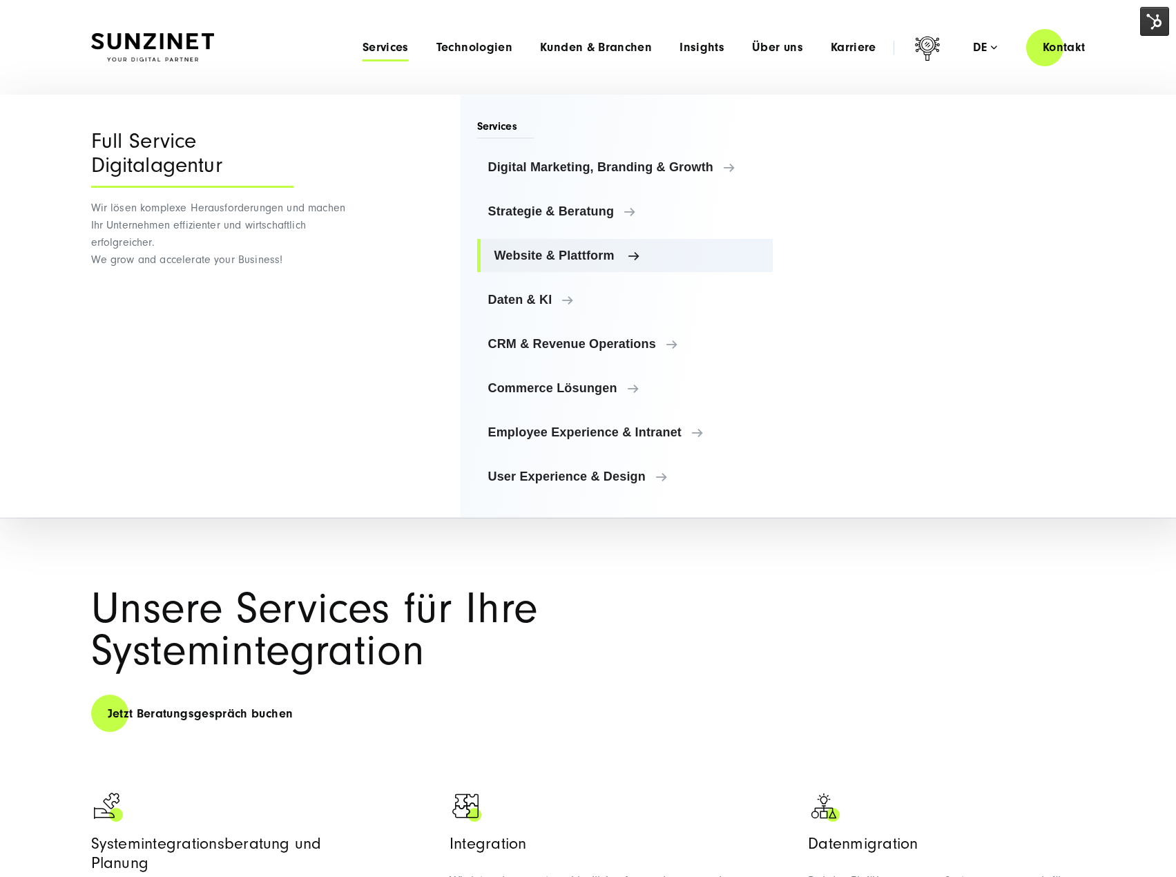
click at [536, 250] on span "Website & Plattform" at bounding box center [628, 256] width 268 height 14
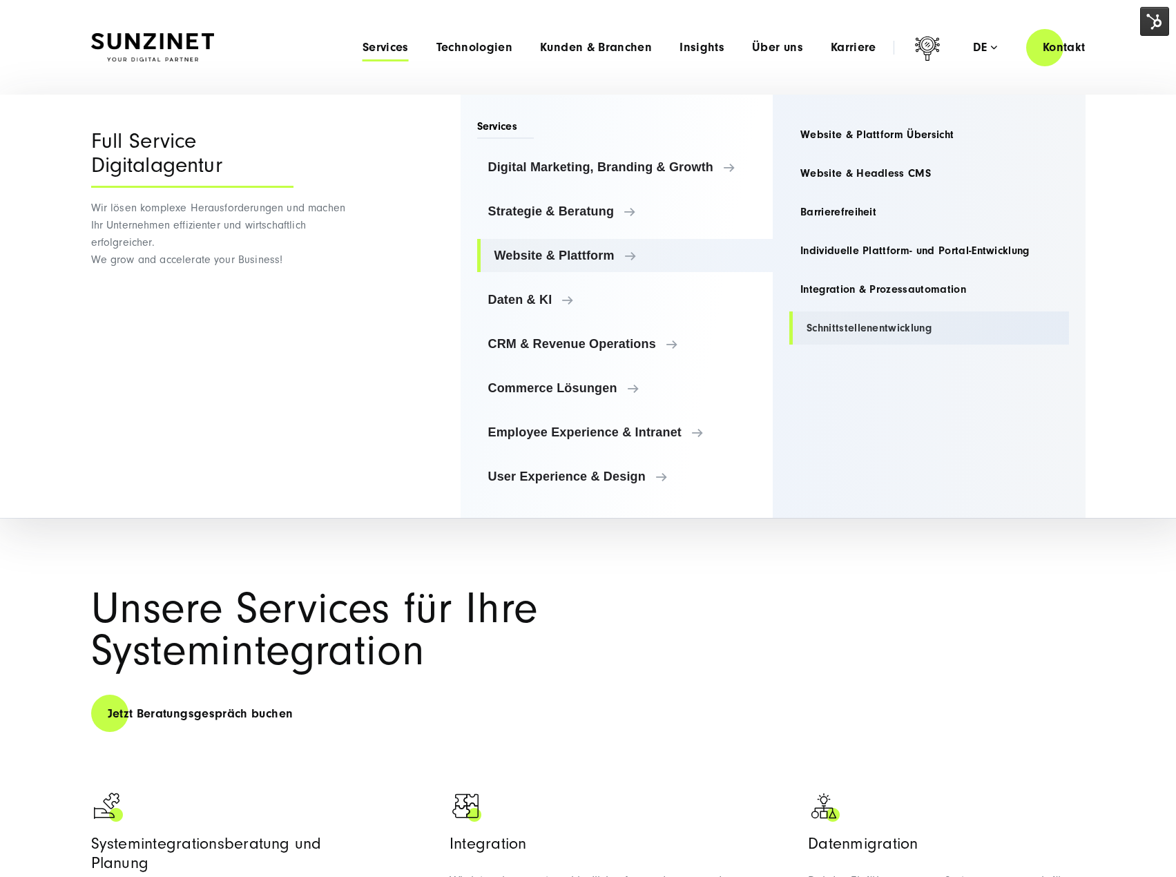
click at [881, 323] on link "Schnittstellenentwicklung" at bounding box center [929, 327] width 280 height 33
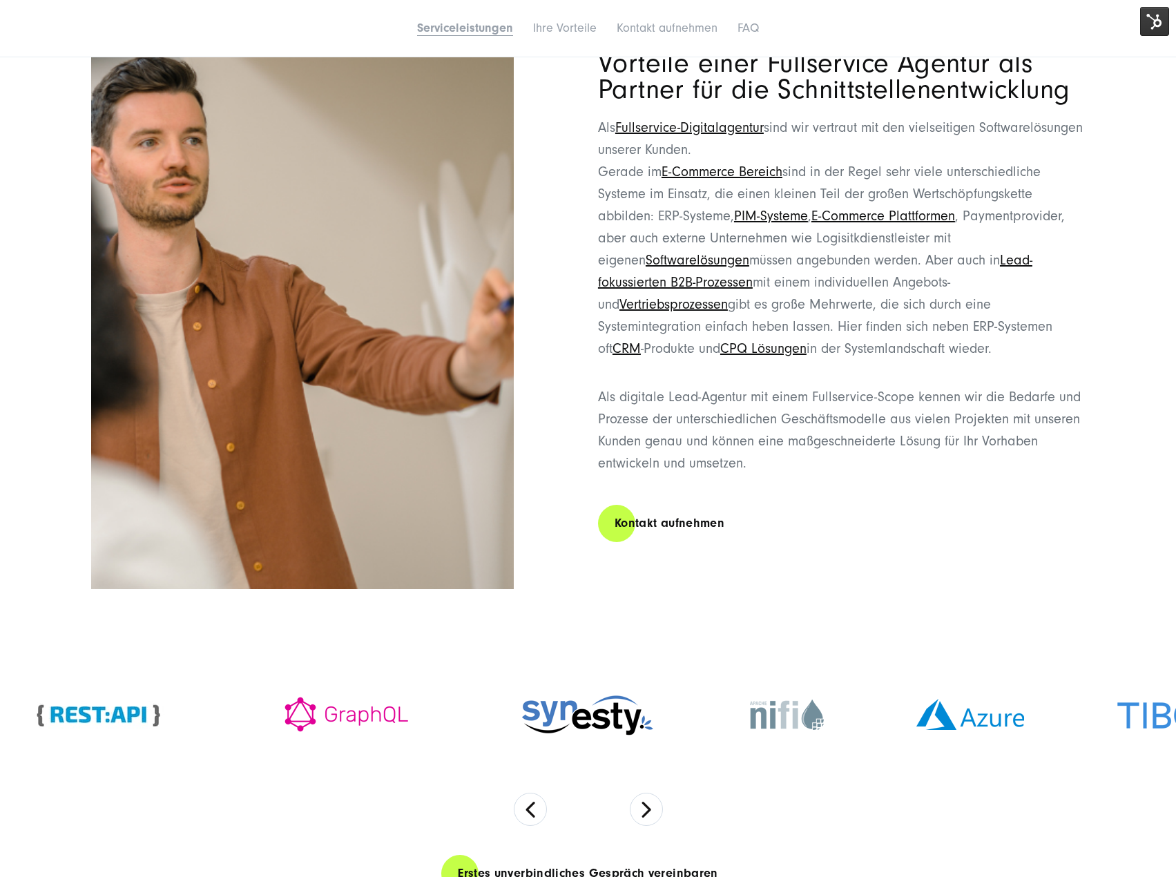
scroll to position [2071, 0]
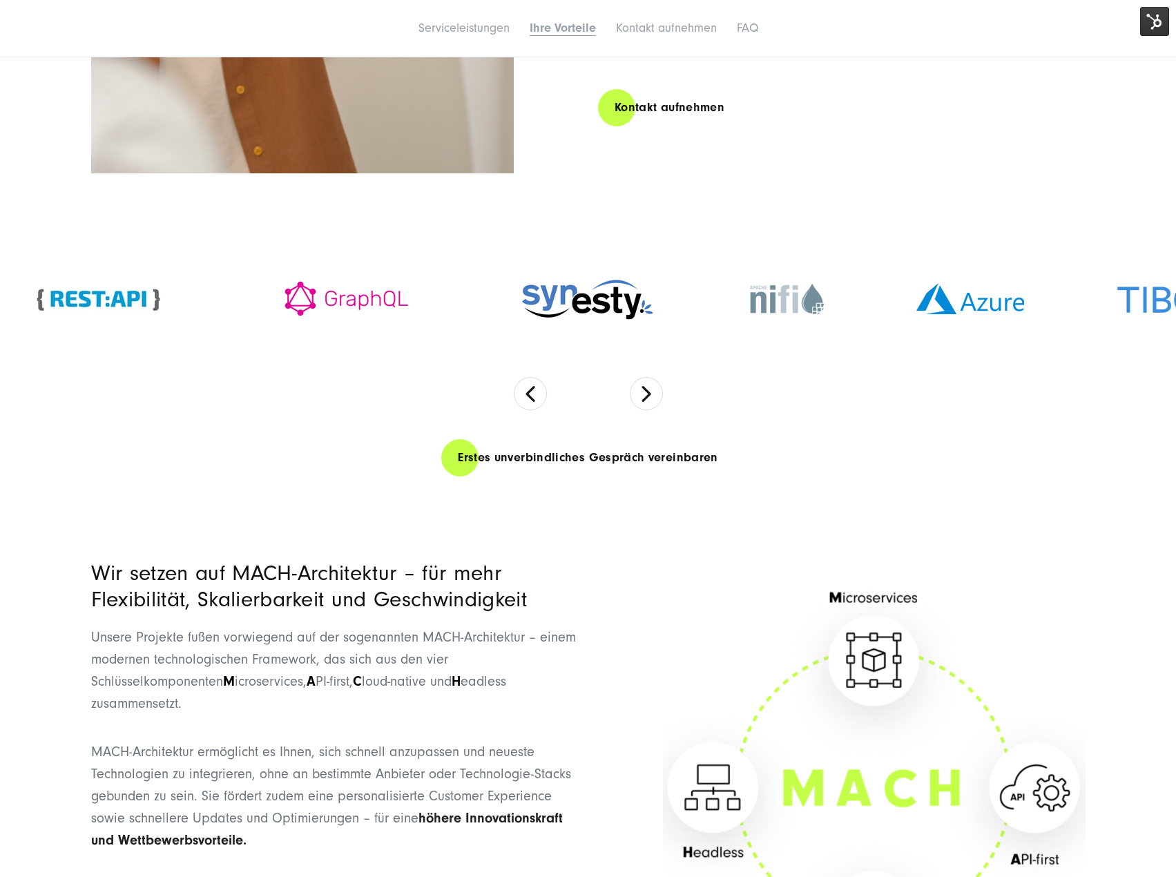
click at [1151, 34] on img at bounding box center [1154, 21] width 29 height 29
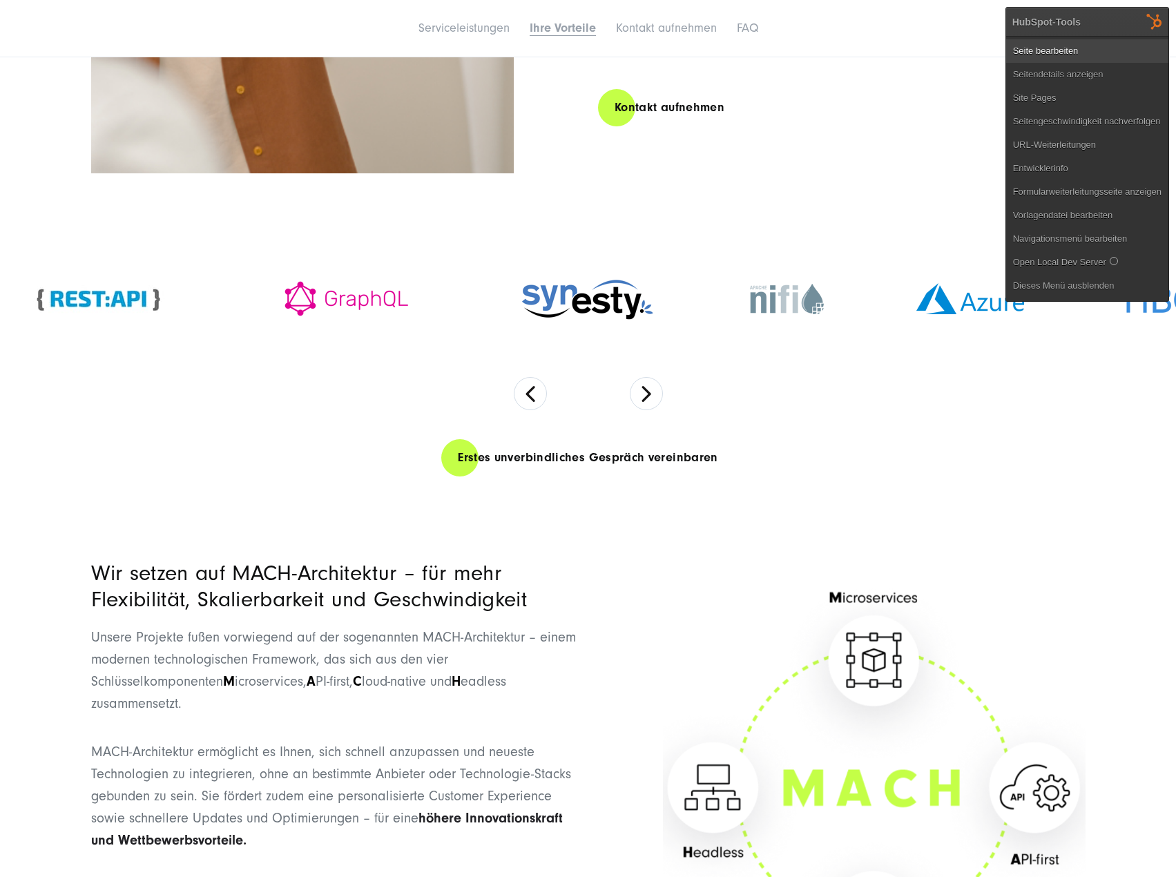
click at [1088, 54] on link "Seite bearbeiten" at bounding box center [1087, 50] width 162 height 23
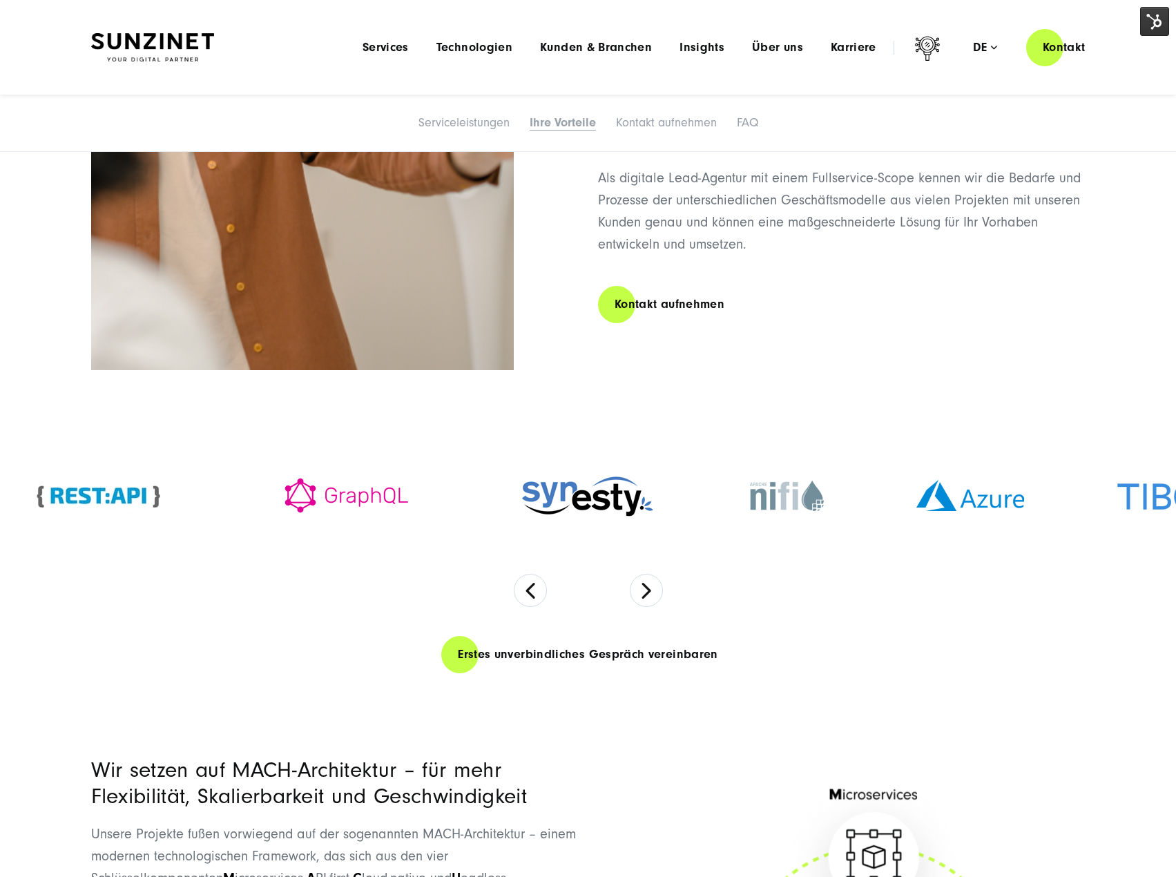
scroll to position [1519, 0]
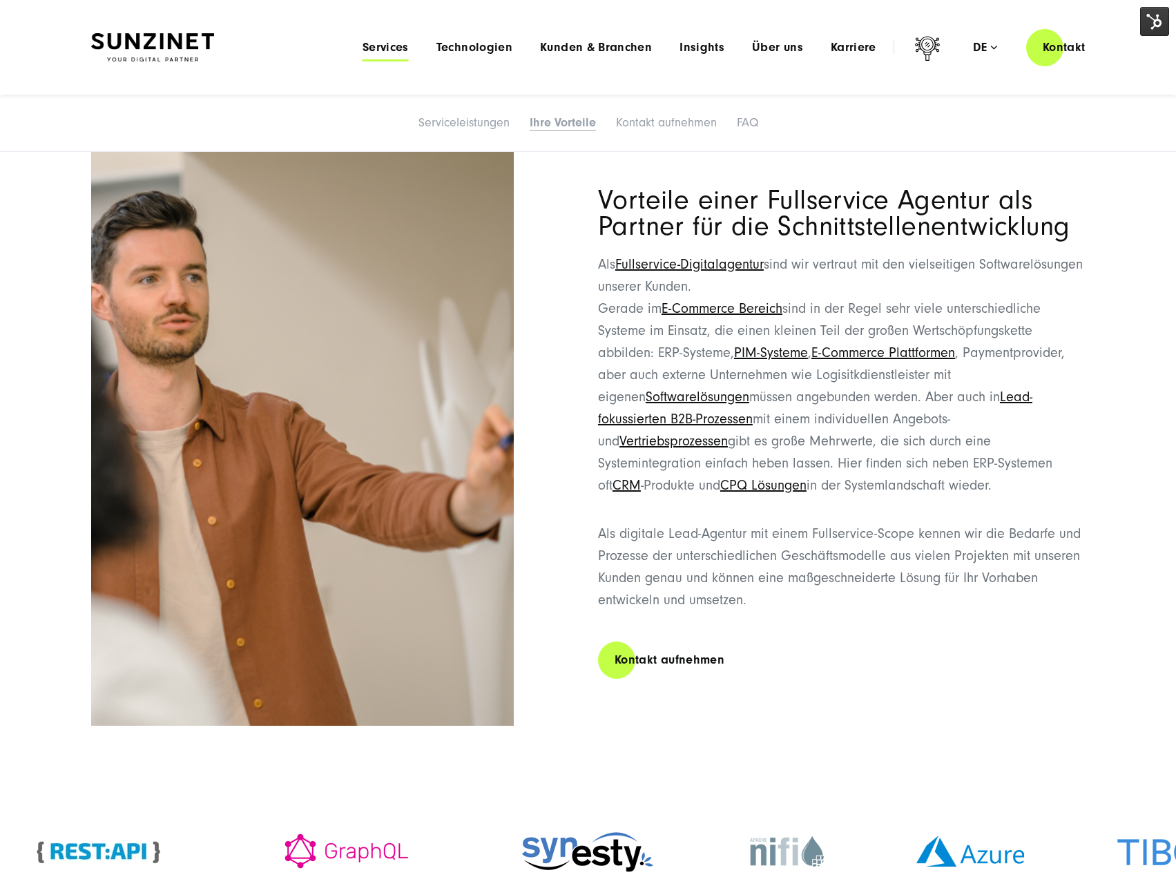
click at [400, 48] on span "Services" at bounding box center [385, 48] width 46 height 14
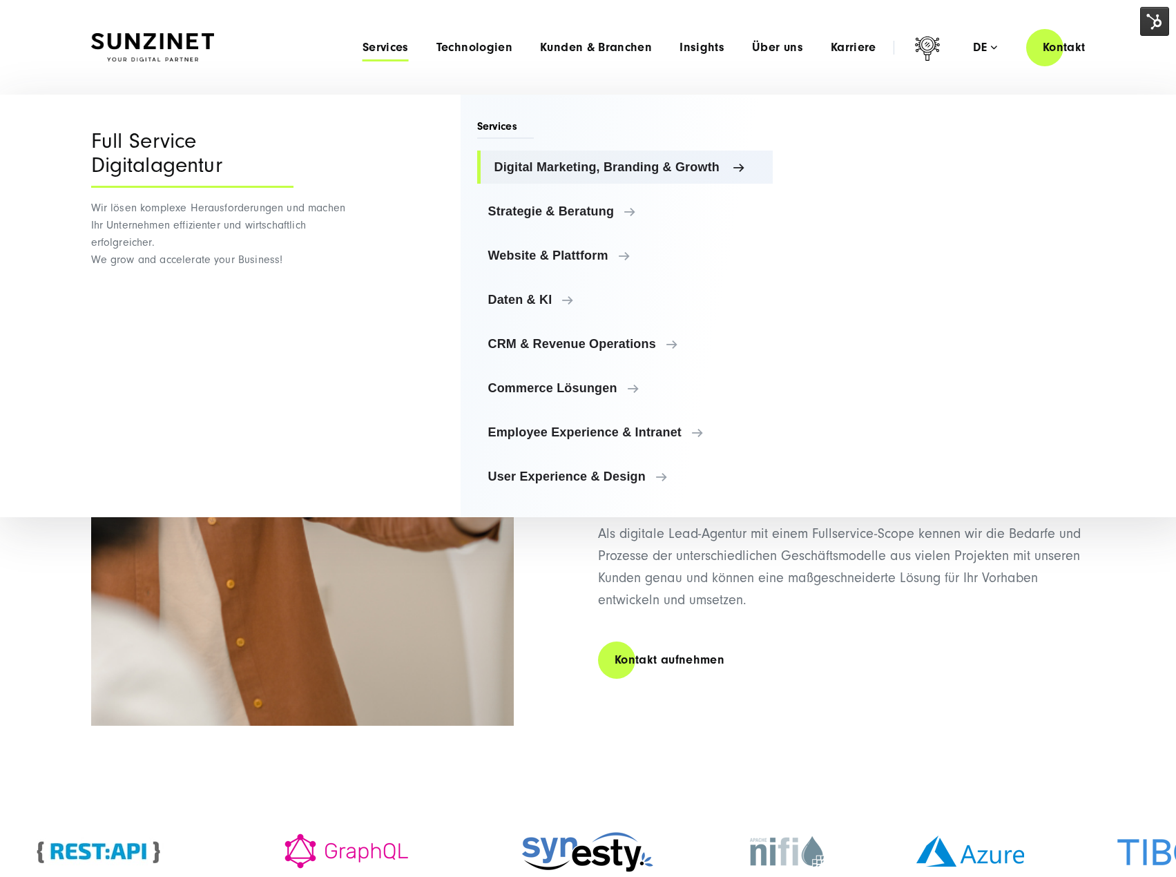
click at [607, 166] on span "Digital Marketing, Branding & Growth" at bounding box center [628, 167] width 268 height 14
click at [599, 228] on ul "Digital Marketing, Branding & Growth Digital Marketing, Branding & Growth Digit…" at bounding box center [625, 321] width 296 height 342
click at [587, 200] on link "Strategie & Beratung" at bounding box center [625, 211] width 296 height 33
click at [563, 244] on link "Website & Plattform" at bounding box center [625, 255] width 296 height 33
click at [557, 298] on span "Daten & KI" at bounding box center [628, 300] width 268 height 14
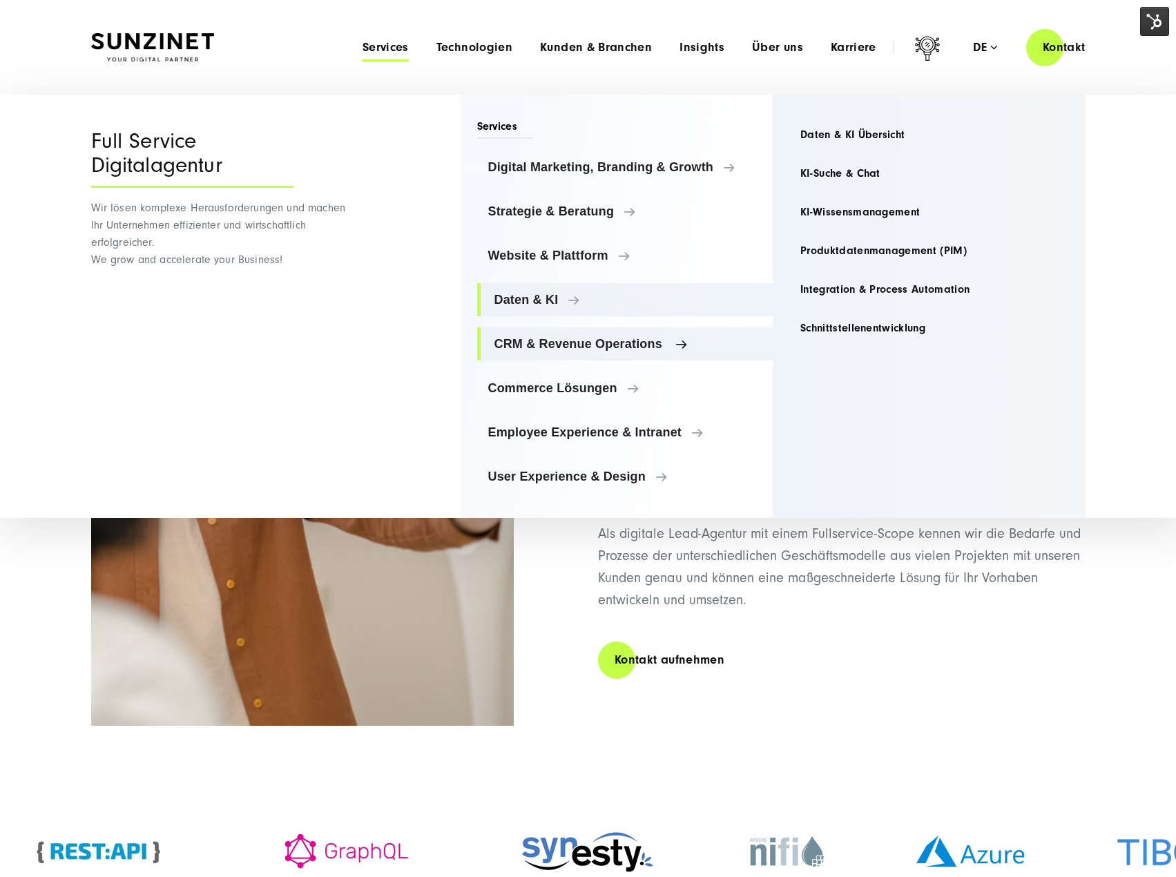
click at [540, 343] on span "CRM & Revenue Operations" at bounding box center [628, 344] width 268 height 14
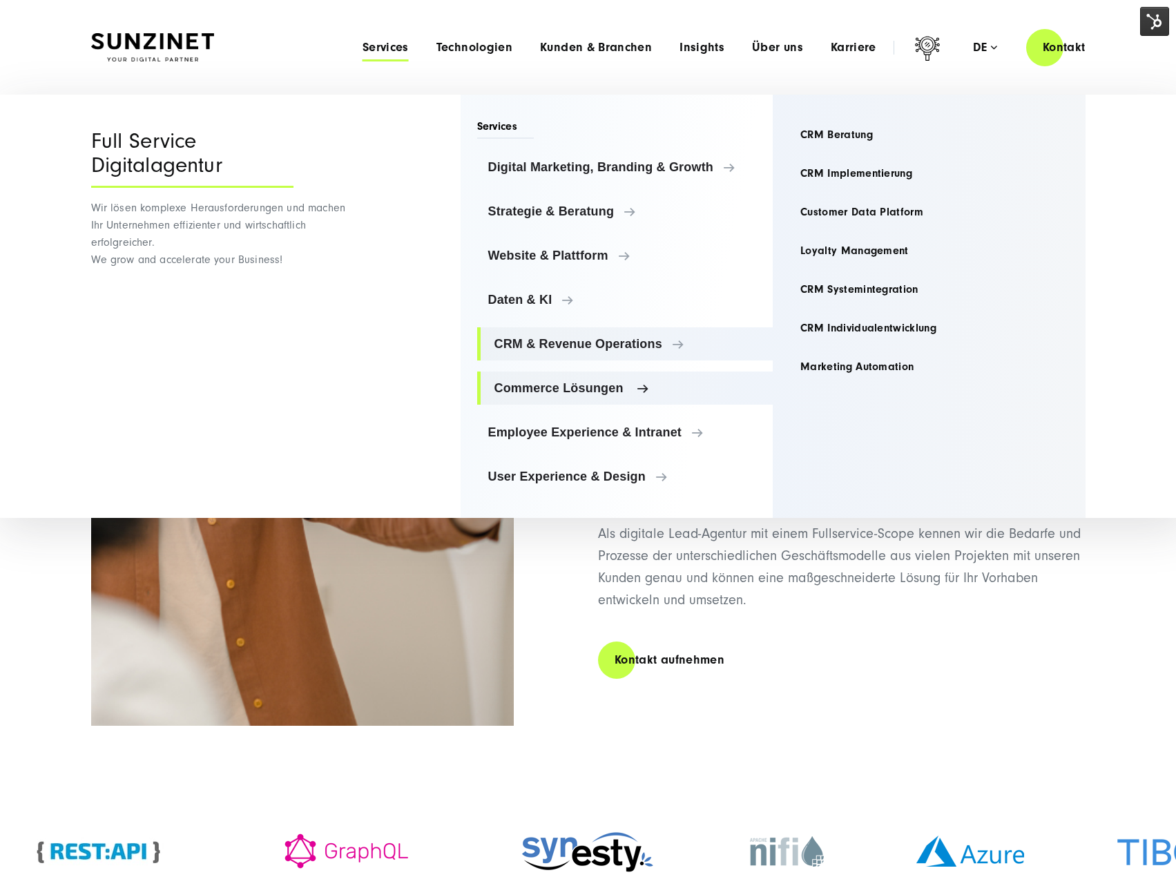
click at [540, 384] on span "Commerce Lösungen" at bounding box center [628, 388] width 268 height 14
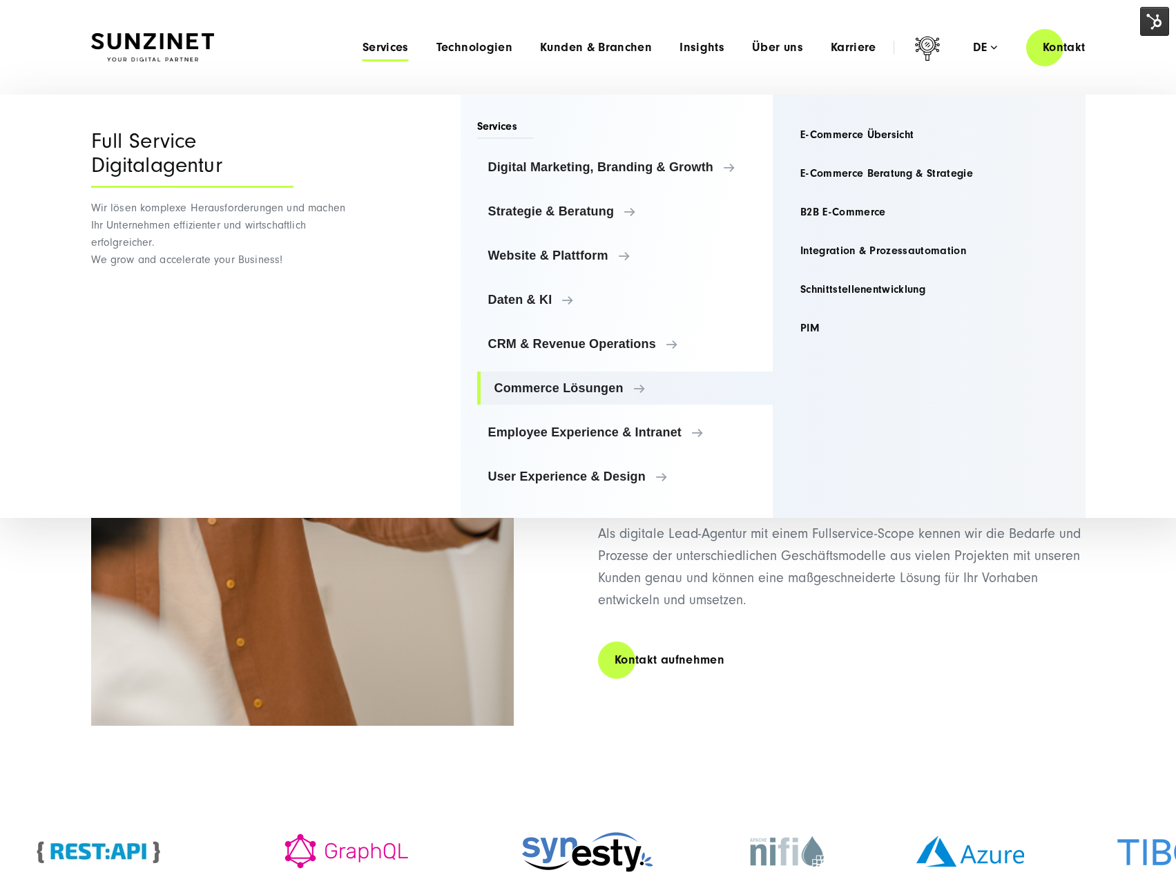
click at [489, 61] on div "Menu Services Menu Full Service Digitalagentur Wir lösen komplexe Herausforderu…" at bounding box center [725, 47] width 753 height 39
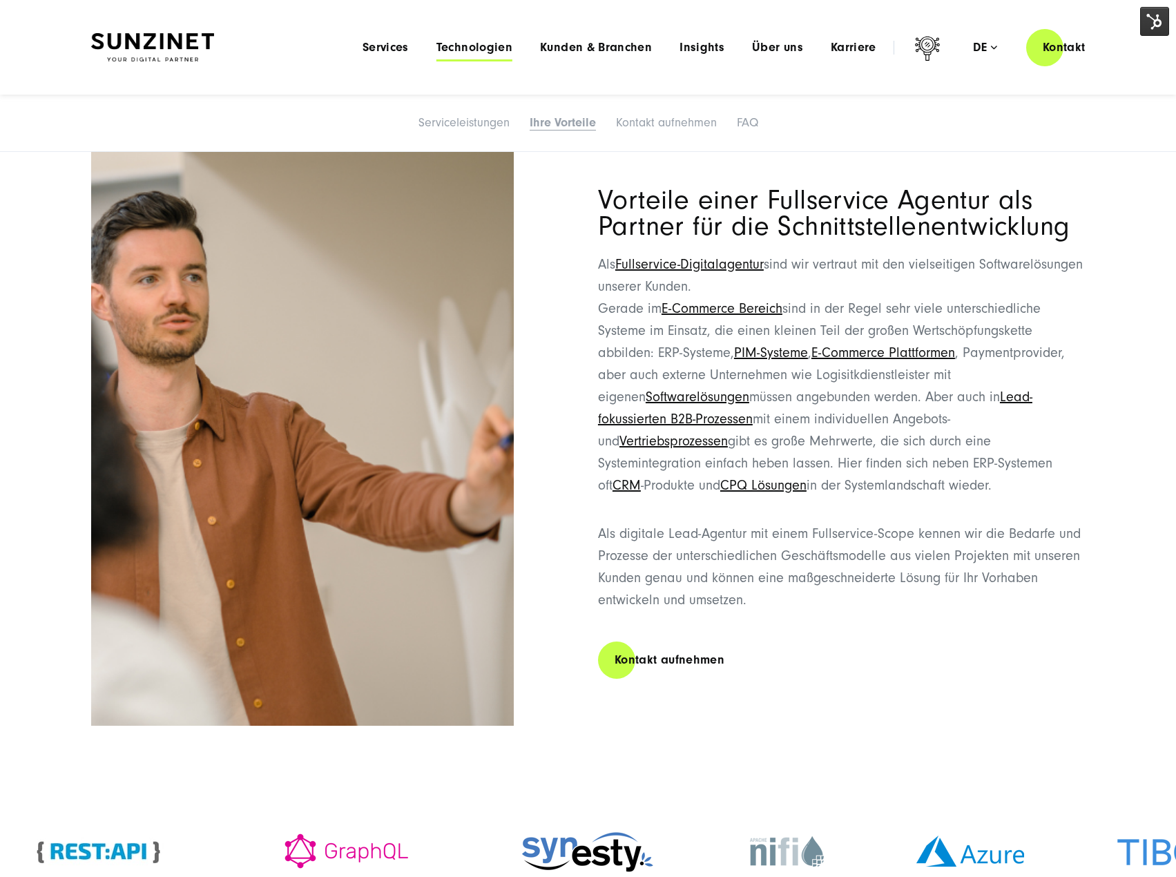
click at [498, 43] on span "Technologien" at bounding box center [474, 48] width 76 height 14
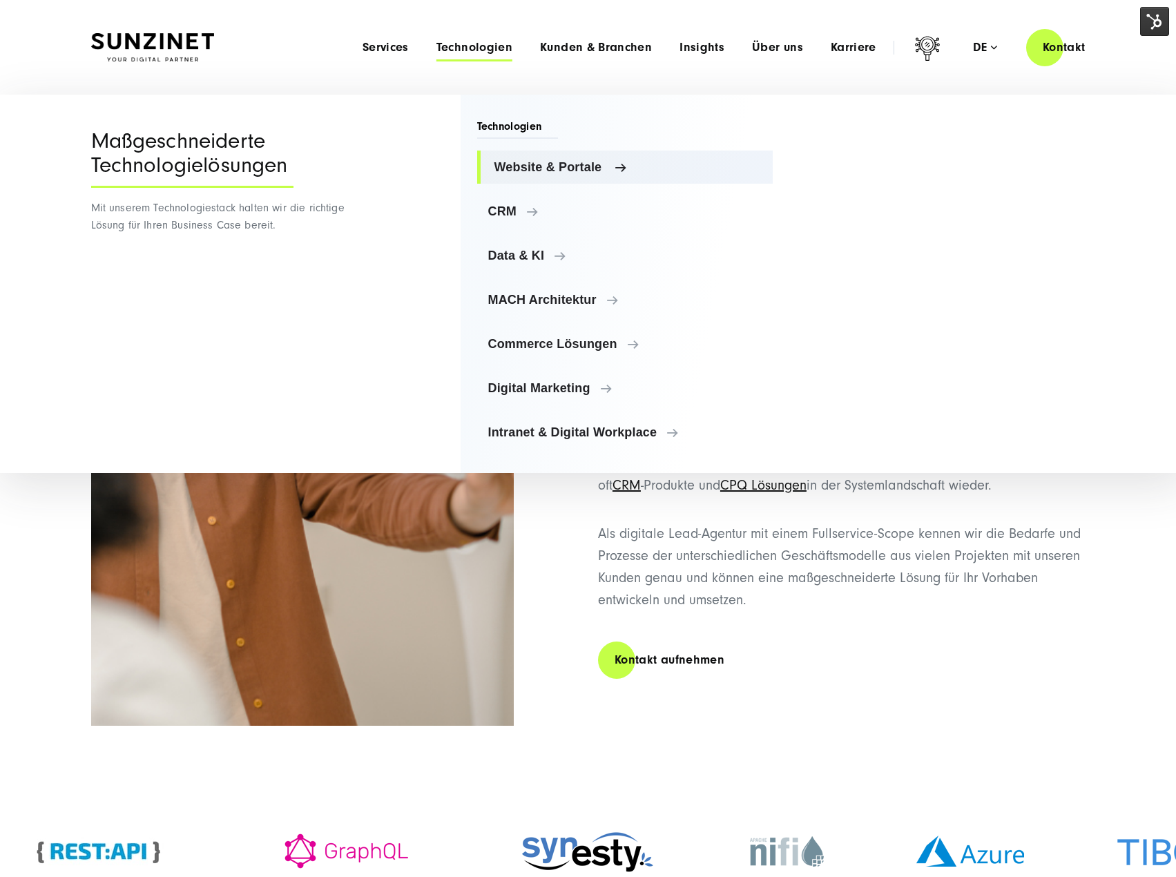
click at [580, 172] on span "Website & Portale" at bounding box center [628, 167] width 268 height 14
